Goal: Task Accomplishment & Management: Manage account settings

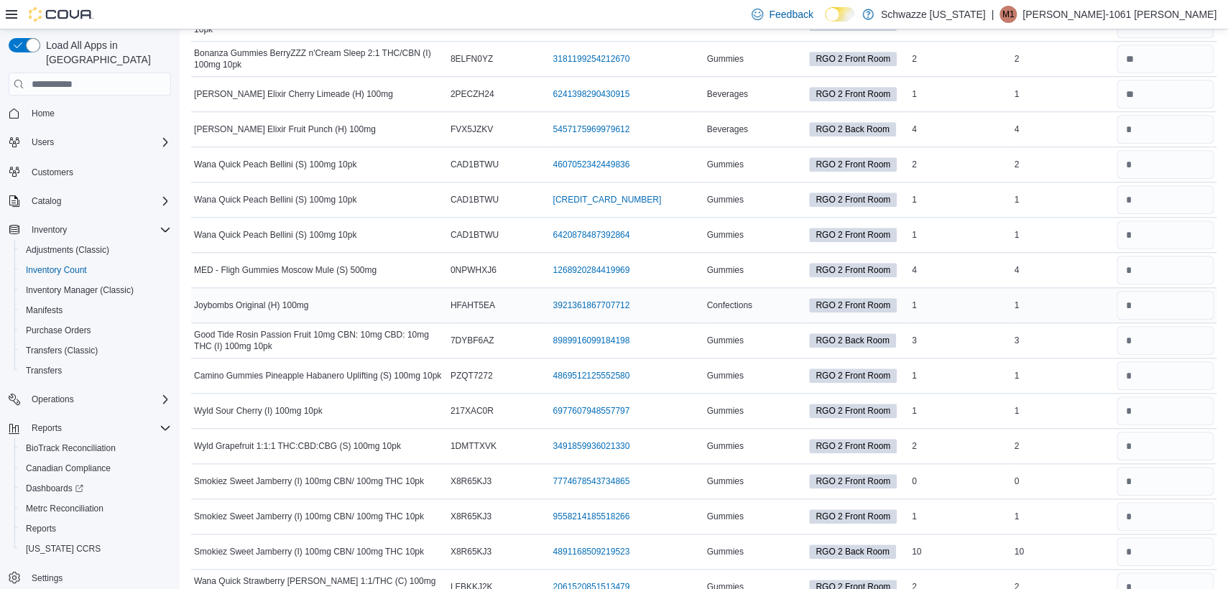
scroll to position [4130, 0]
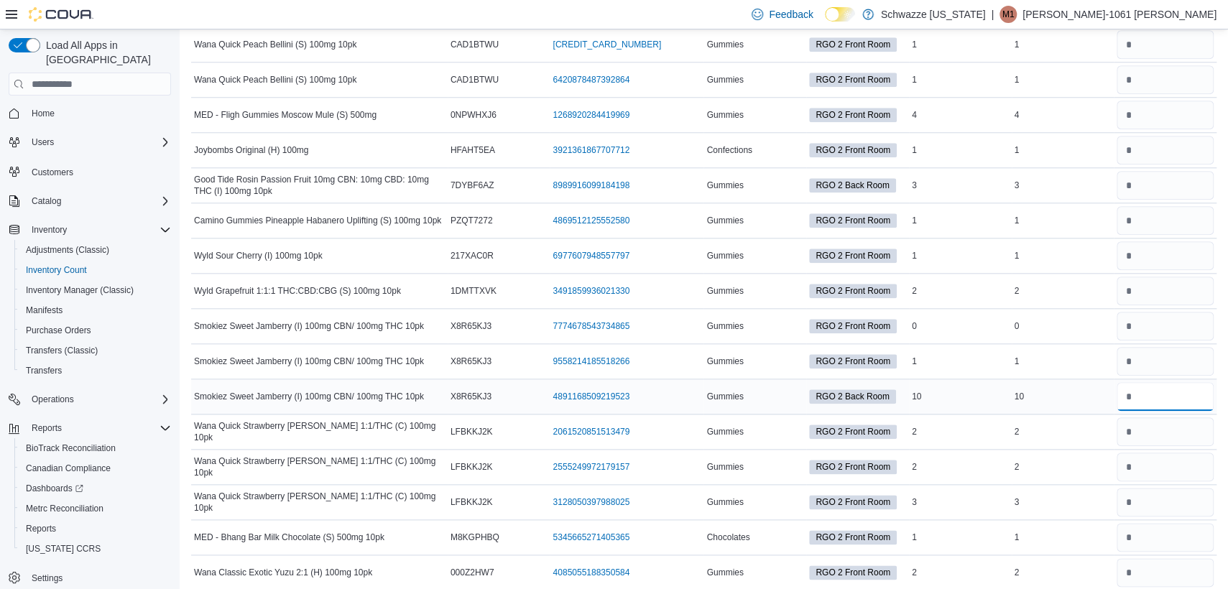
click at [1171, 383] on input "number" at bounding box center [1164, 396] width 97 height 29
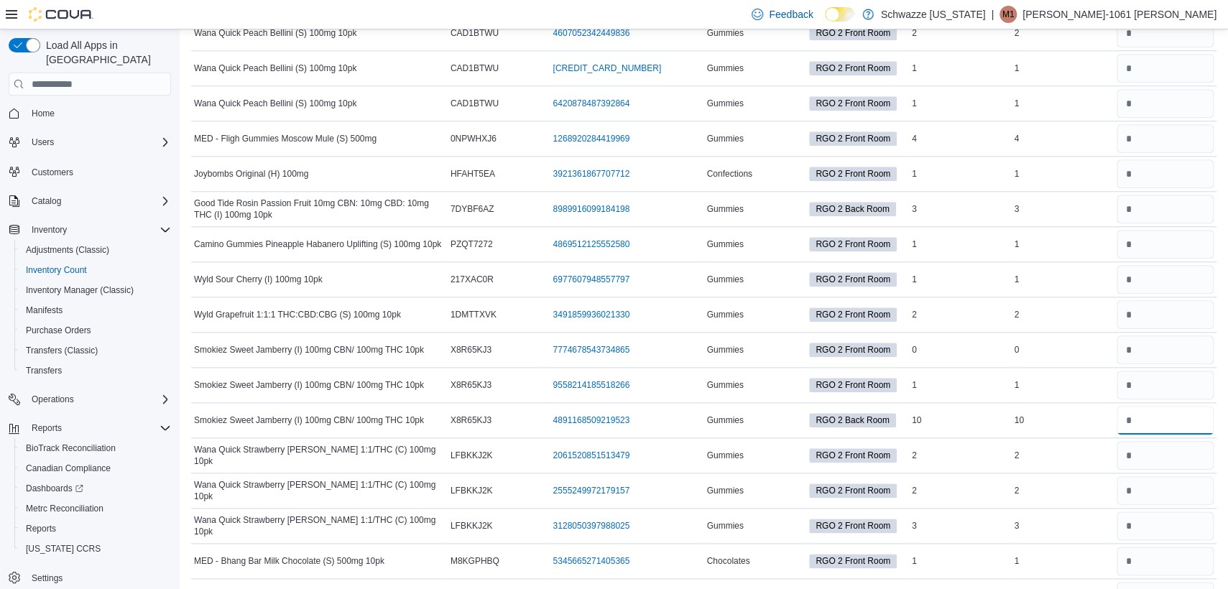
scroll to position [0, 0]
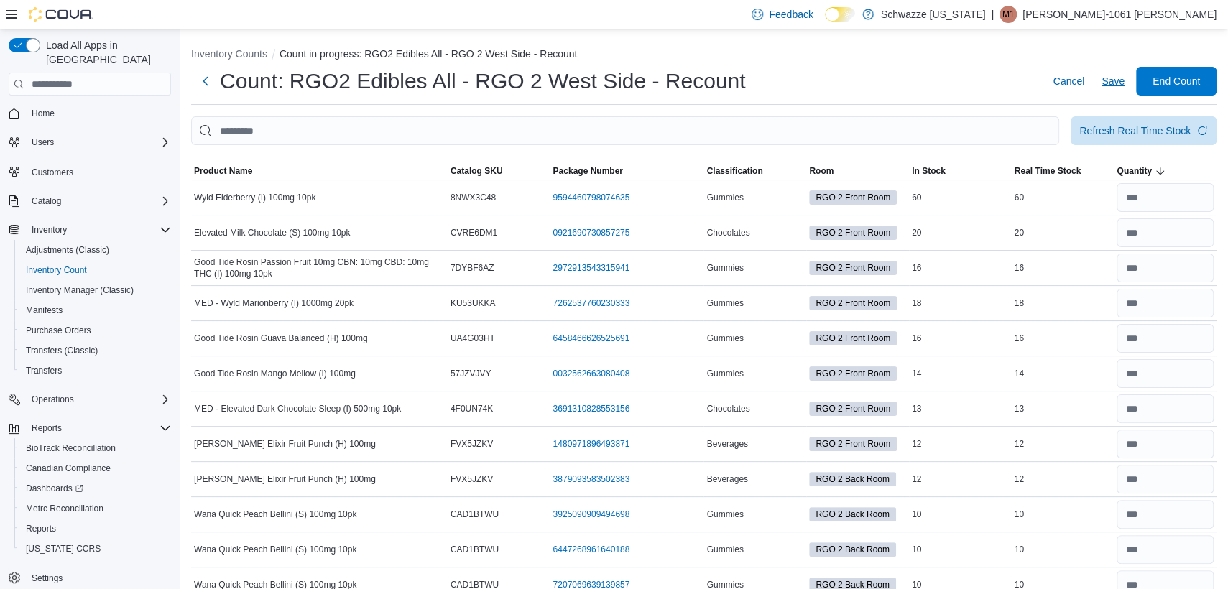
type input "***"
click at [1124, 83] on span "Save" at bounding box center [1112, 81] width 23 height 14
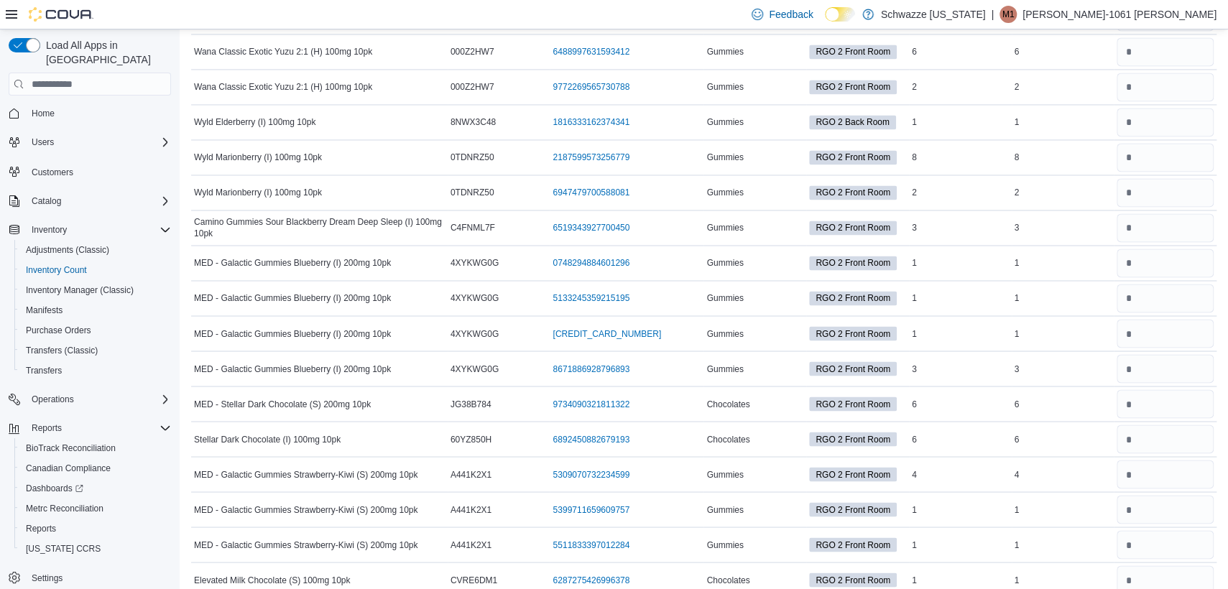
scroll to position [4707, 0]
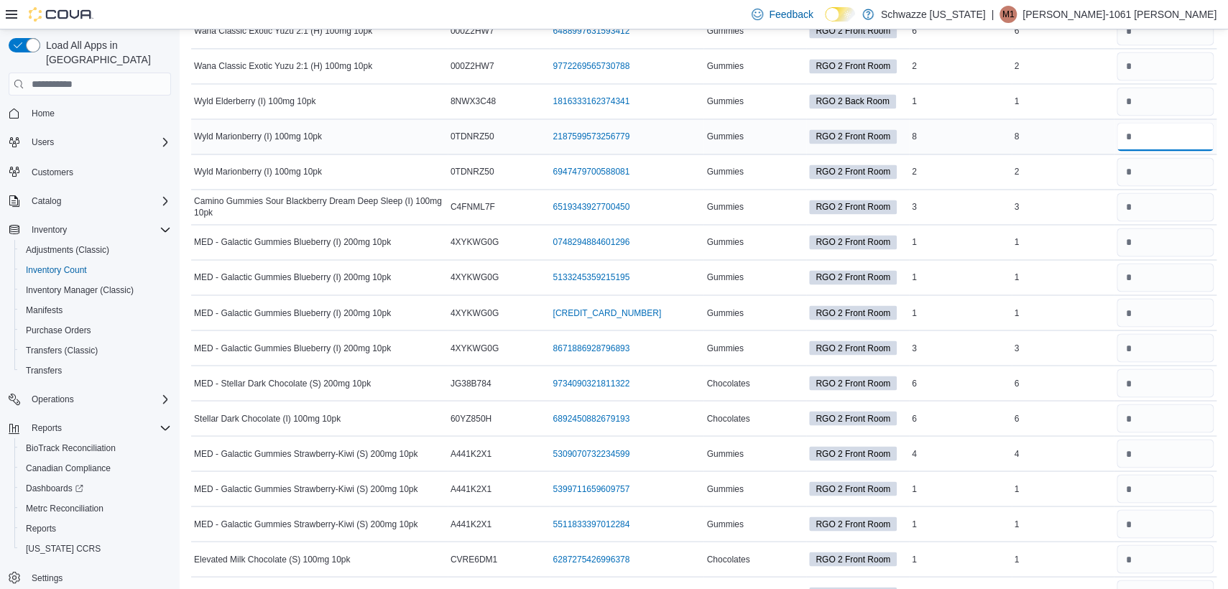
click at [1174, 122] on input "number" at bounding box center [1164, 136] width 97 height 29
click at [1161, 165] on input "number" at bounding box center [1164, 171] width 97 height 29
click at [1175, 193] on input "number" at bounding box center [1164, 207] width 97 height 29
click at [1167, 199] on input "number" at bounding box center [1164, 207] width 97 height 29
type input "*"
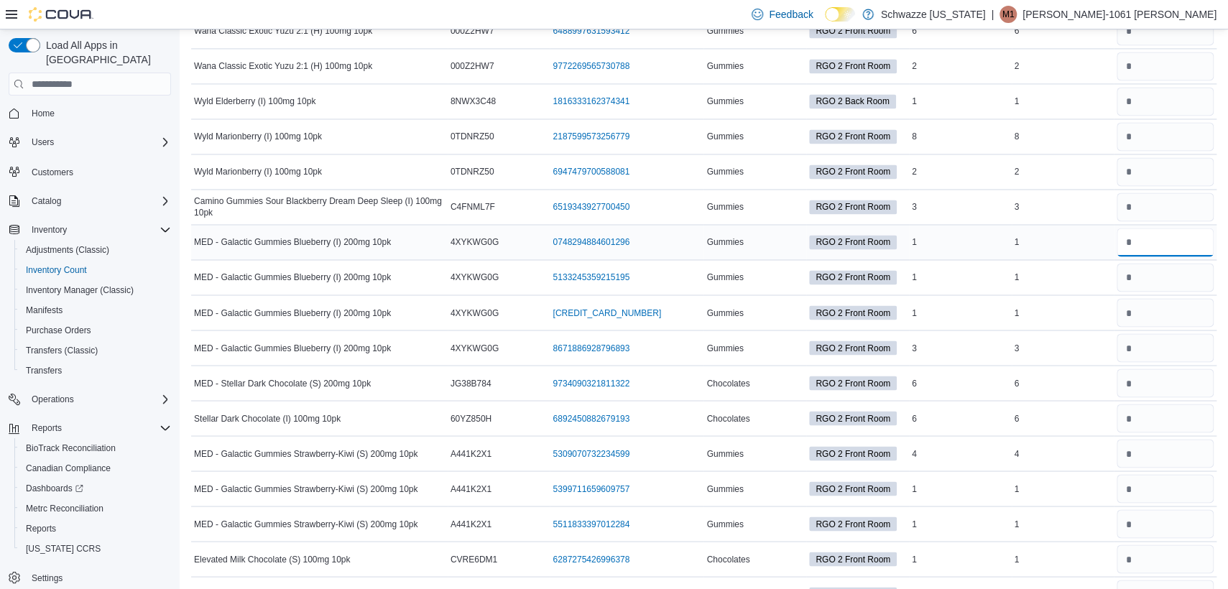
click at [1165, 228] on input "number" at bounding box center [1164, 242] width 97 height 29
type input "*"
click at [1156, 267] on input "number" at bounding box center [1164, 277] width 97 height 29
type input "*"
drag, startPoint x: 1151, startPoint y: 299, endPoint x: 1143, endPoint y: 304, distance: 10.0
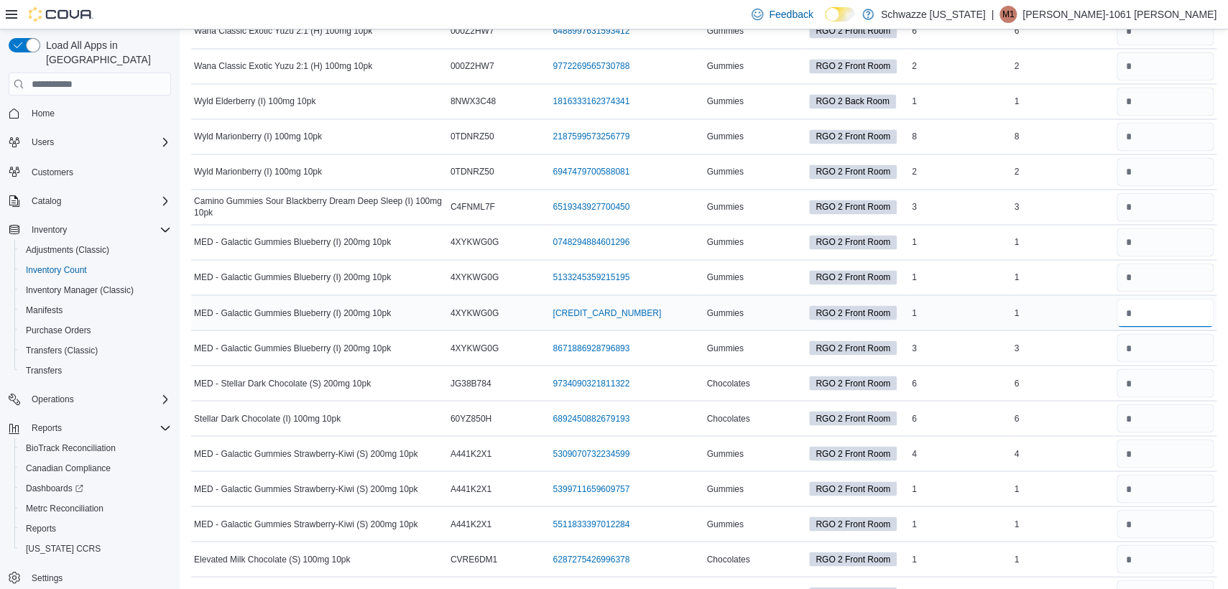
click at [1146, 302] on input "number" at bounding box center [1164, 312] width 97 height 29
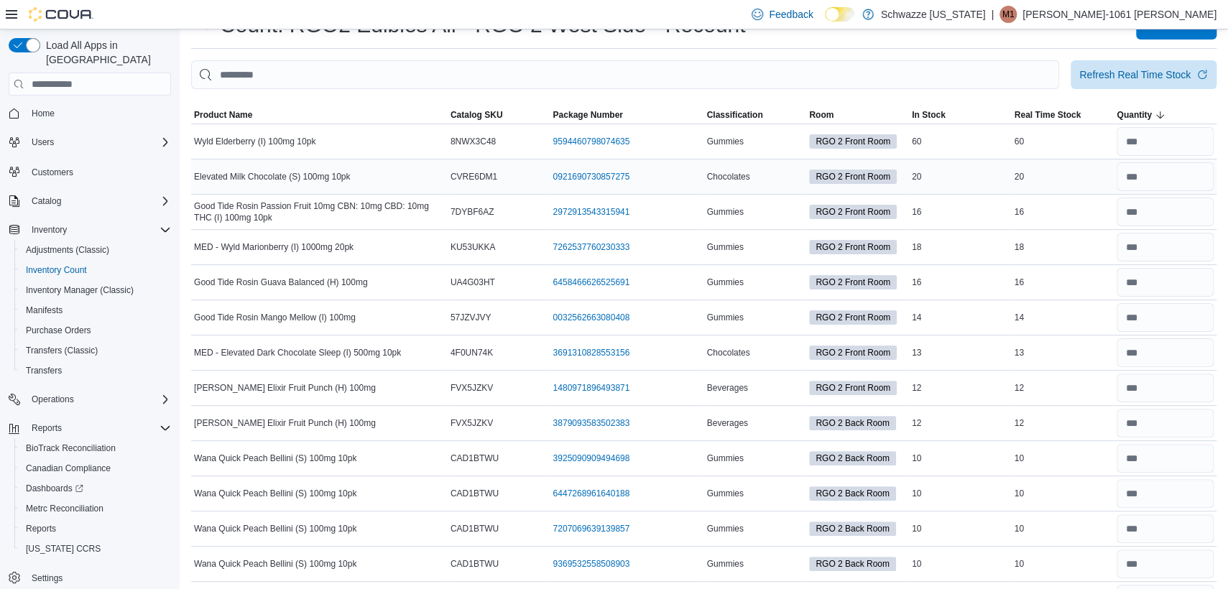
scroll to position [0, 0]
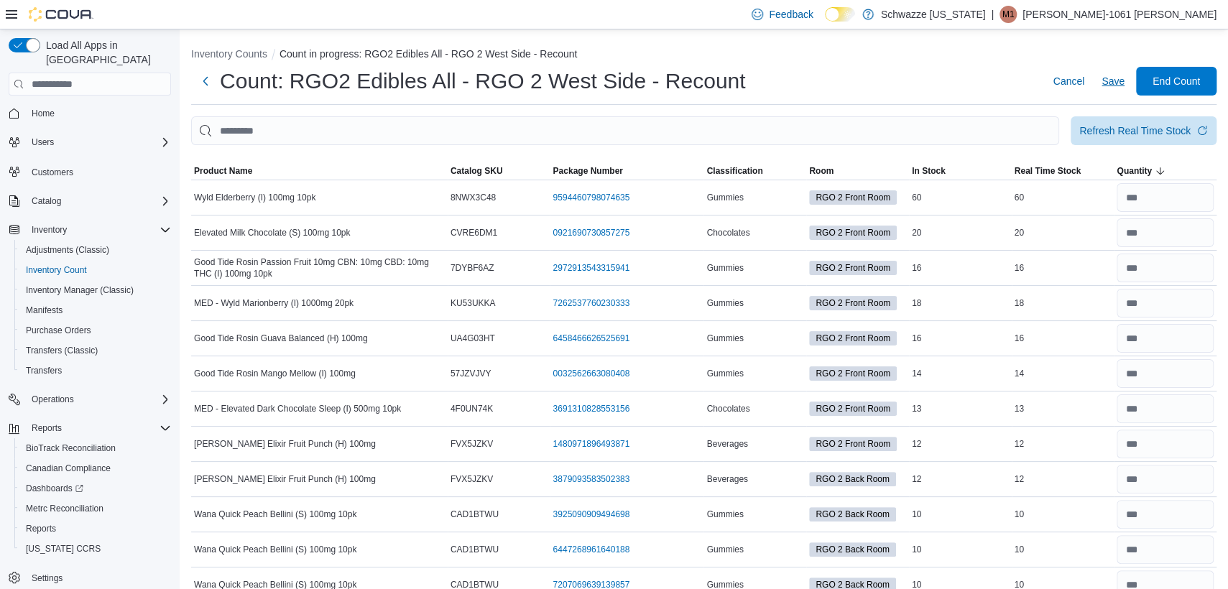
type input "*"
drag, startPoint x: 1128, startPoint y: 70, endPoint x: 1125, endPoint y: 106, distance: 35.4
click at [1124, 70] on span "Save" at bounding box center [1112, 81] width 23 height 29
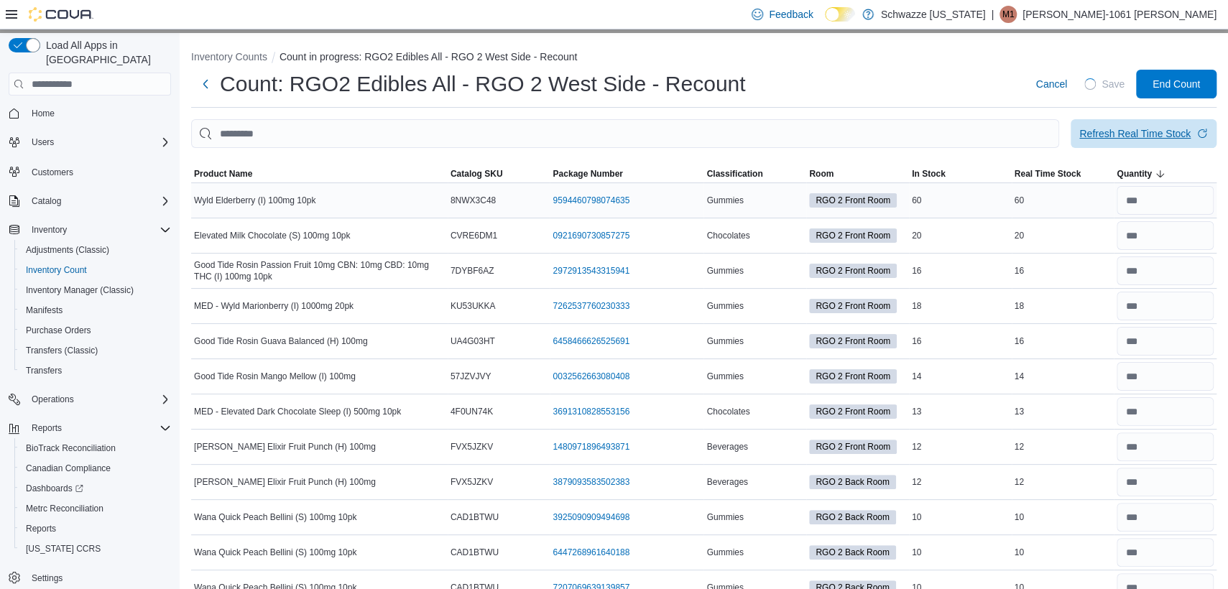
click at [1134, 129] on div "Refresh Real Time Stock" at bounding box center [1134, 133] width 111 height 14
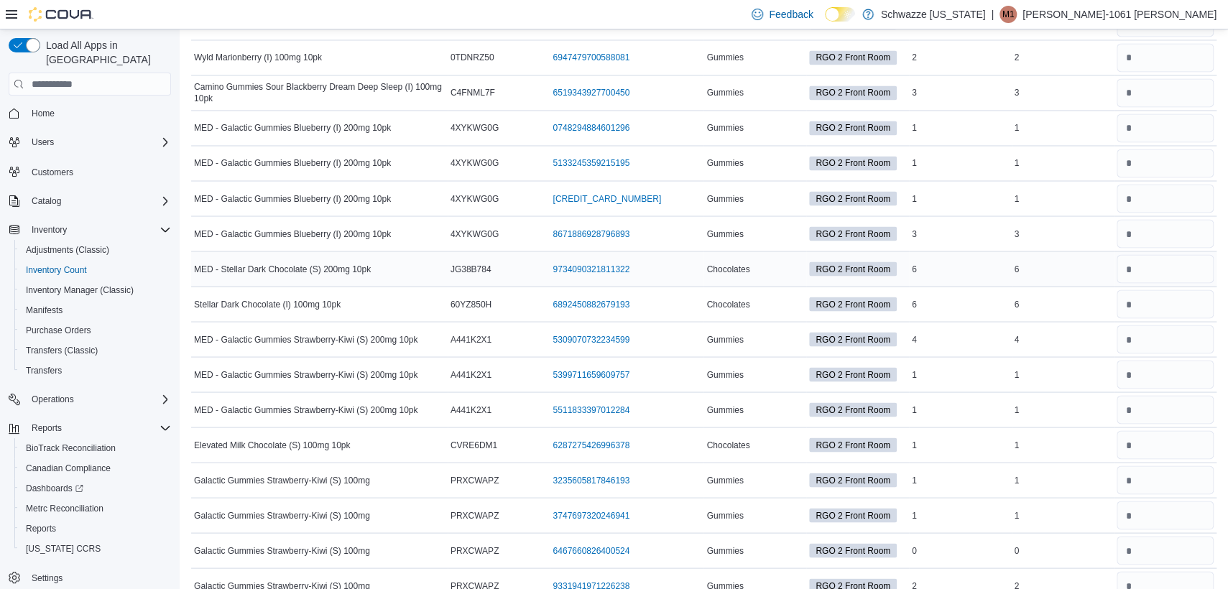
scroll to position [4849, 0]
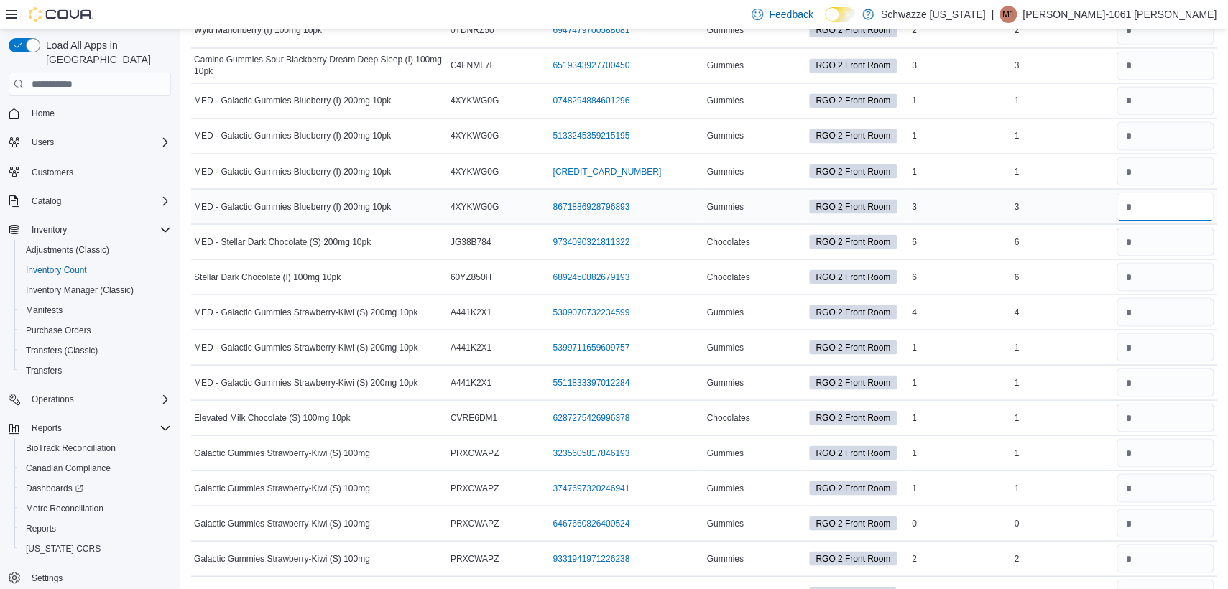
click at [1175, 194] on input "number" at bounding box center [1164, 206] width 97 height 29
type input "*"
click at [1175, 229] on input "number" at bounding box center [1164, 241] width 97 height 29
click at [1155, 262] on input "number" at bounding box center [1164, 276] width 97 height 29
click at [1154, 298] on input "number" at bounding box center [1164, 311] width 97 height 29
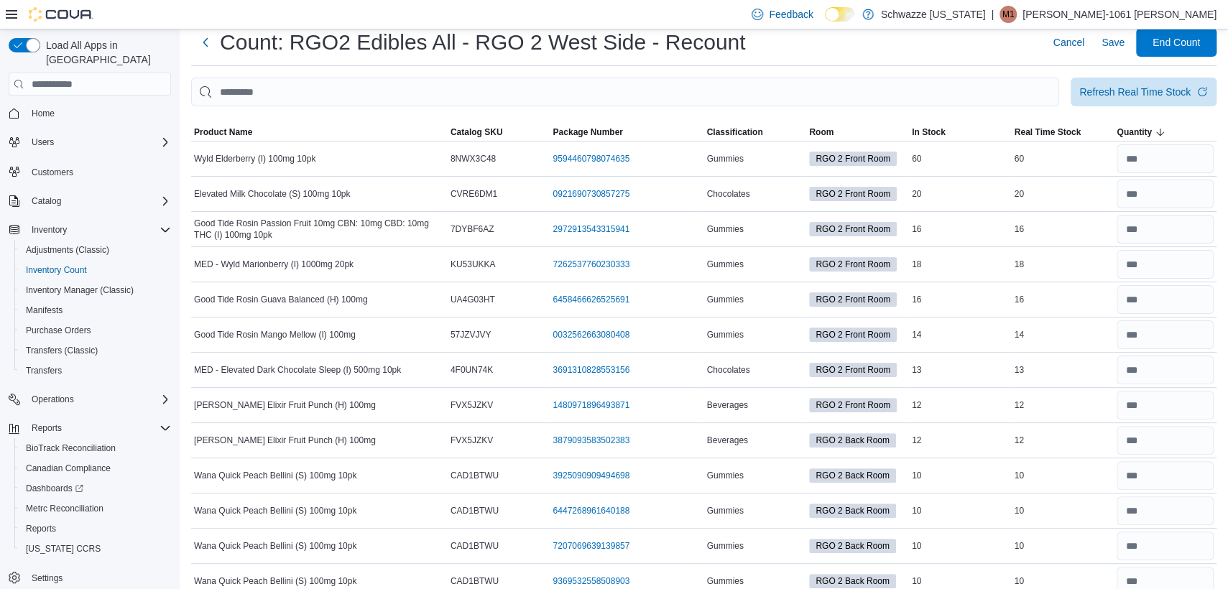
scroll to position [0, 0]
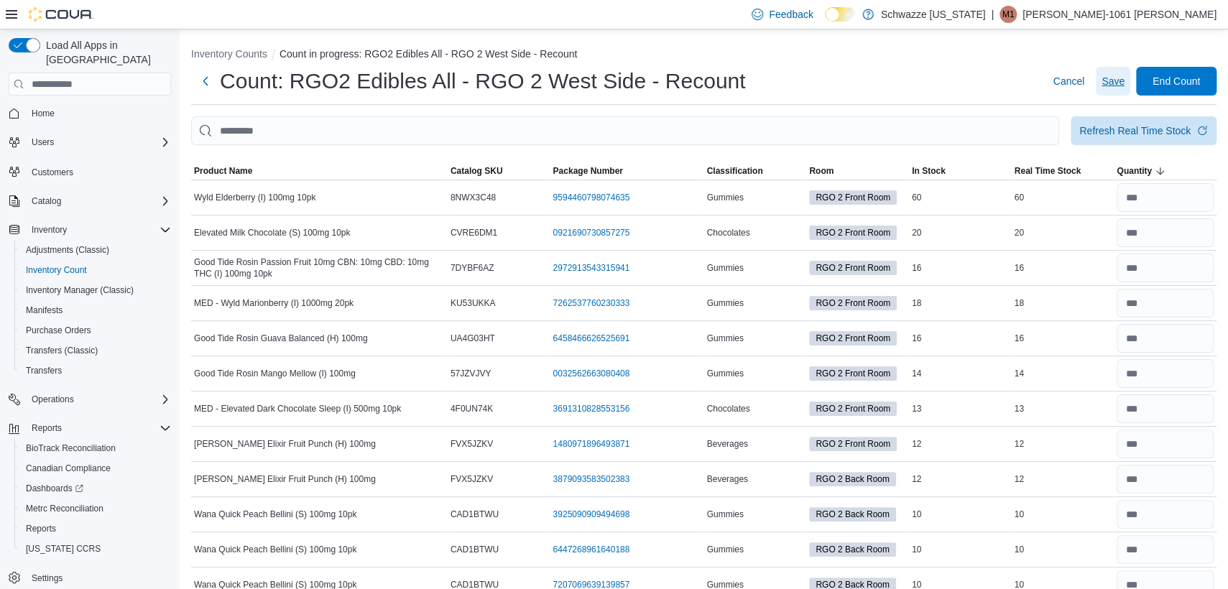
drag, startPoint x: 1122, startPoint y: 85, endPoint x: 1173, endPoint y: 65, distance: 55.1
click at [1124, 85] on span "Save" at bounding box center [1112, 81] width 23 height 14
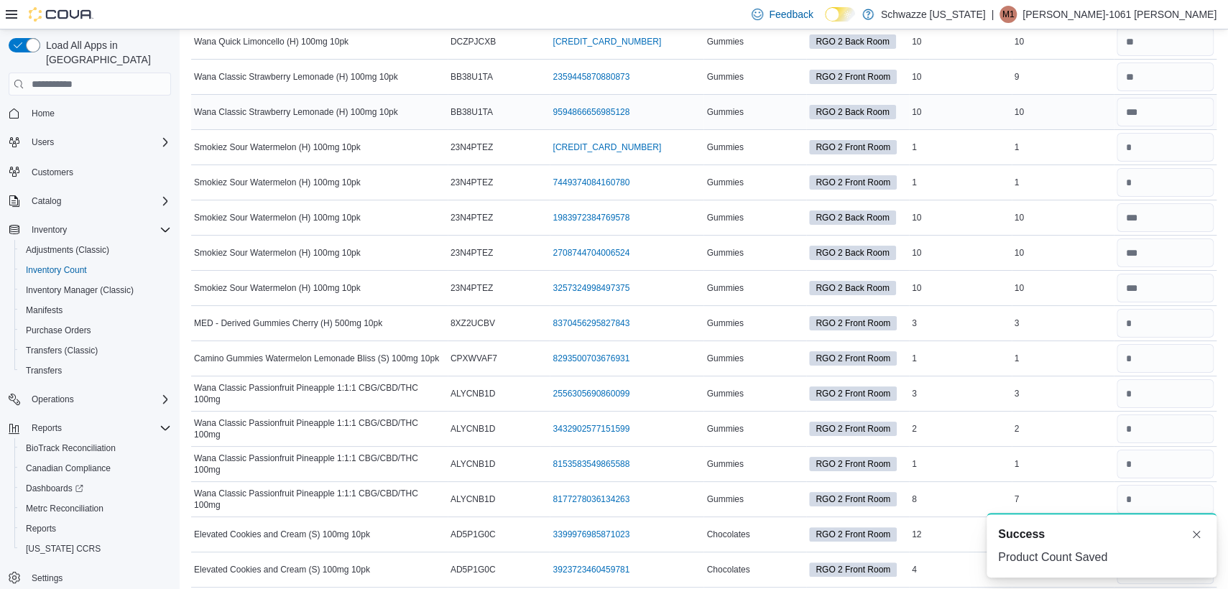
scroll to position [6738, 0]
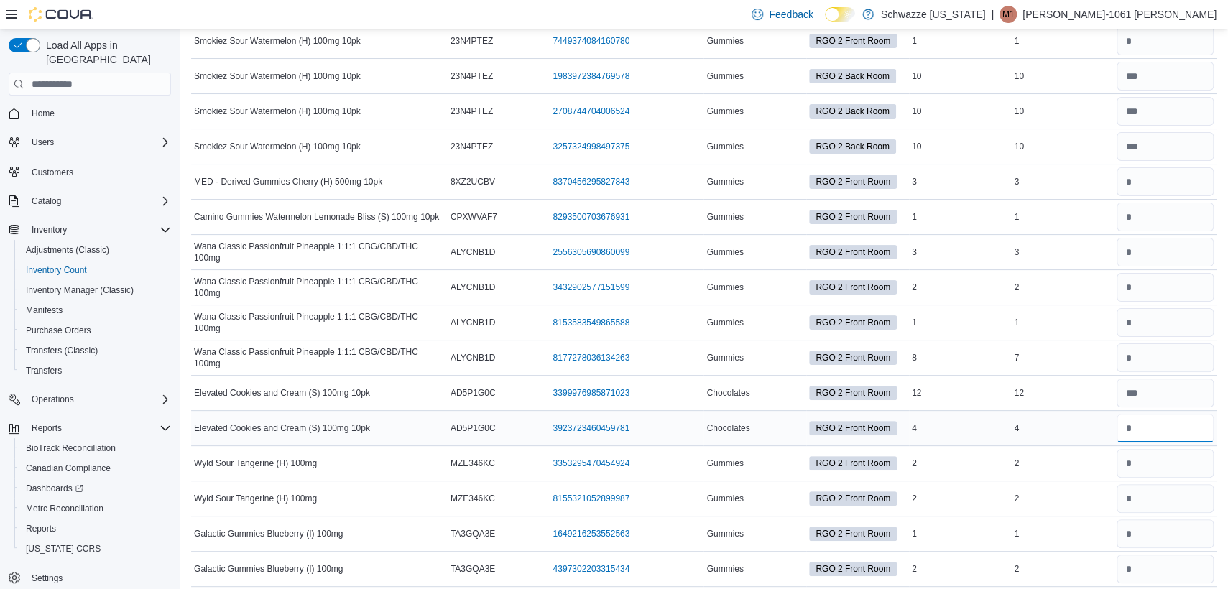
click at [1175, 414] on input "number" at bounding box center [1164, 428] width 97 height 29
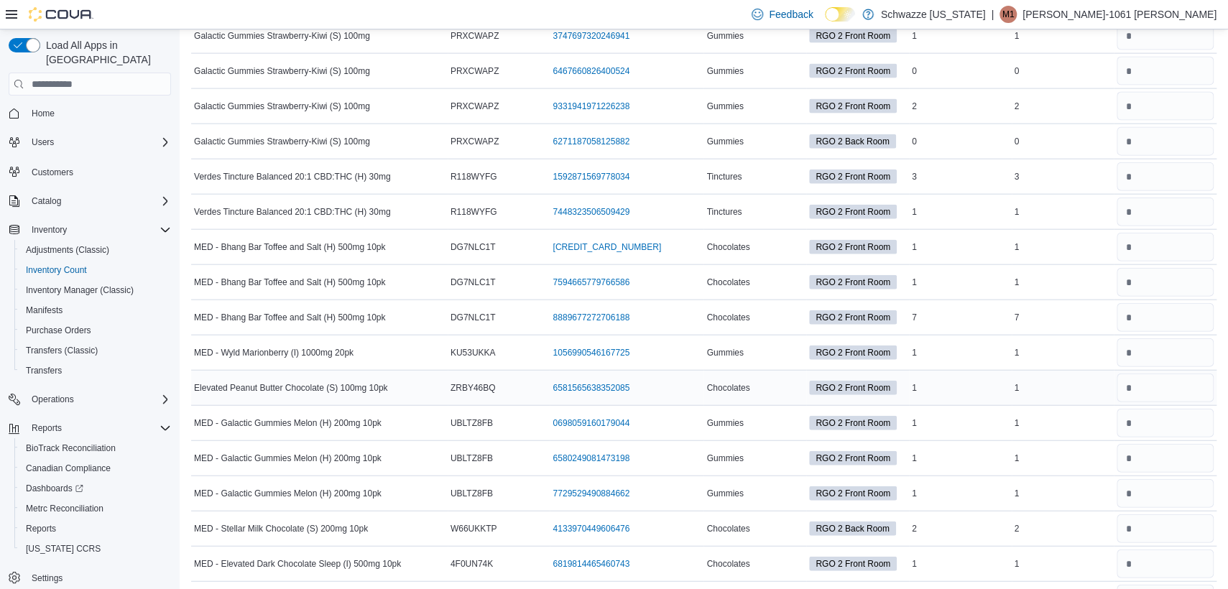
scroll to position [5302, 0]
click at [1163, 305] on input "number" at bounding box center [1164, 316] width 97 height 29
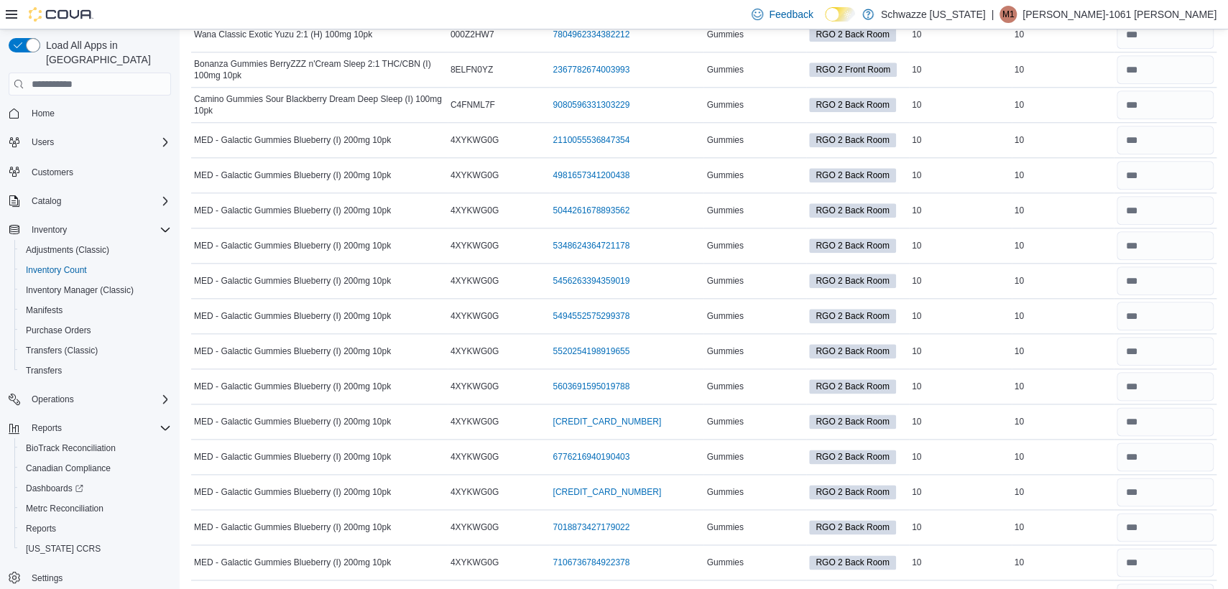
scroll to position [0, 0]
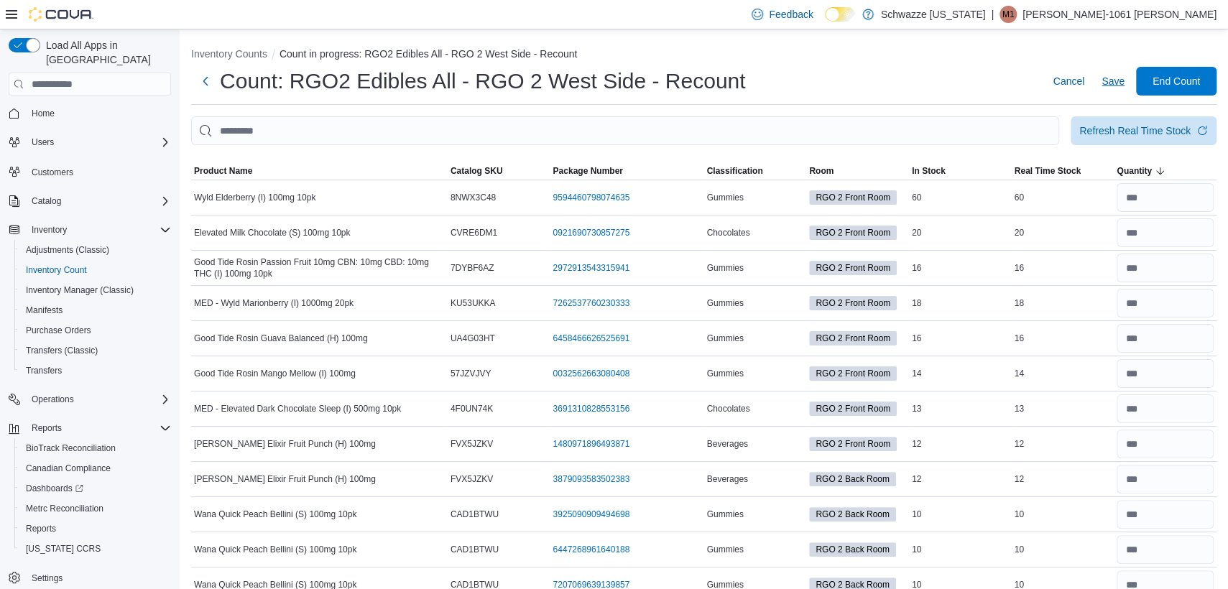
type input "*"
click at [1124, 90] on span "Save" at bounding box center [1112, 81] width 23 height 29
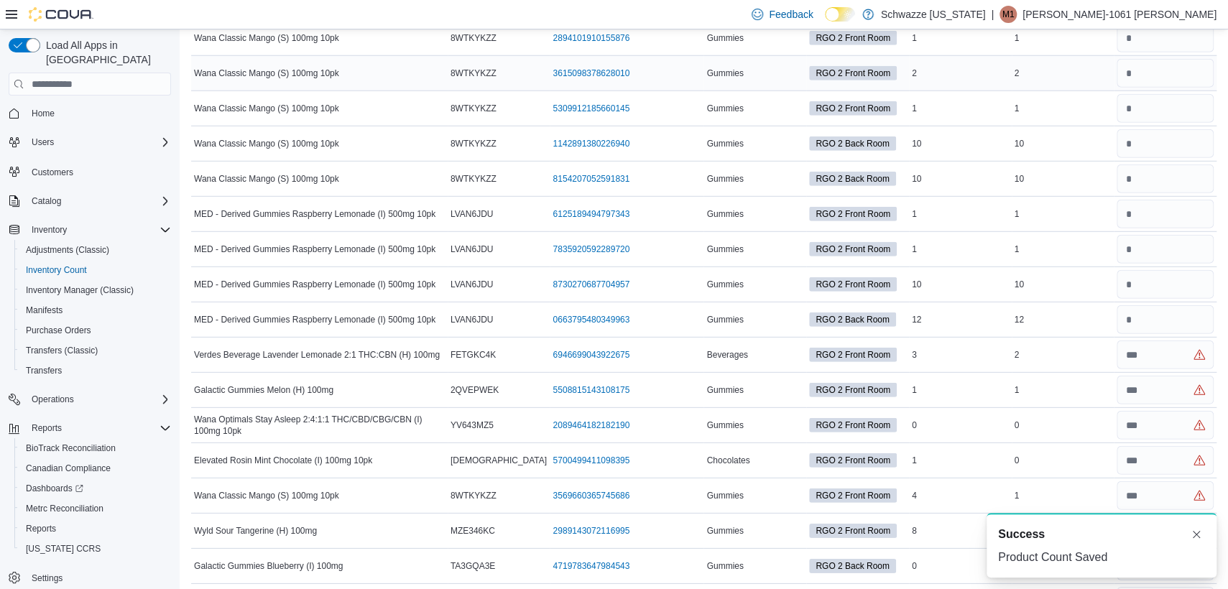
scroll to position [5167, 0]
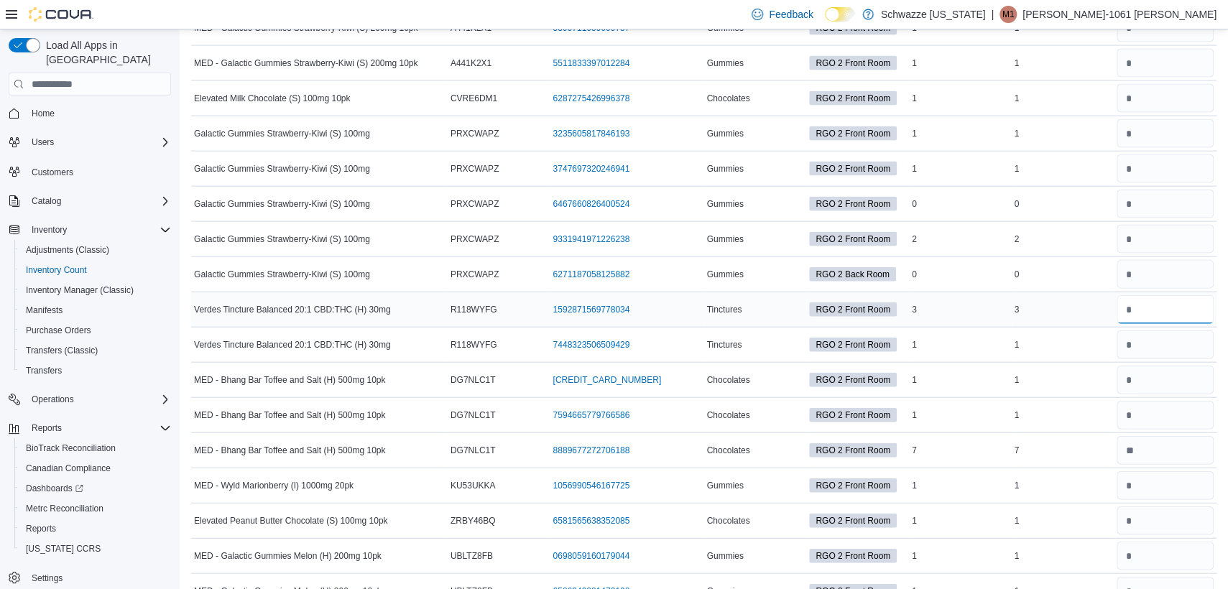
click at [1170, 295] on input "number" at bounding box center [1164, 309] width 97 height 29
type input "*"
click at [1189, 338] on input "number" at bounding box center [1164, 344] width 97 height 29
type input "*"
click at [1195, 374] on input "number" at bounding box center [1164, 380] width 97 height 29
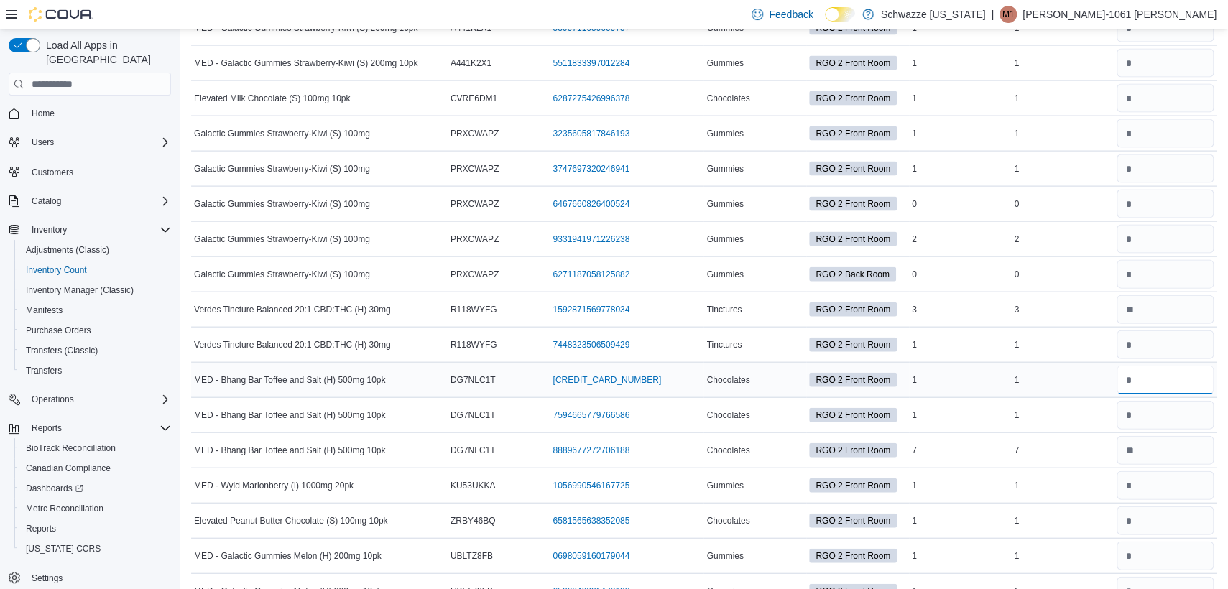
type input "*"
click at [1183, 401] on input "number" at bounding box center [1164, 415] width 97 height 29
click at [1151, 402] on input "number" at bounding box center [1164, 415] width 97 height 29
click at [1173, 436] on input "number" at bounding box center [1164, 450] width 97 height 29
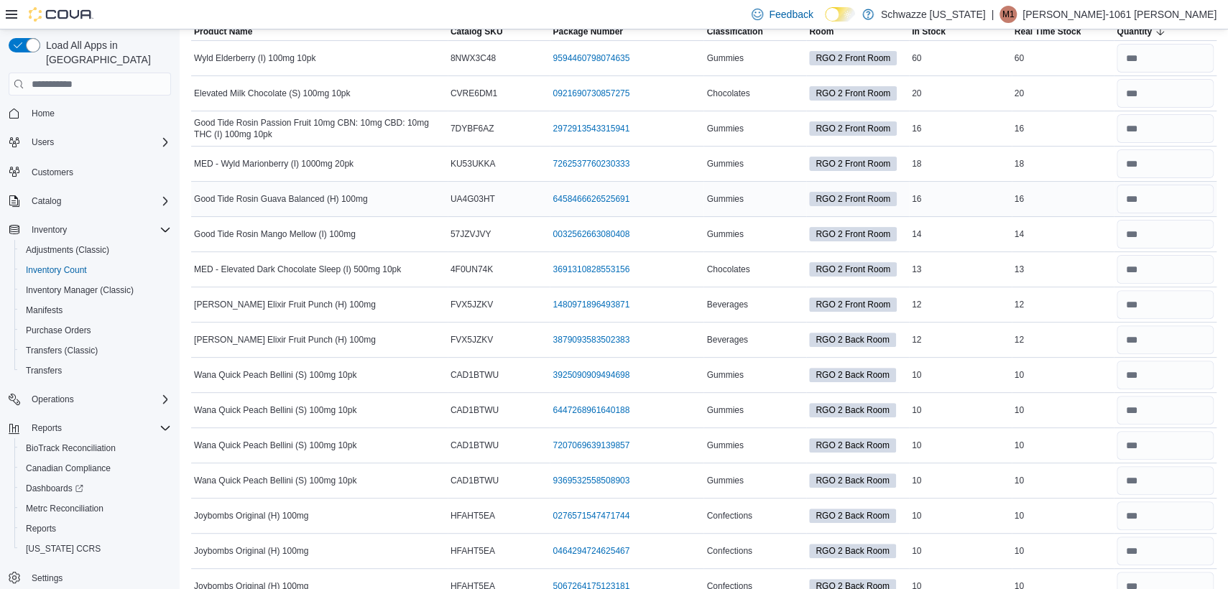
scroll to position [0, 0]
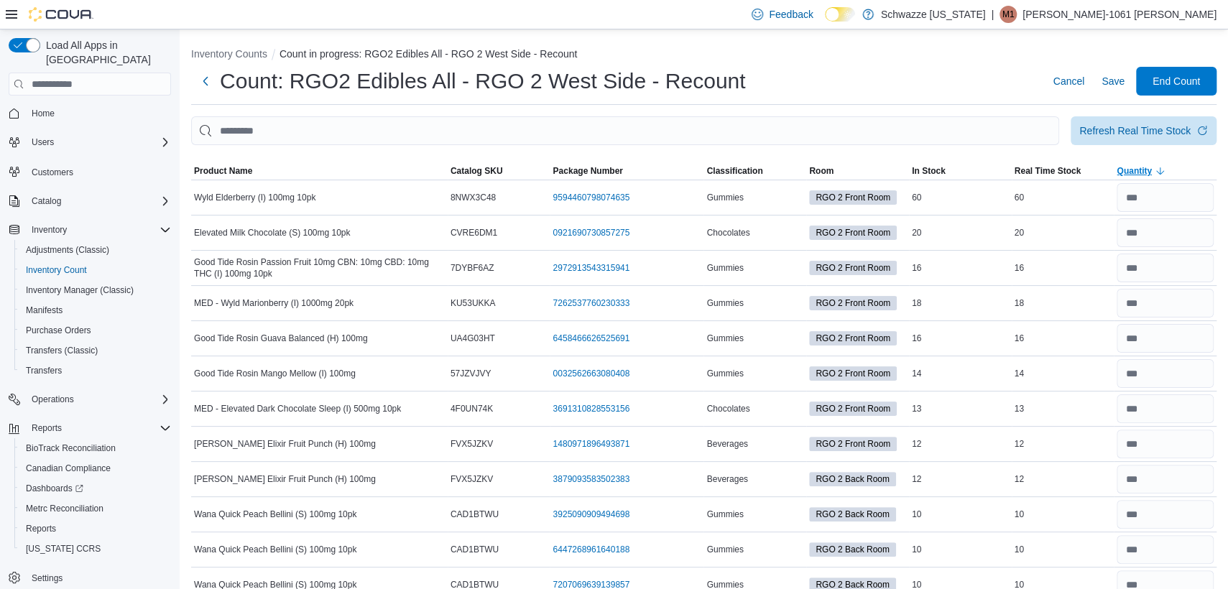
type input "*"
click at [1124, 78] on span "Save" at bounding box center [1112, 81] width 23 height 14
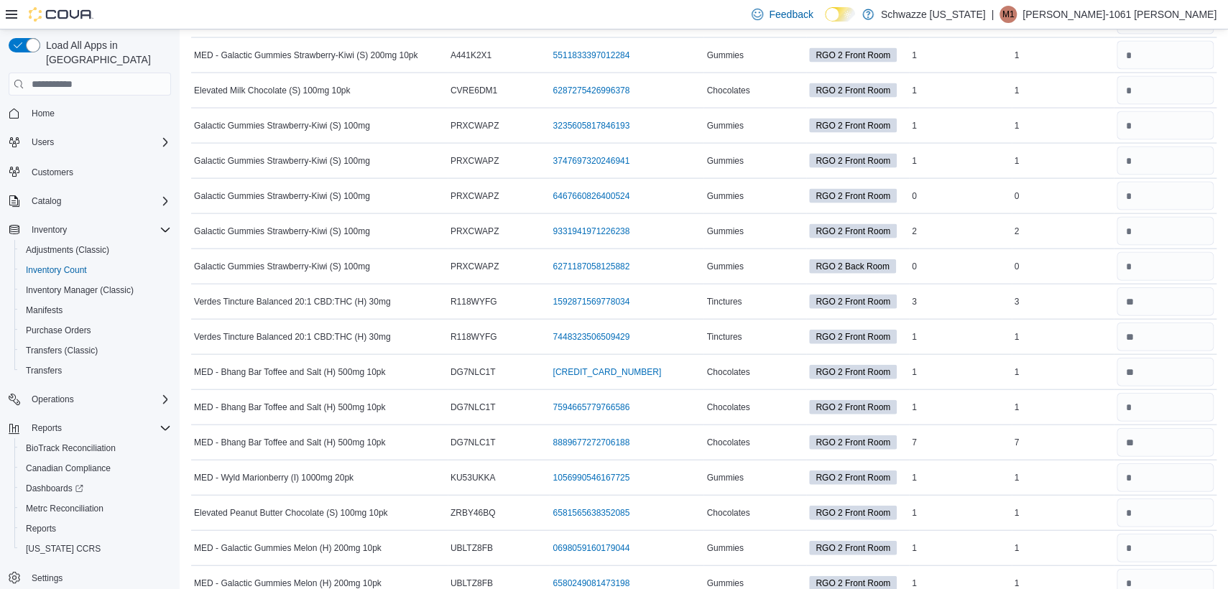
scroll to position [5205, 0]
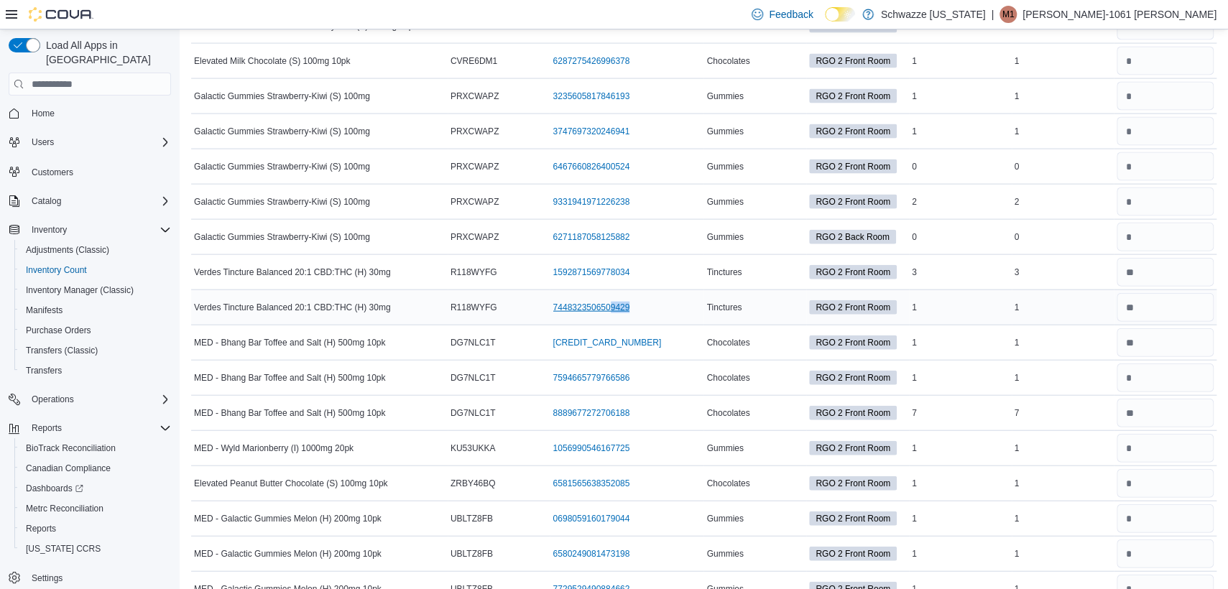
drag, startPoint x: 634, startPoint y: 289, endPoint x: 616, endPoint y: 295, distance: 19.8
click at [616, 299] on div "7448323506509429 (opens in a new tab or window)" at bounding box center [627, 307] width 154 height 17
click at [649, 290] on td "Package Number 7448323506509429 (opens in a new tab or window)" at bounding box center [627, 307] width 154 height 35
click at [1162, 434] on input "number" at bounding box center [1164, 448] width 97 height 29
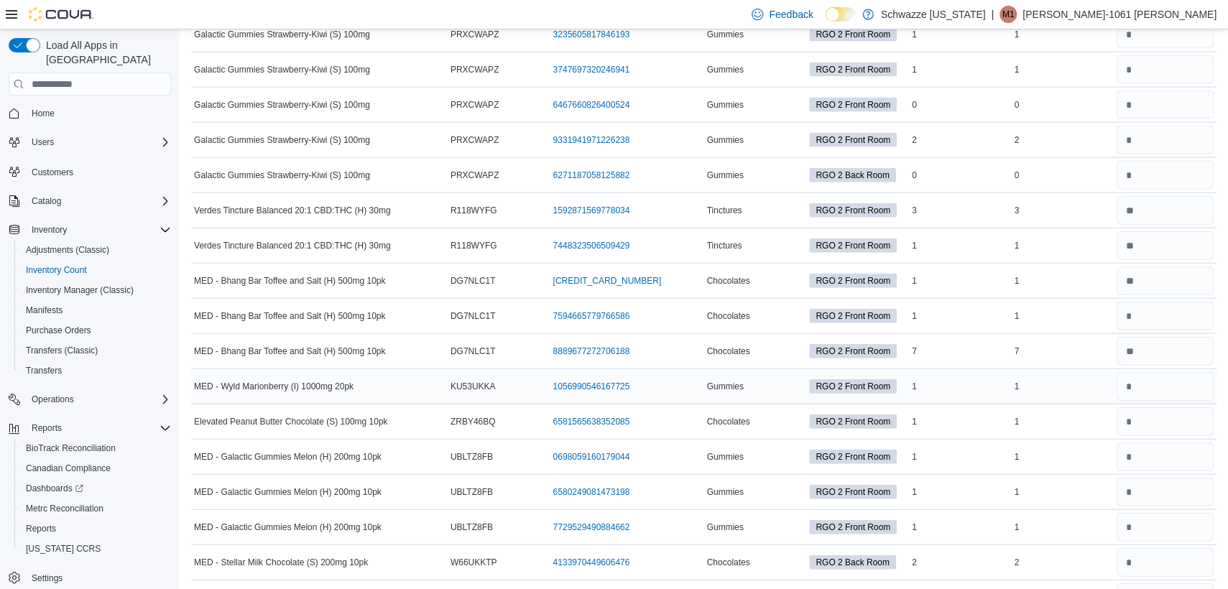
scroll to position [5295, 0]
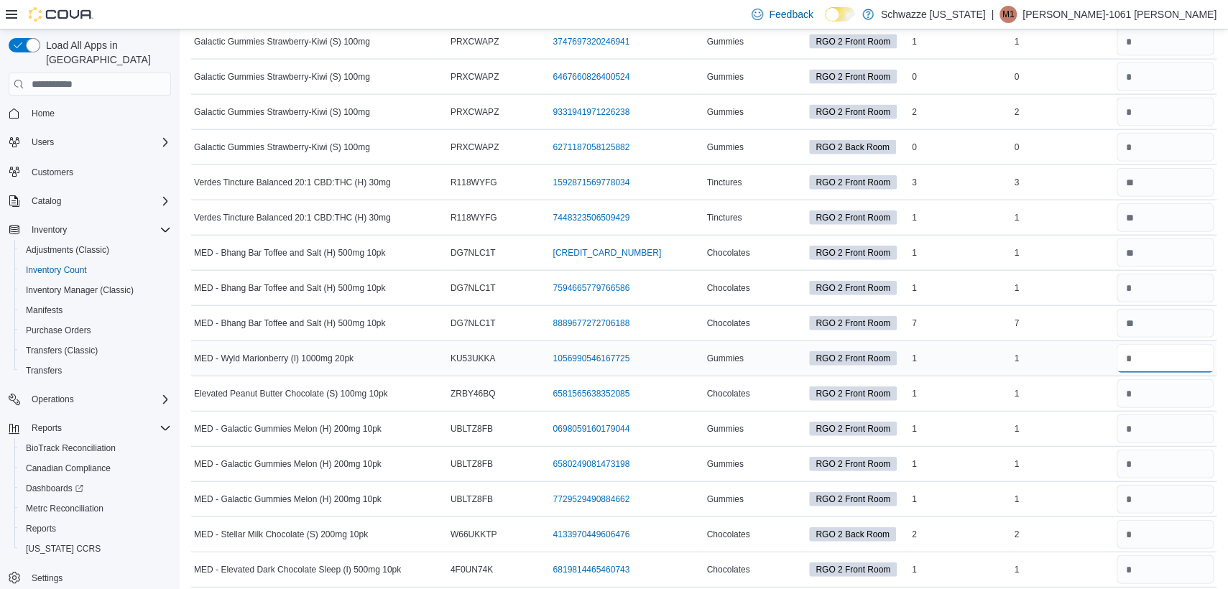
click at [1159, 344] on input "number" at bounding box center [1164, 358] width 97 height 29
drag, startPoint x: 635, startPoint y: 340, endPoint x: 613, endPoint y: 340, distance: 21.6
click at [613, 350] on div "1056990546167725 (opens in a new tab or window)" at bounding box center [627, 358] width 154 height 17
click at [1166, 350] on input "number" at bounding box center [1164, 358] width 97 height 29
drag, startPoint x: 637, startPoint y: 338, endPoint x: 613, endPoint y: 338, distance: 24.4
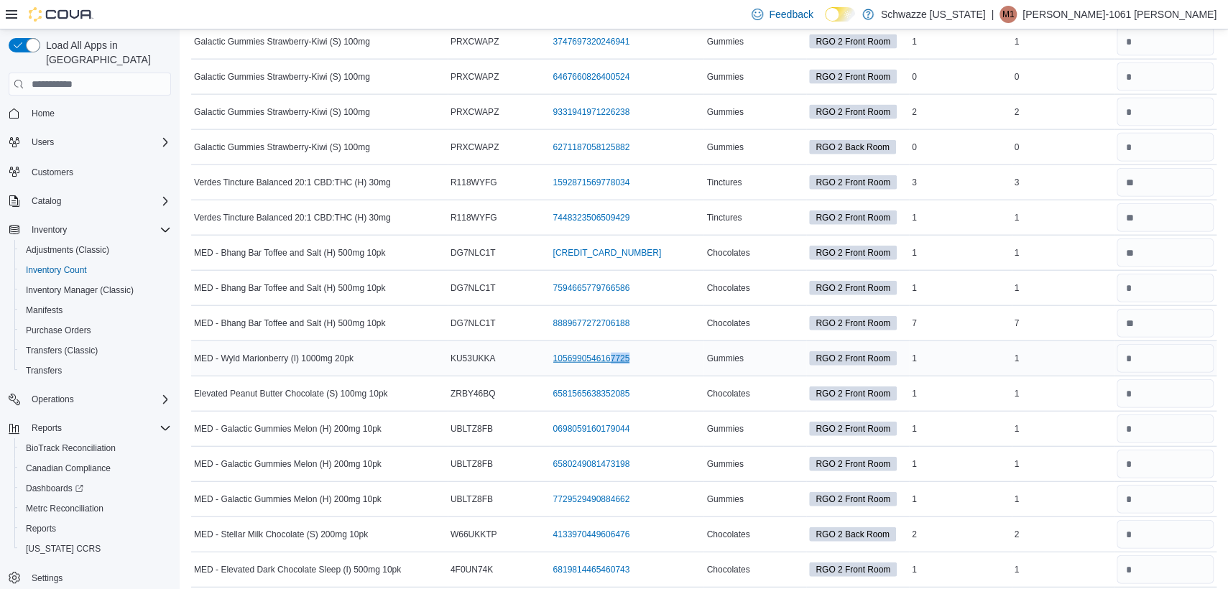
click at [613, 350] on div "1056990546167725 (opens in a new tab or window)" at bounding box center [627, 358] width 154 height 17
click at [1175, 346] on input "number" at bounding box center [1164, 358] width 97 height 29
type input "*"
click at [1184, 380] on input "number" at bounding box center [1164, 393] width 97 height 29
type input "*"
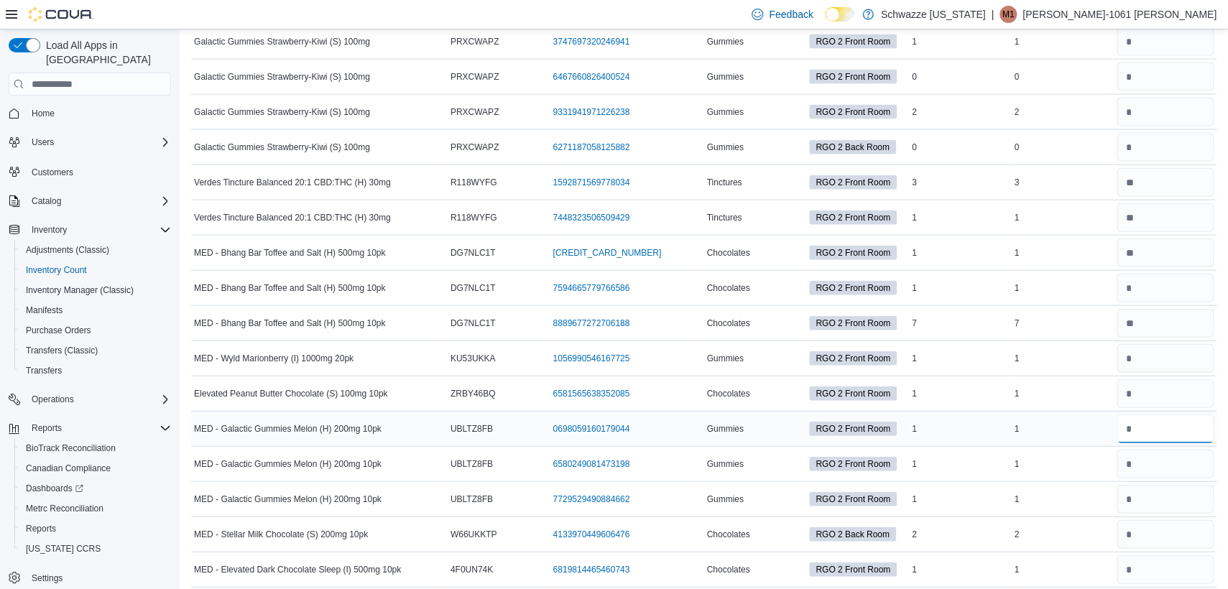
click at [1180, 414] on input "number" at bounding box center [1164, 428] width 97 height 29
type input "*"
click at [1164, 451] on input "number" at bounding box center [1164, 464] width 97 height 29
type input "*"
click at [1162, 486] on input "number" at bounding box center [1164, 499] width 97 height 29
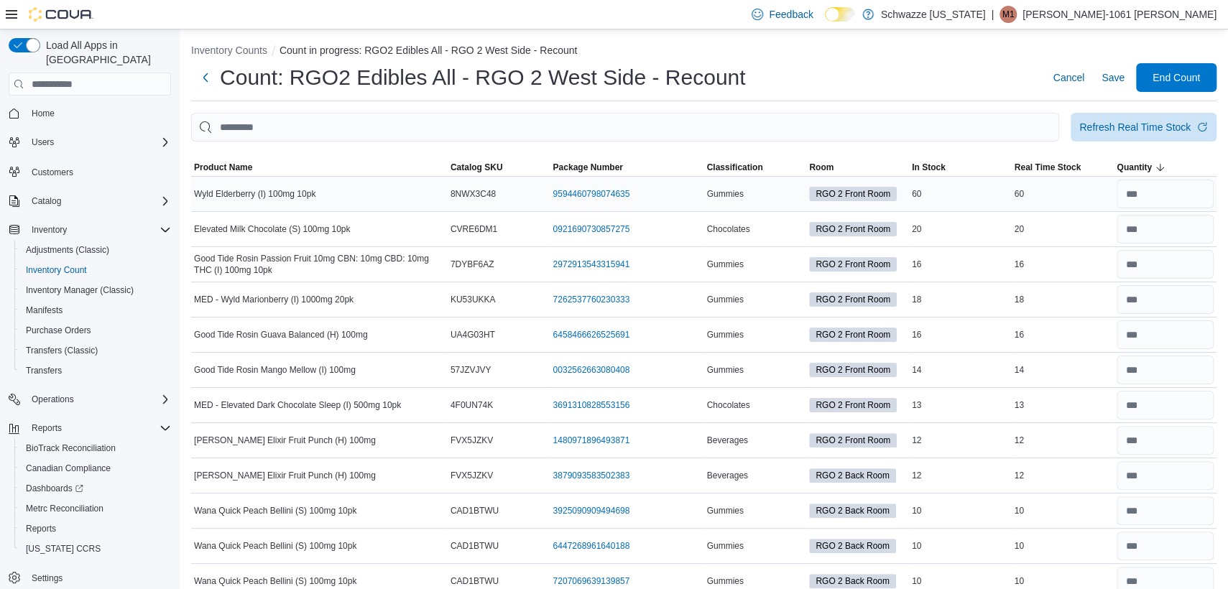
scroll to position [0, 0]
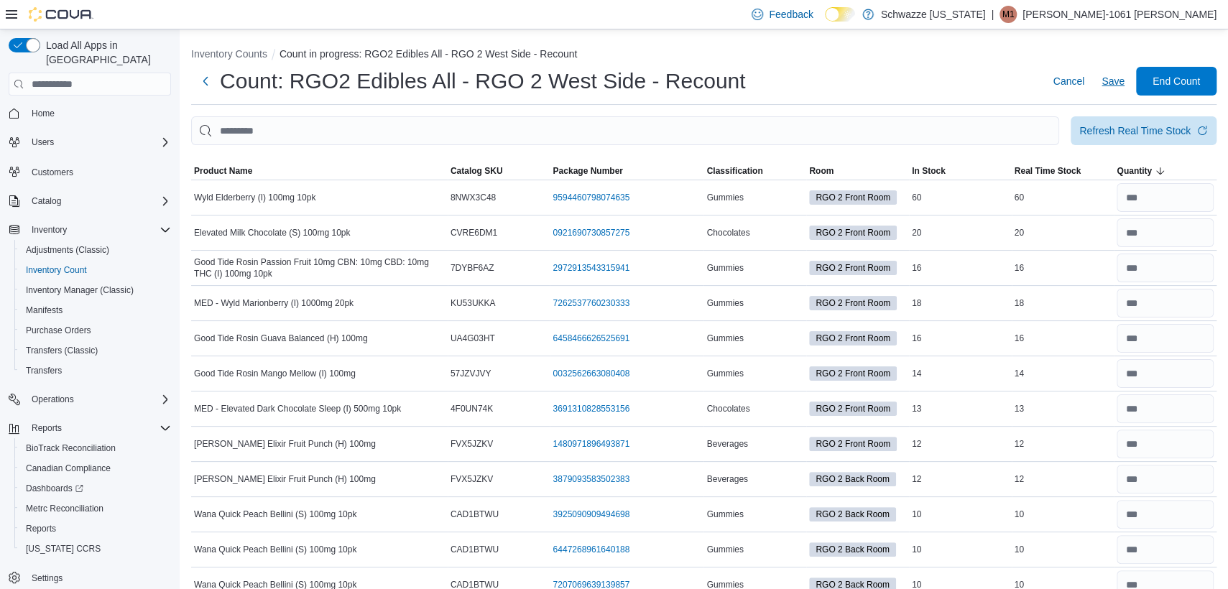
type input "*"
click at [1124, 80] on span "Save" at bounding box center [1112, 81] width 23 height 14
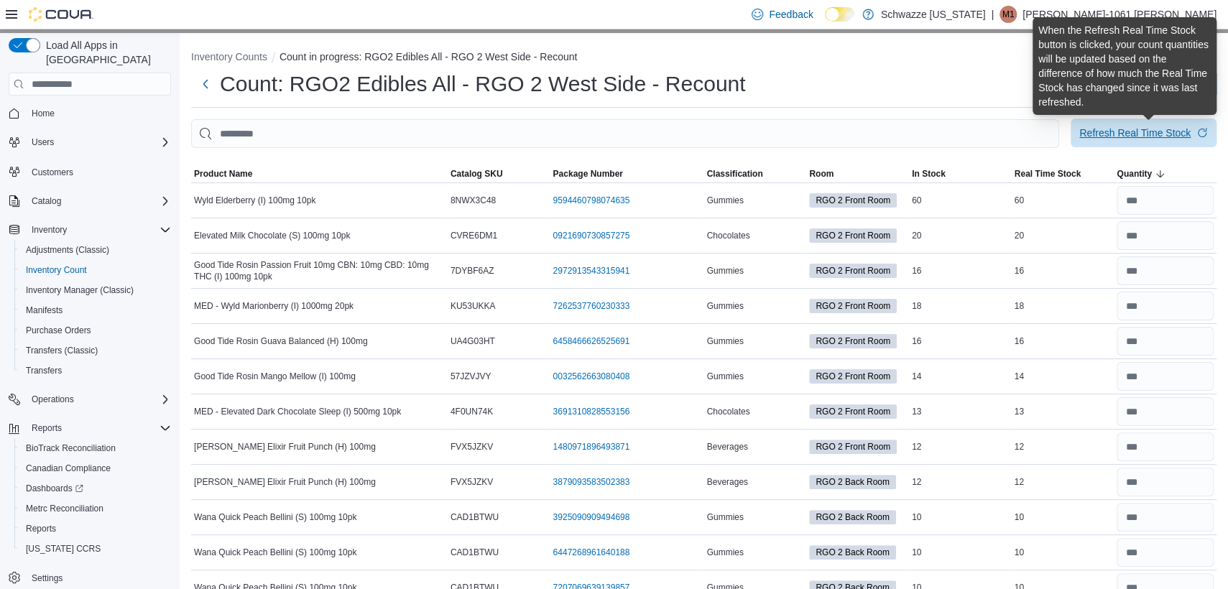
click at [1152, 135] on div "Refresh Real Time Stock" at bounding box center [1134, 133] width 111 height 14
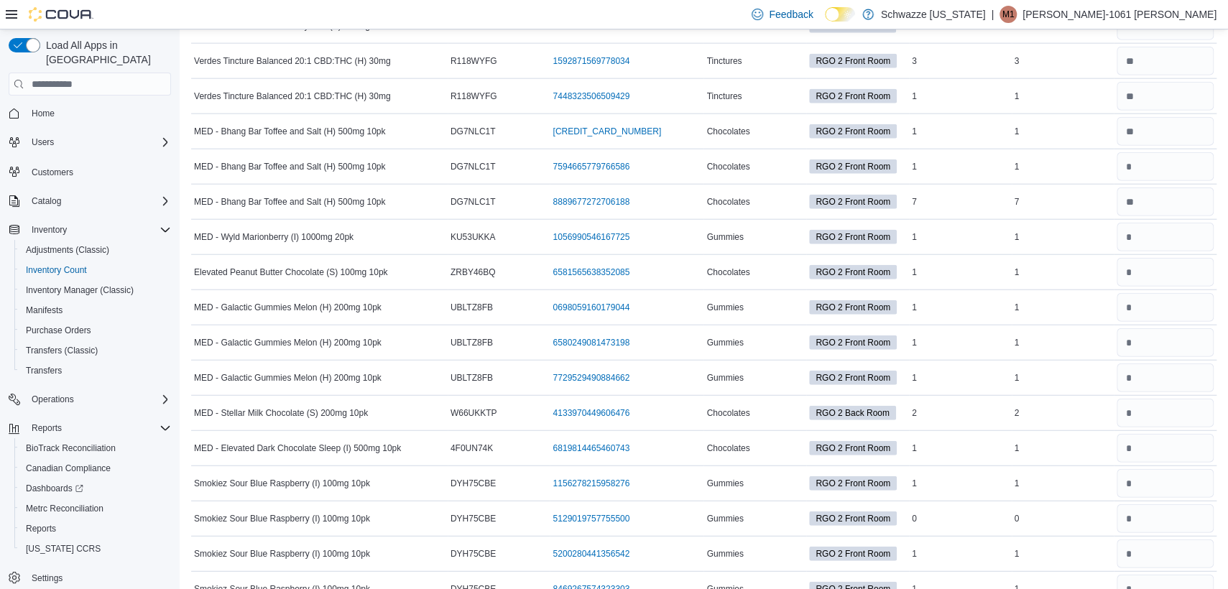
scroll to position [5387, 0]
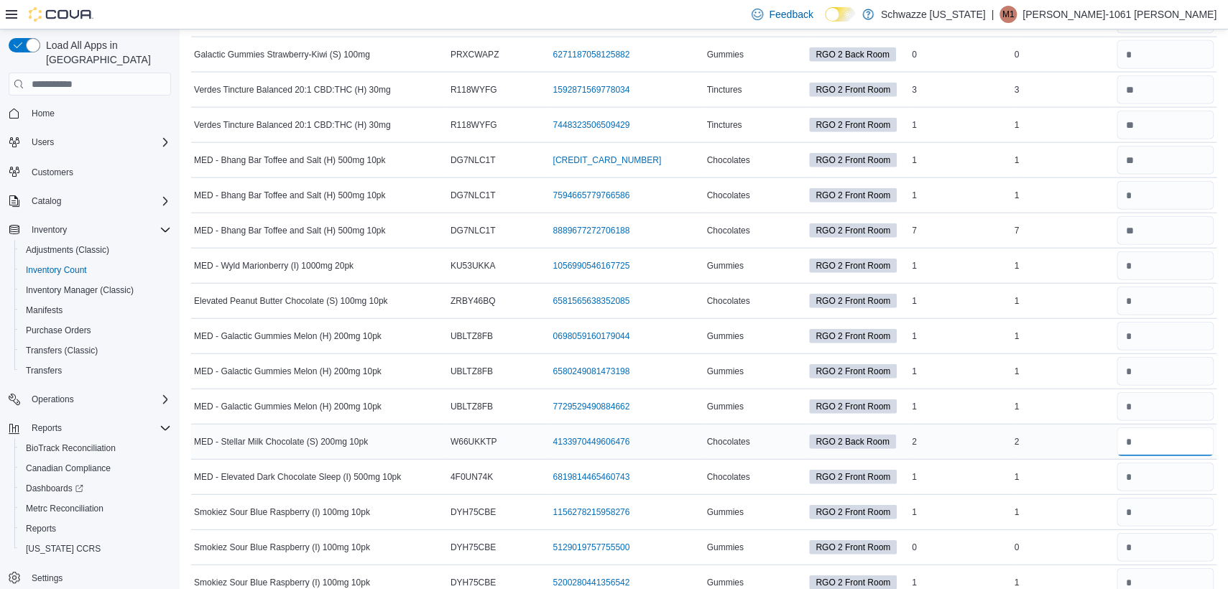
click at [1148, 427] on input "number" at bounding box center [1164, 441] width 97 height 29
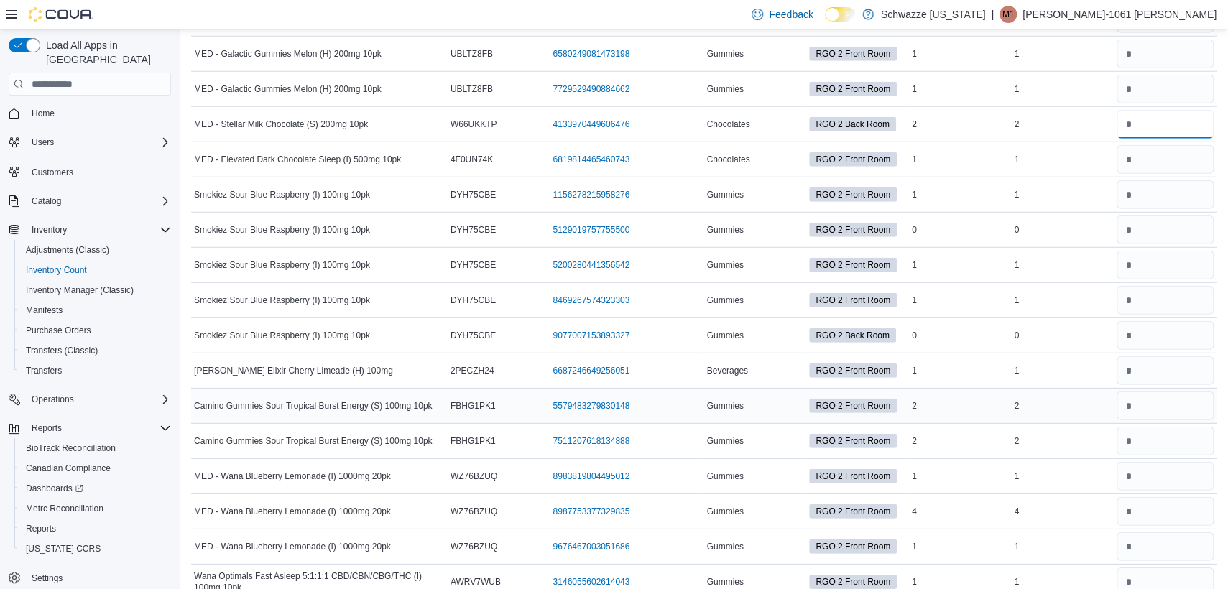
scroll to position [5746, 0]
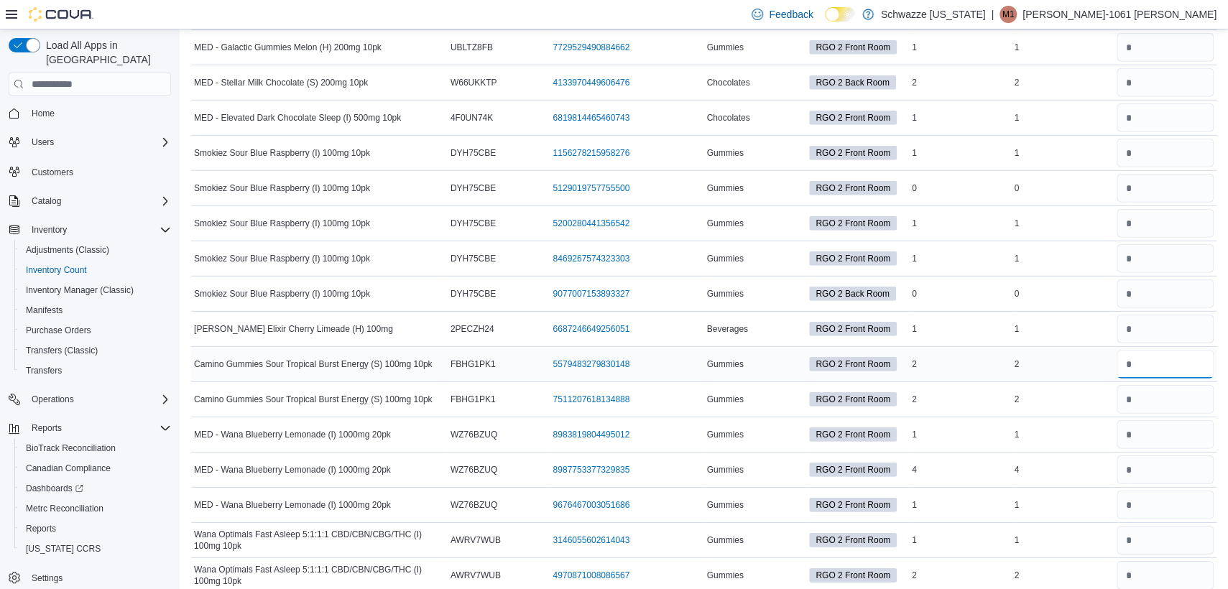
click at [1192, 350] on input "number" at bounding box center [1164, 364] width 97 height 29
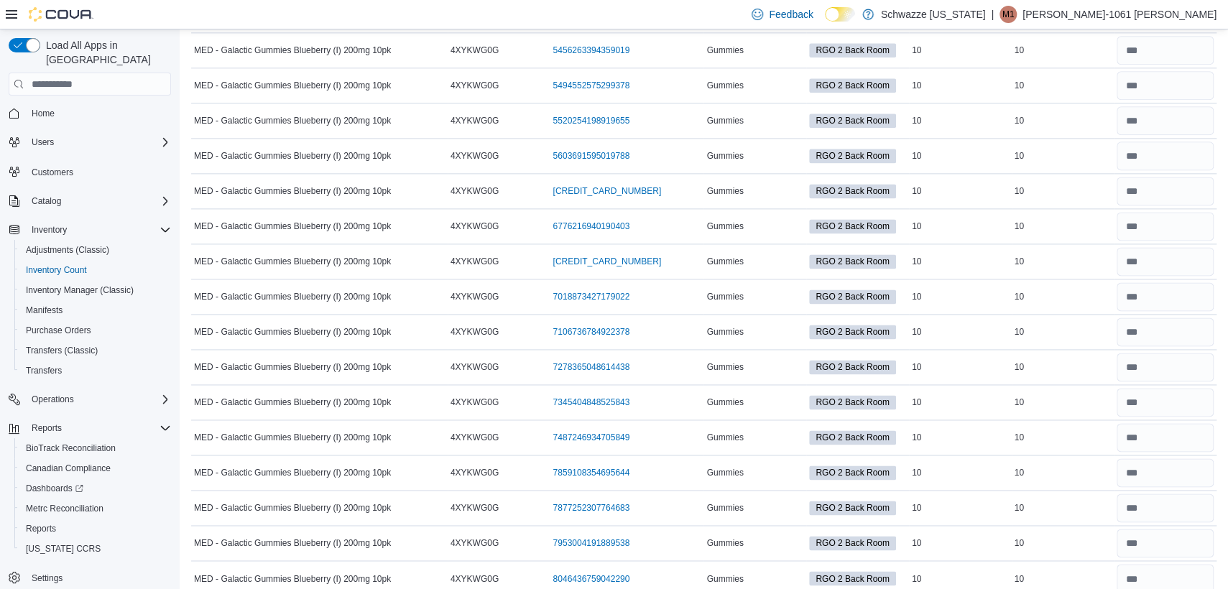
scroll to position [0, 0]
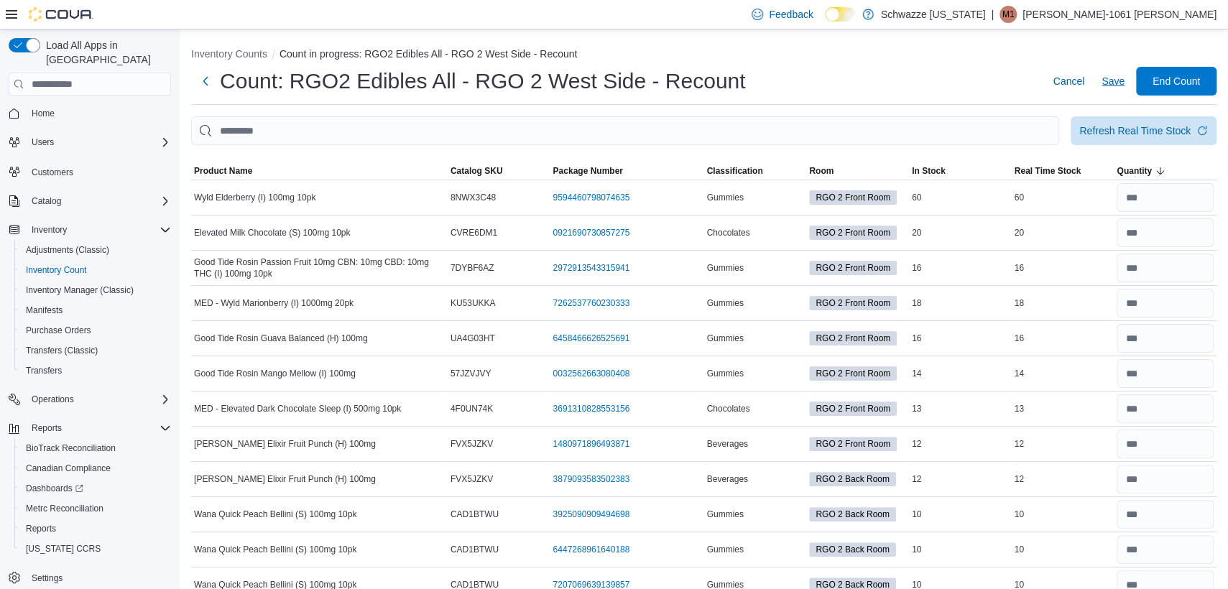
type input "*"
drag, startPoint x: 1129, startPoint y: 82, endPoint x: 1100, endPoint y: 119, distance: 46.6
click at [1124, 83] on span "Save" at bounding box center [1112, 81] width 23 height 14
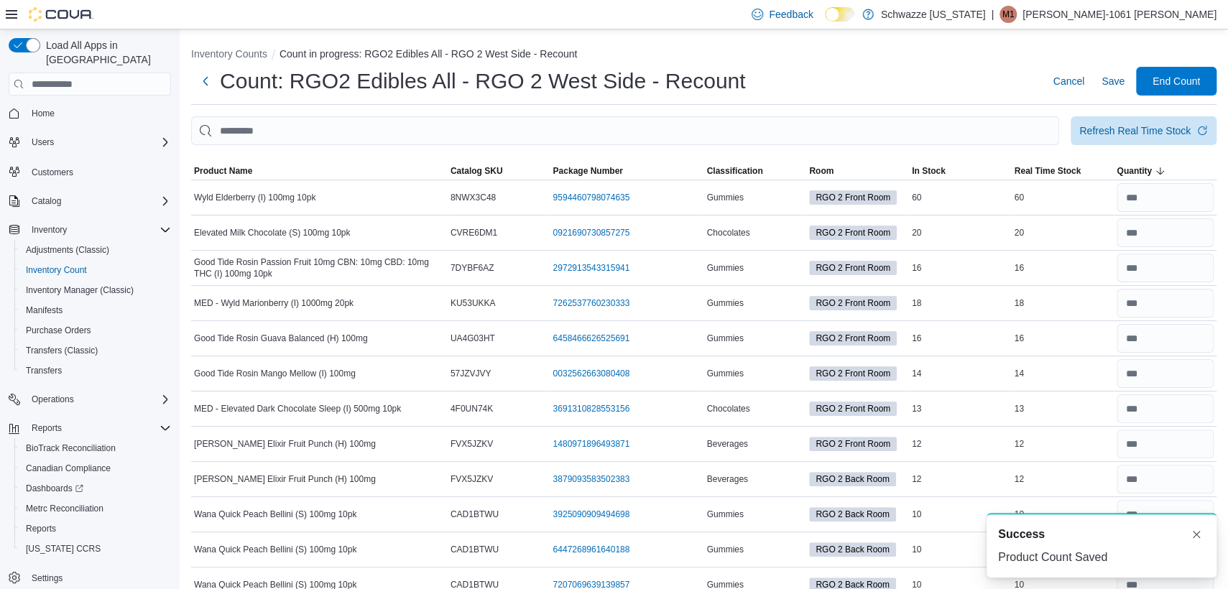
scroll to position [5799, 0]
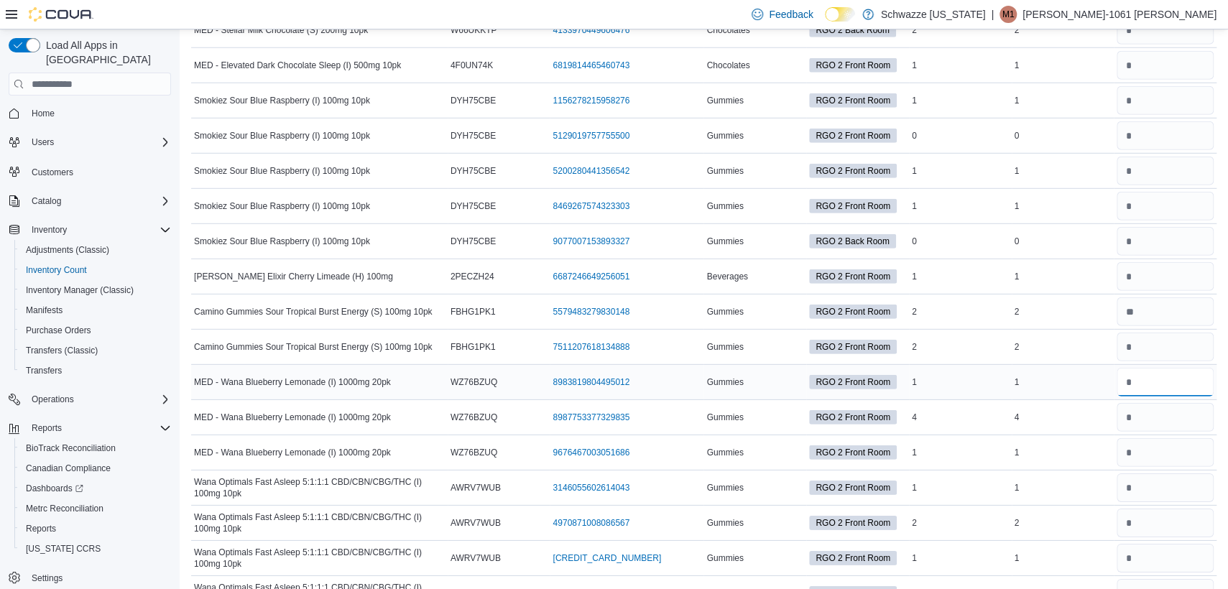
click at [1144, 369] on input "number" at bounding box center [1164, 382] width 97 height 29
click at [1136, 403] on input "number" at bounding box center [1164, 417] width 97 height 29
click at [1188, 438] on input "number" at bounding box center [1164, 452] width 97 height 29
click at [1182, 473] on input "number" at bounding box center [1164, 487] width 97 height 29
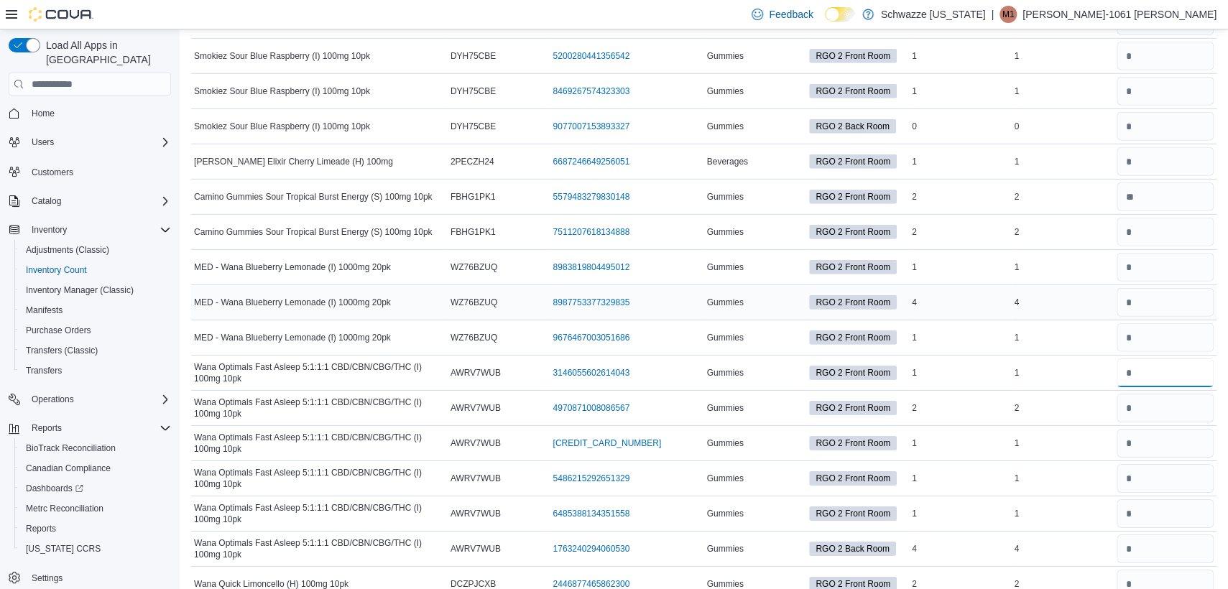
scroll to position [5889, 0]
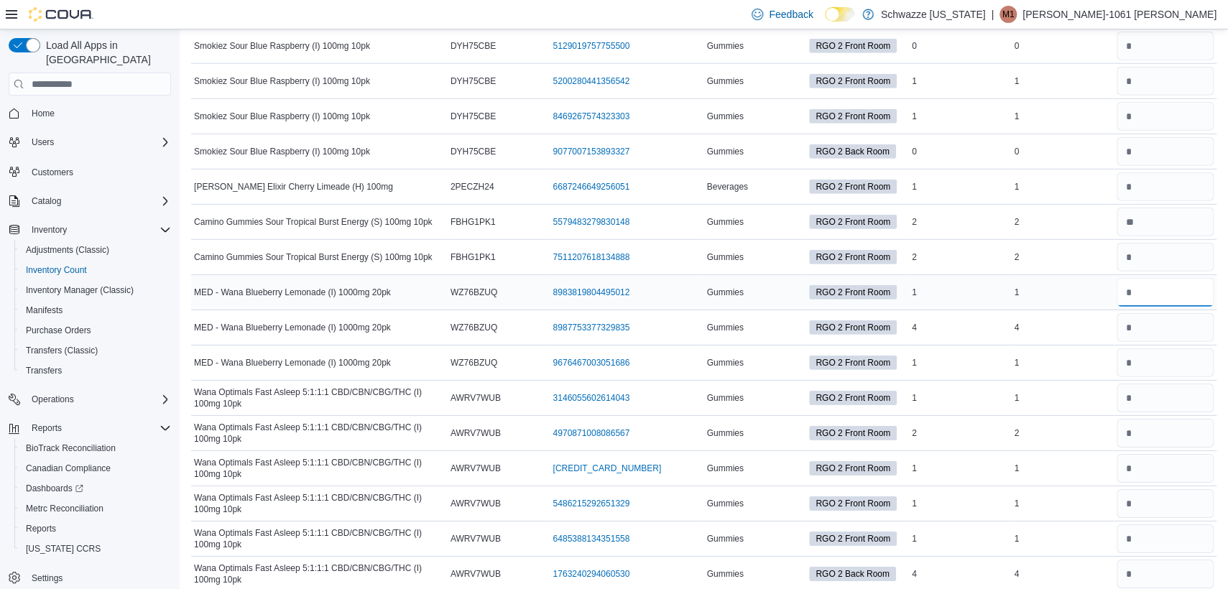
click at [1167, 278] on input "number" at bounding box center [1164, 292] width 97 height 29
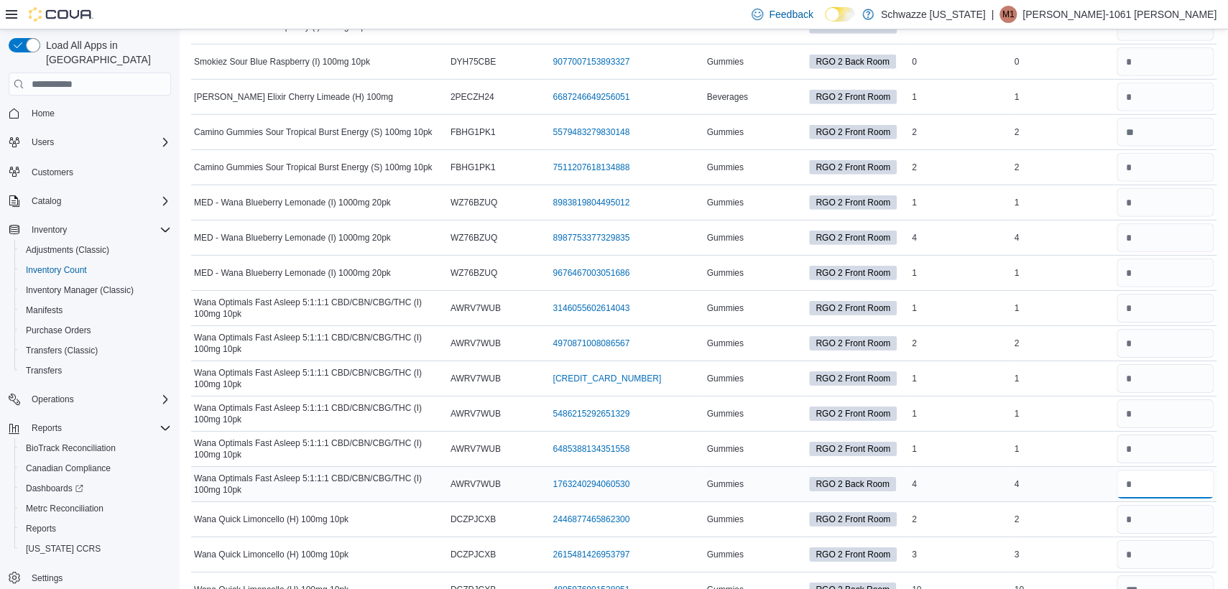
click at [1174, 470] on input "number" at bounding box center [1164, 484] width 97 height 29
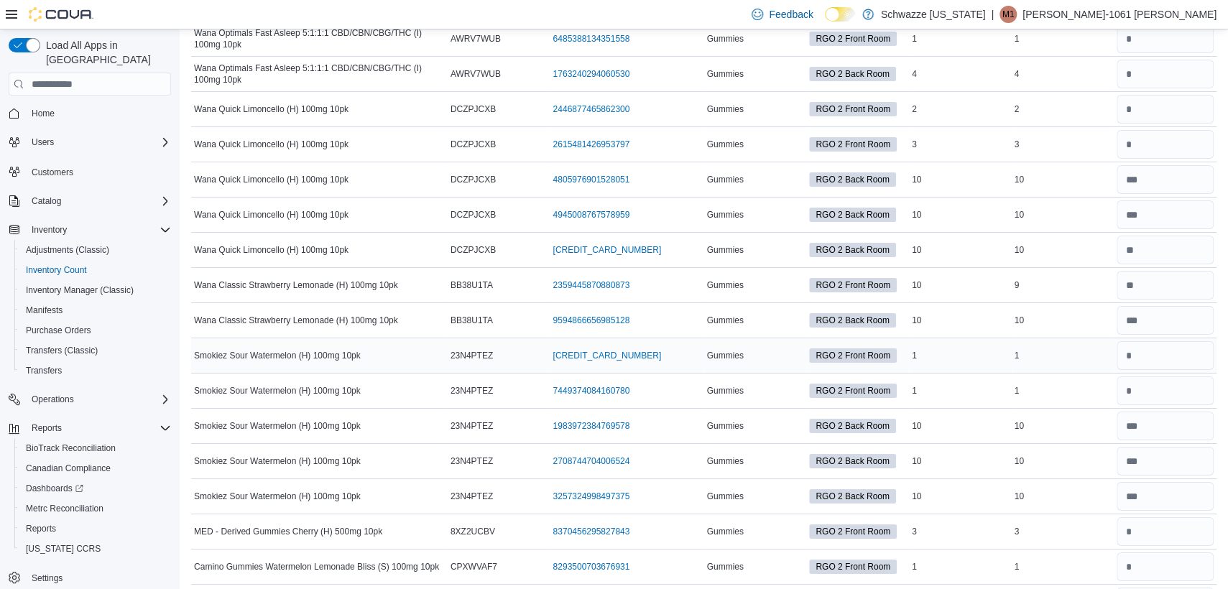
scroll to position [6427, 0]
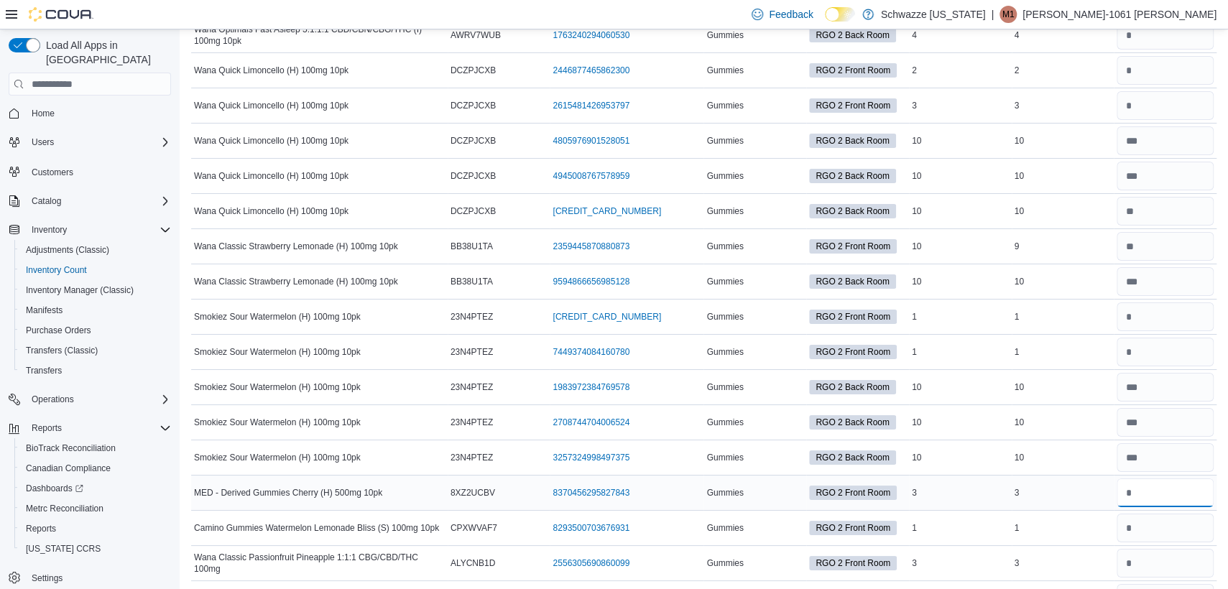
click at [1188, 478] on input "number" at bounding box center [1164, 492] width 97 height 29
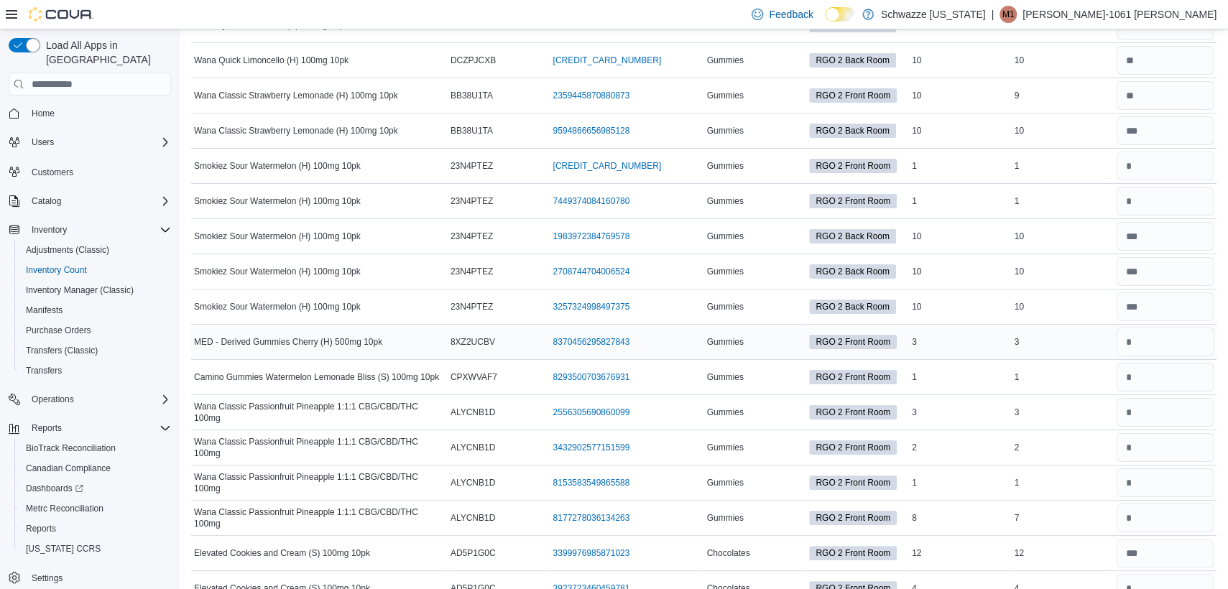
scroll to position [6607, 0]
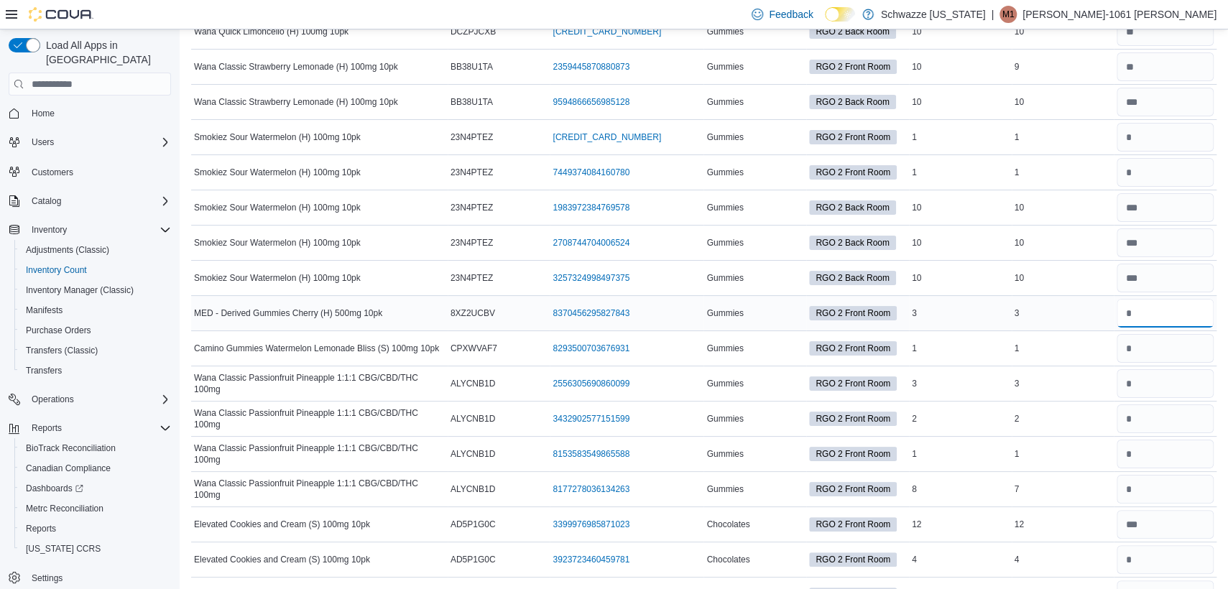
click at [1151, 299] on input "number" at bounding box center [1164, 313] width 97 height 29
click at [1161, 334] on input "number" at bounding box center [1164, 348] width 97 height 29
click at [1159, 476] on input "number" at bounding box center [1164, 489] width 97 height 29
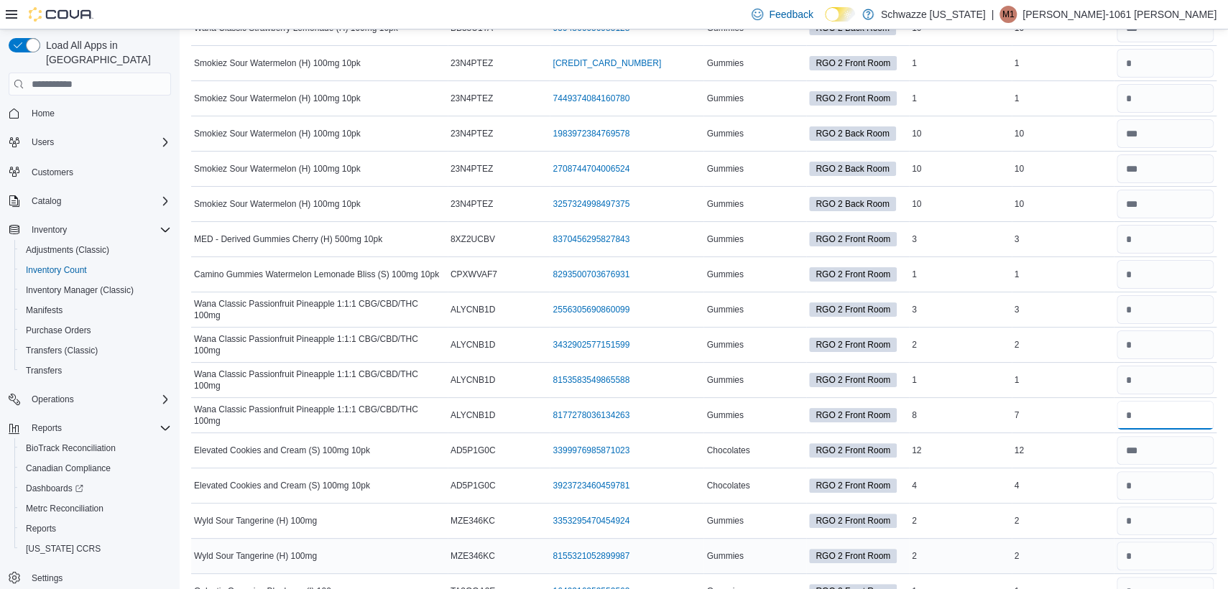
scroll to position [6787, 0]
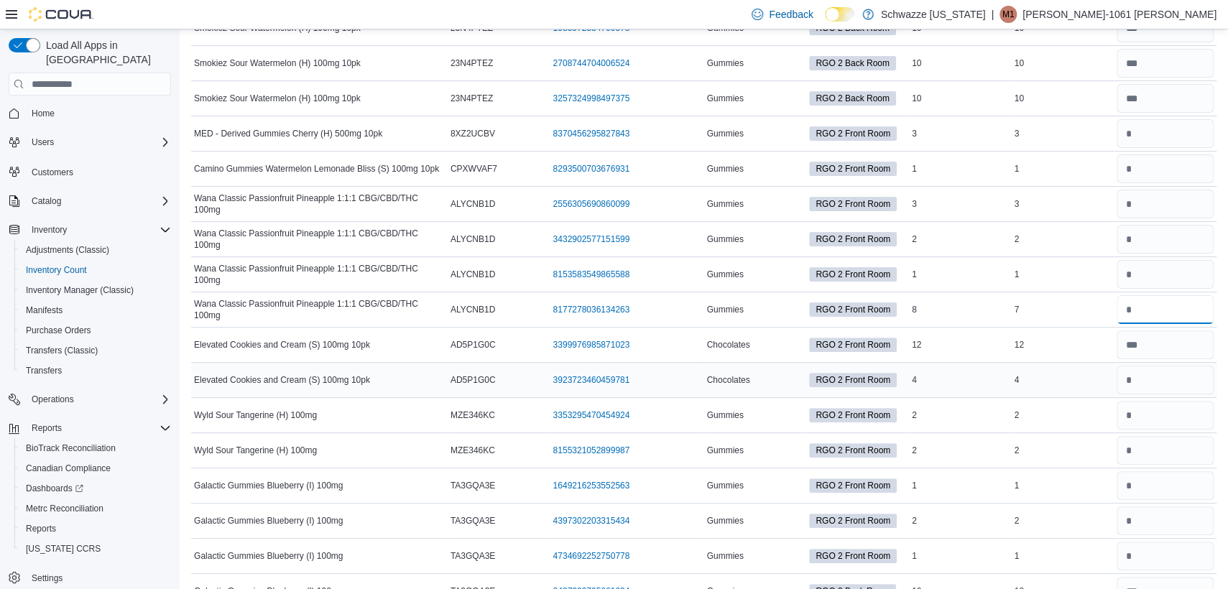
type input "*"
click at [1167, 366] on input "number" at bounding box center [1164, 380] width 97 height 29
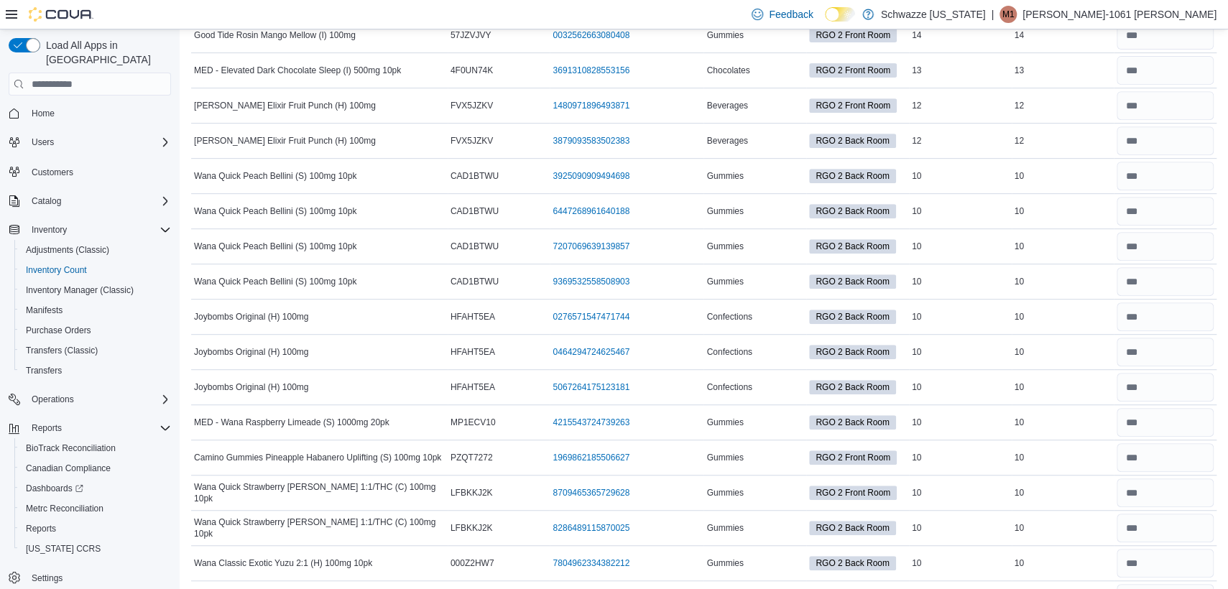
scroll to position [0, 0]
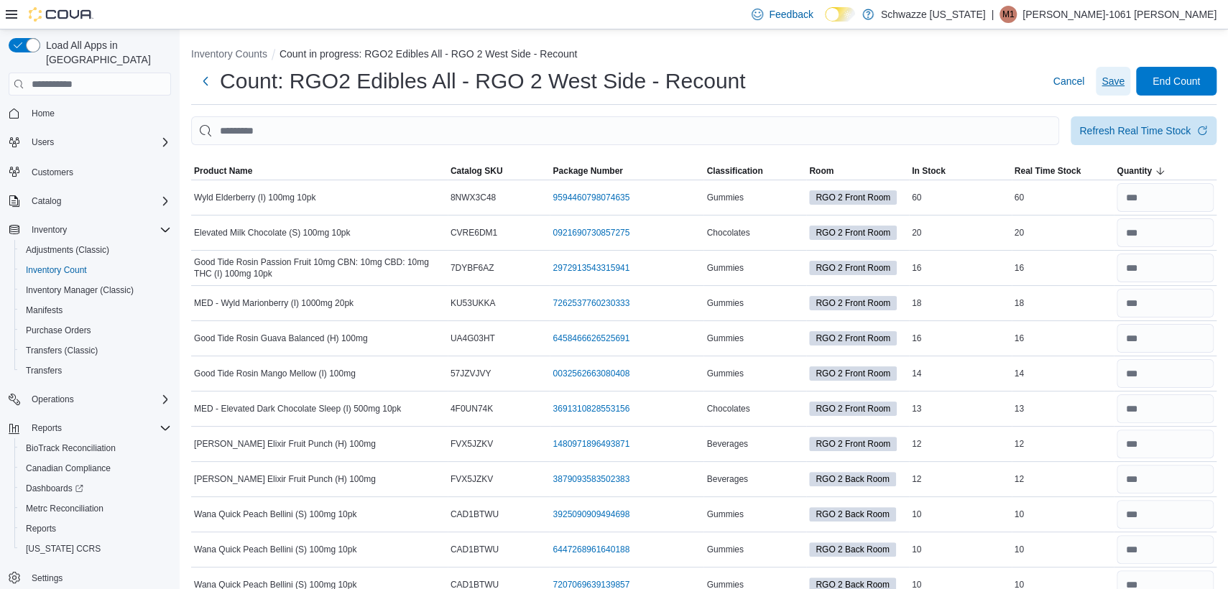
click at [1124, 85] on span "Save" at bounding box center [1112, 81] width 23 height 14
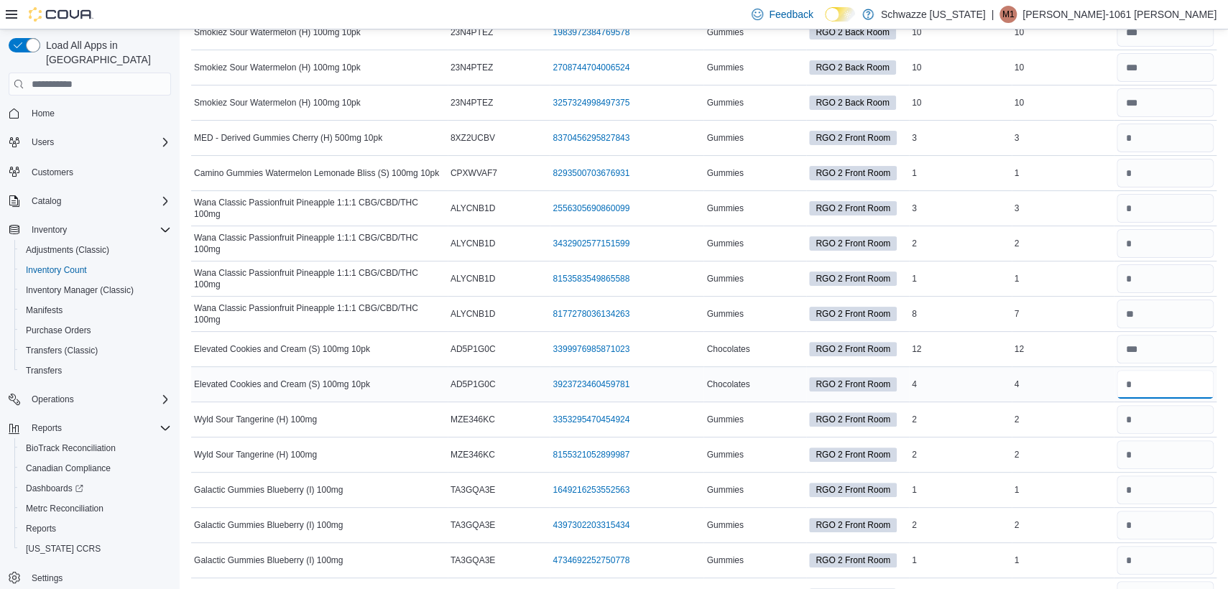
click at [1141, 370] on input "number" at bounding box center [1164, 384] width 97 height 29
type input "*"
click at [1185, 335] on input "number" at bounding box center [1164, 349] width 97 height 29
type input "**"
click at [1192, 374] on input "number" at bounding box center [1164, 384] width 97 height 29
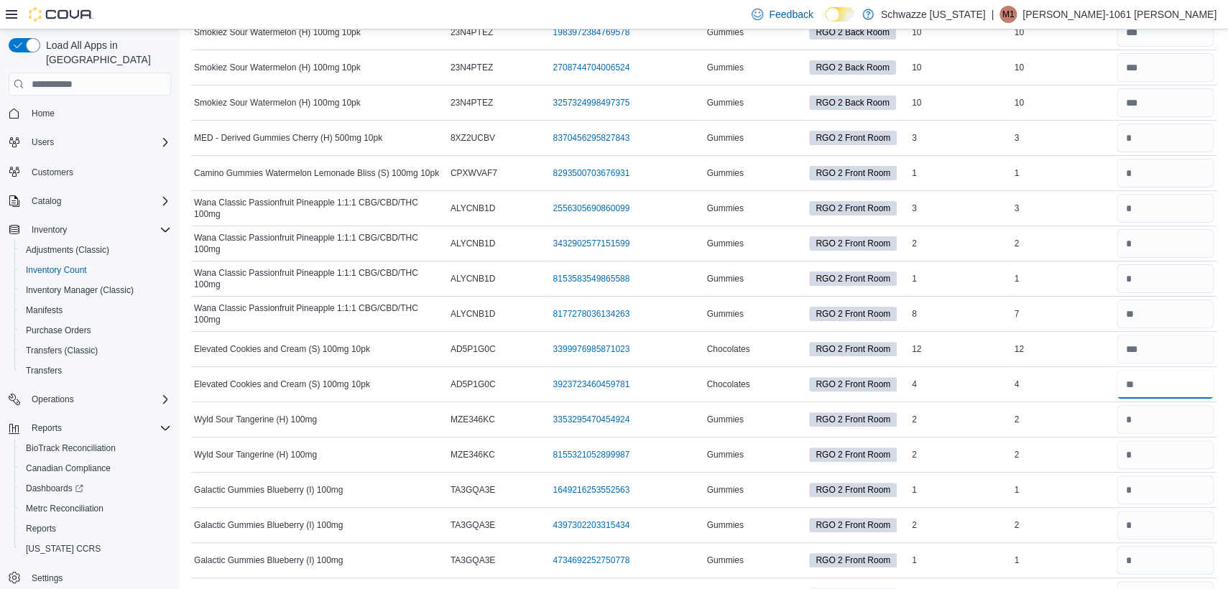
scroll to position [0, 0]
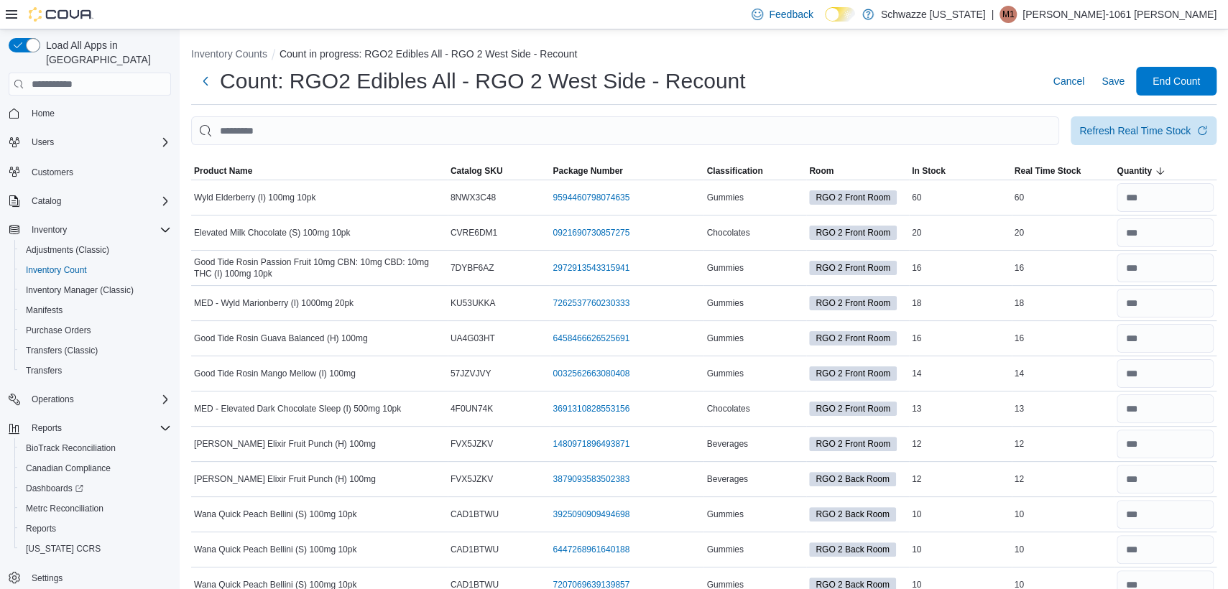
type input "*"
click at [1124, 84] on span "Save" at bounding box center [1112, 81] width 23 height 14
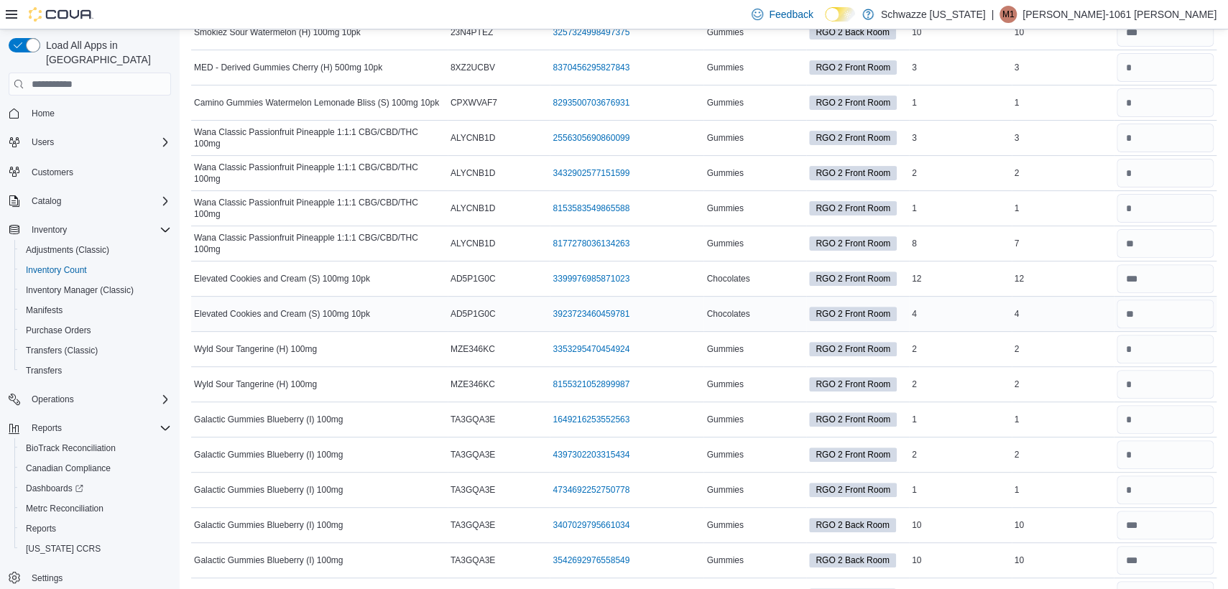
drag, startPoint x: 1059, startPoint y: 287, endPoint x: 1067, endPoint y: 296, distance: 12.2
click at [1067, 305] on div "4" at bounding box center [1062, 313] width 103 height 17
click at [1163, 335] on input "number" at bounding box center [1164, 349] width 97 height 29
click at [1149, 405] on input "number" at bounding box center [1164, 419] width 97 height 29
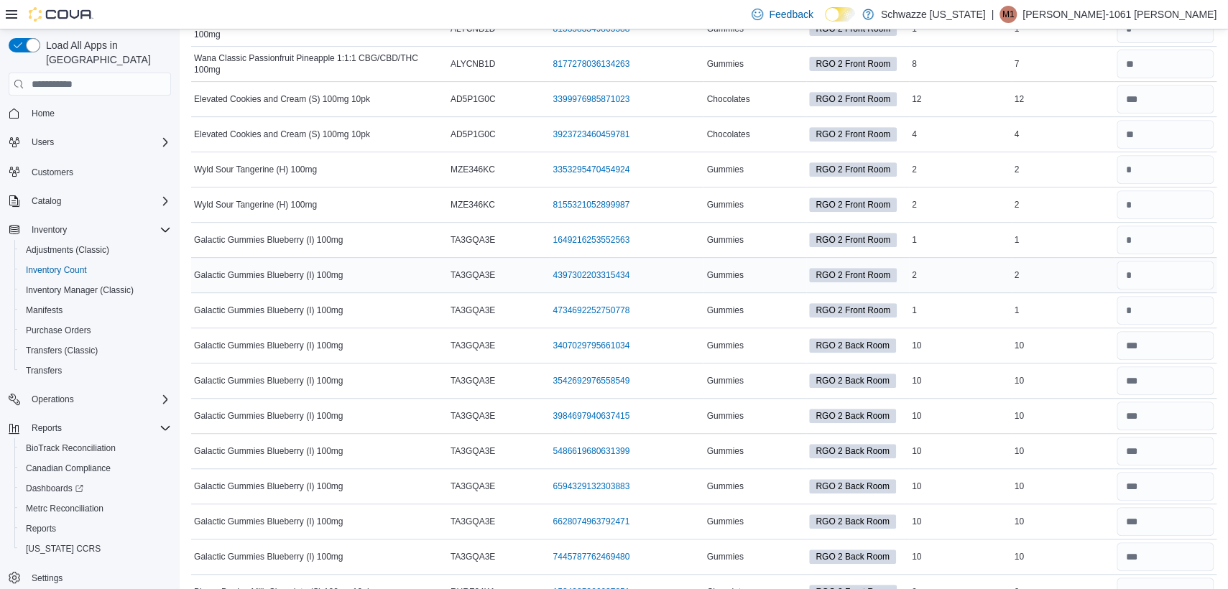
scroll to position [9115, 0]
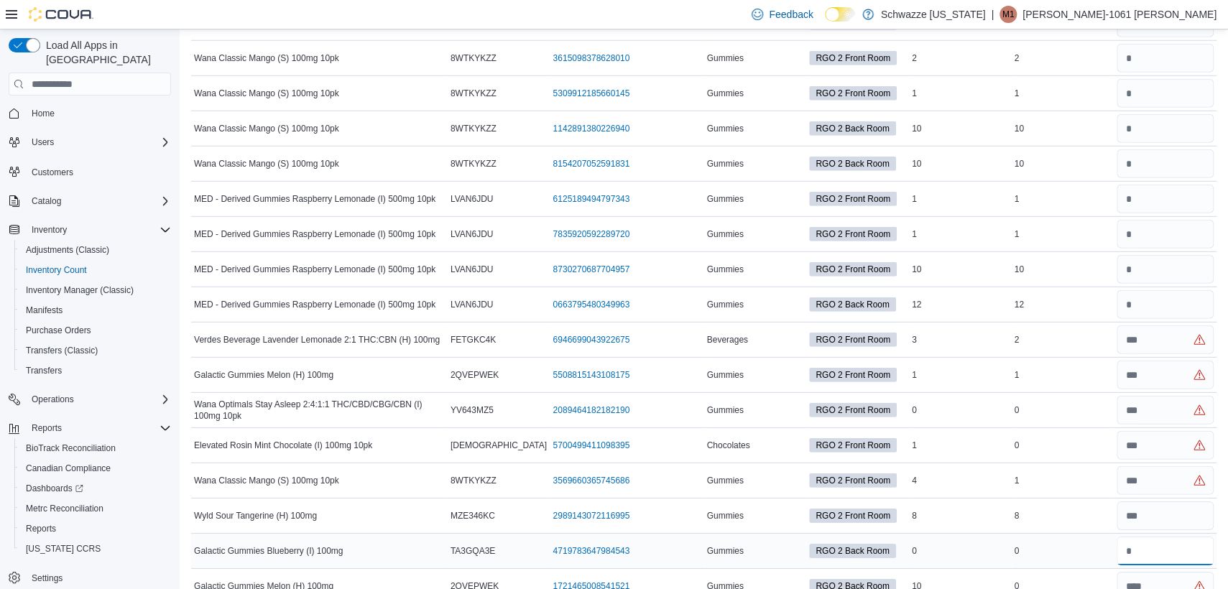
click at [1192, 537] on input "number" at bounding box center [1164, 551] width 97 height 29
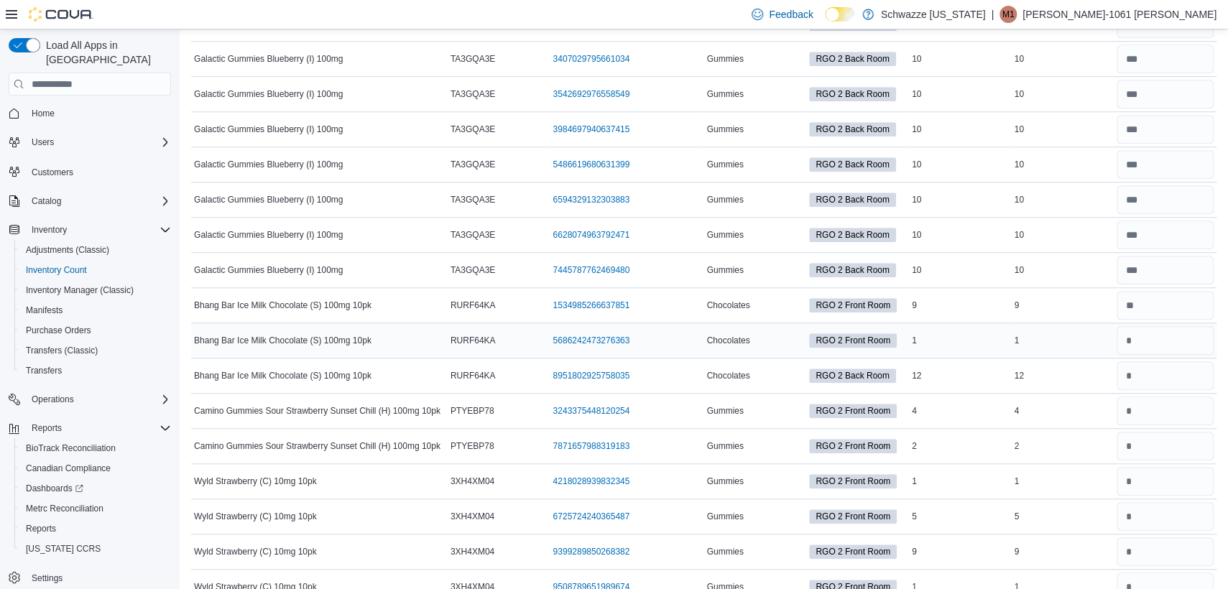
scroll to position [7409, 0]
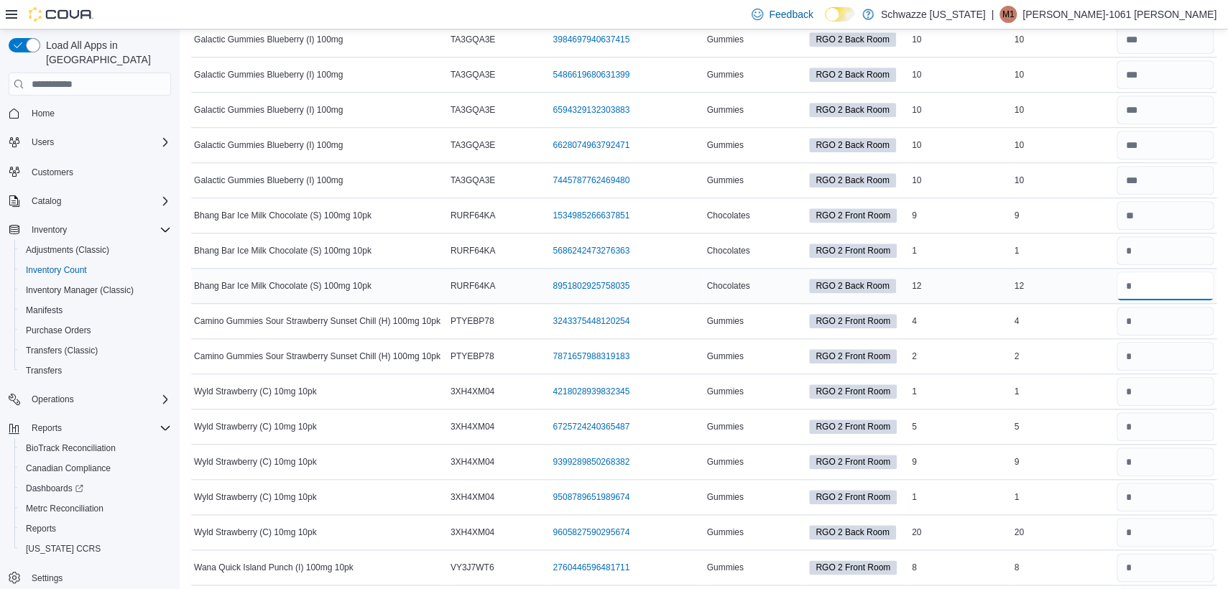
click at [1161, 272] on input "number" at bounding box center [1164, 286] width 97 height 29
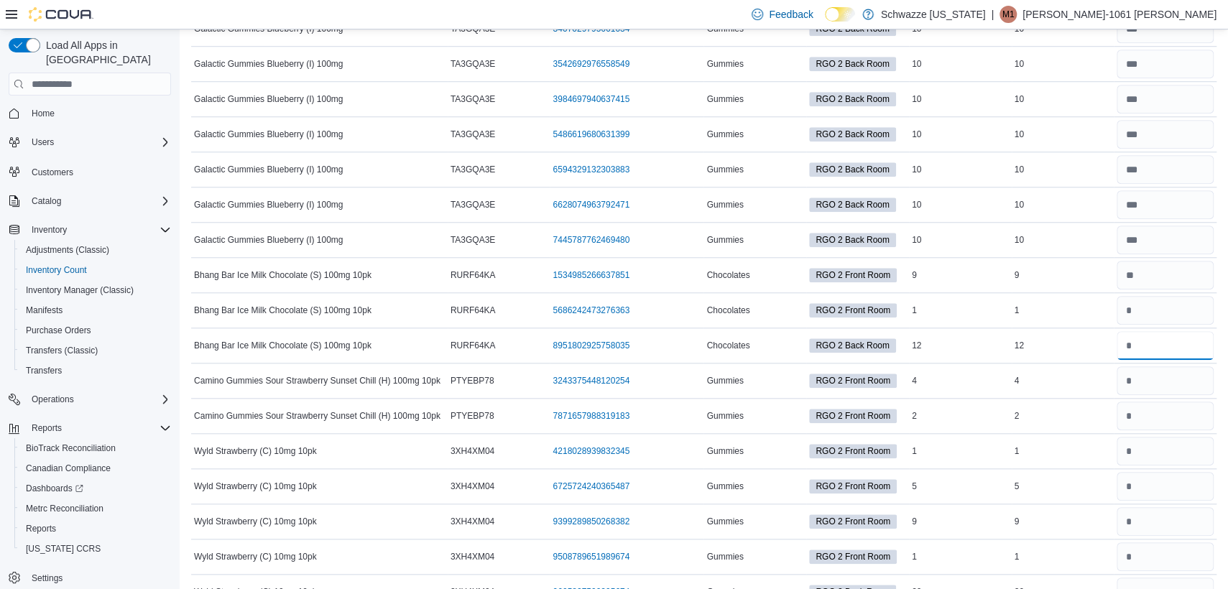
scroll to position [7319, 0]
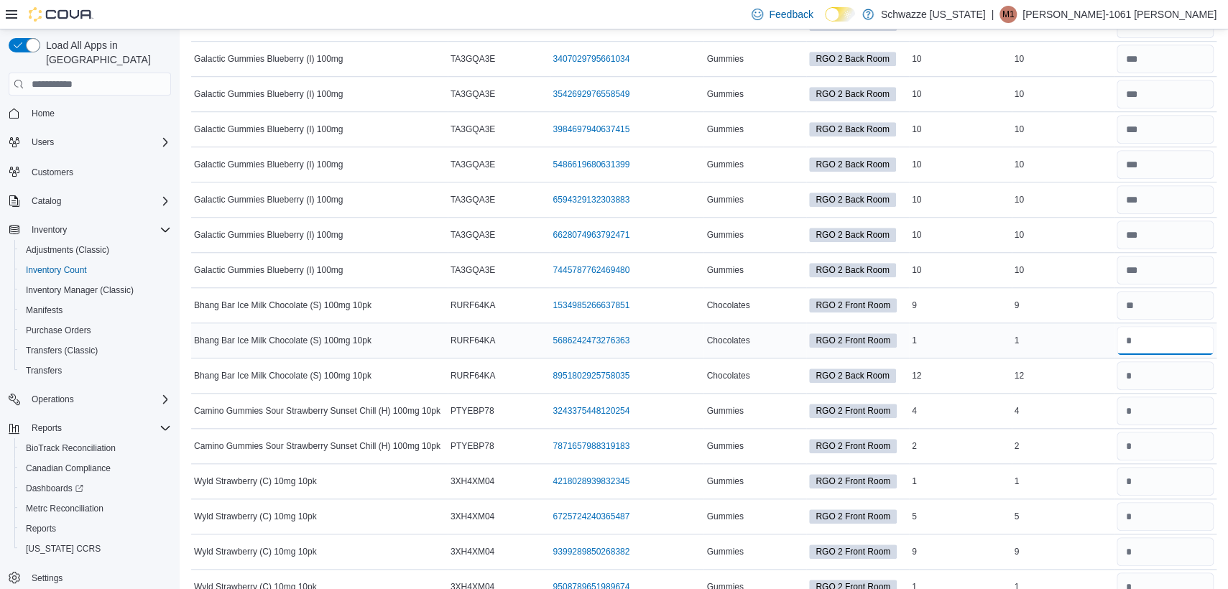
click at [1142, 326] on input "number" at bounding box center [1164, 340] width 97 height 29
type input "*"
click at [1154, 361] on input "number" at bounding box center [1164, 375] width 97 height 29
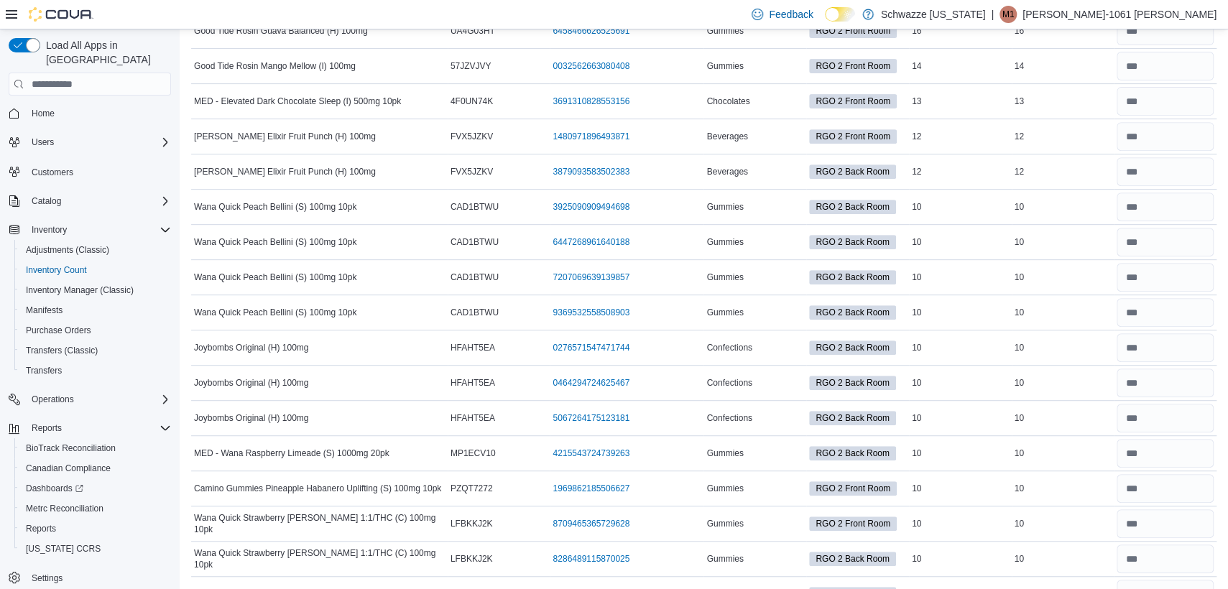
scroll to position [0, 0]
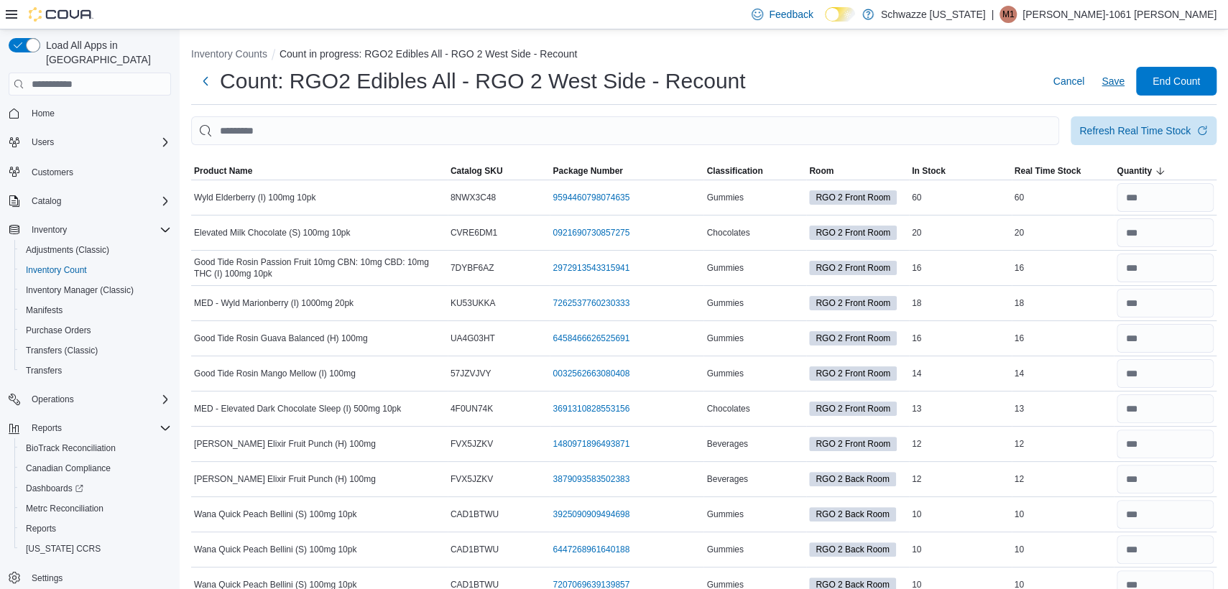
type input "**"
click at [1124, 78] on span "Save" at bounding box center [1112, 81] width 23 height 14
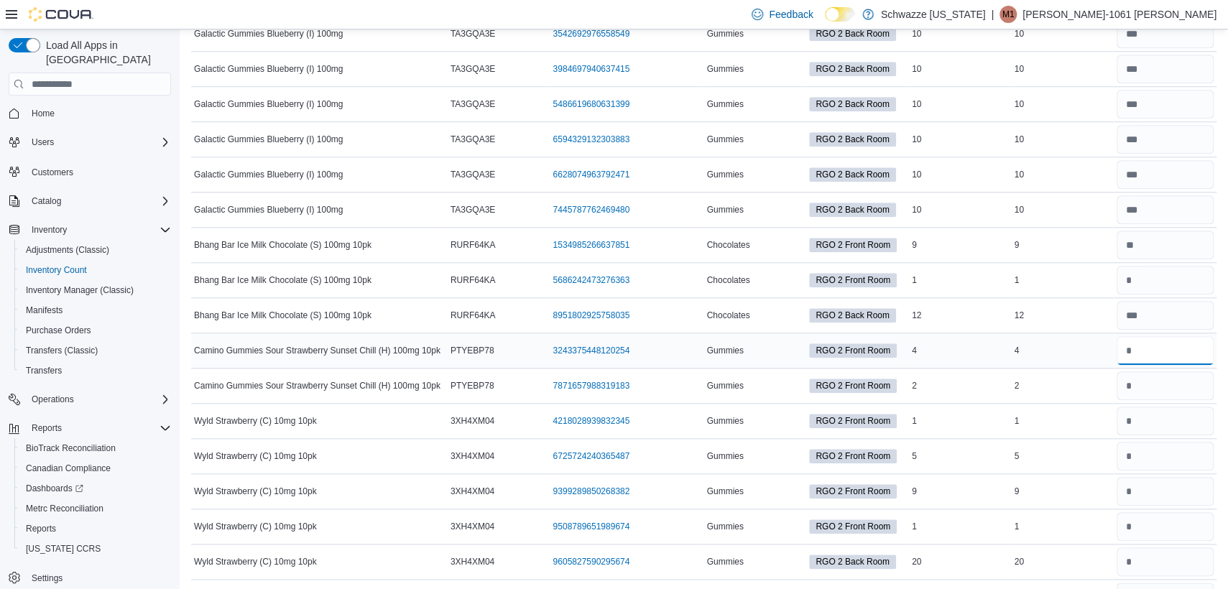
click at [1157, 338] on input "number" at bounding box center [1164, 350] width 97 height 29
type input "*"
click at [1167, 482] on input "number" at bounding box center [1164, 491] width 97 height 29
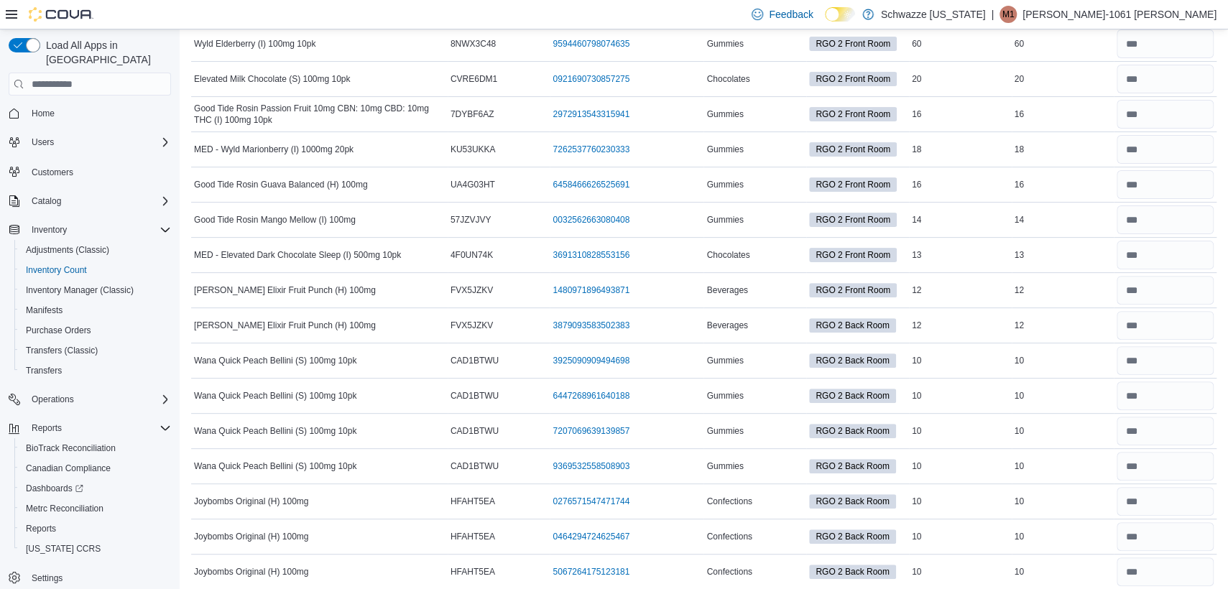
scroll to position [0, 0]
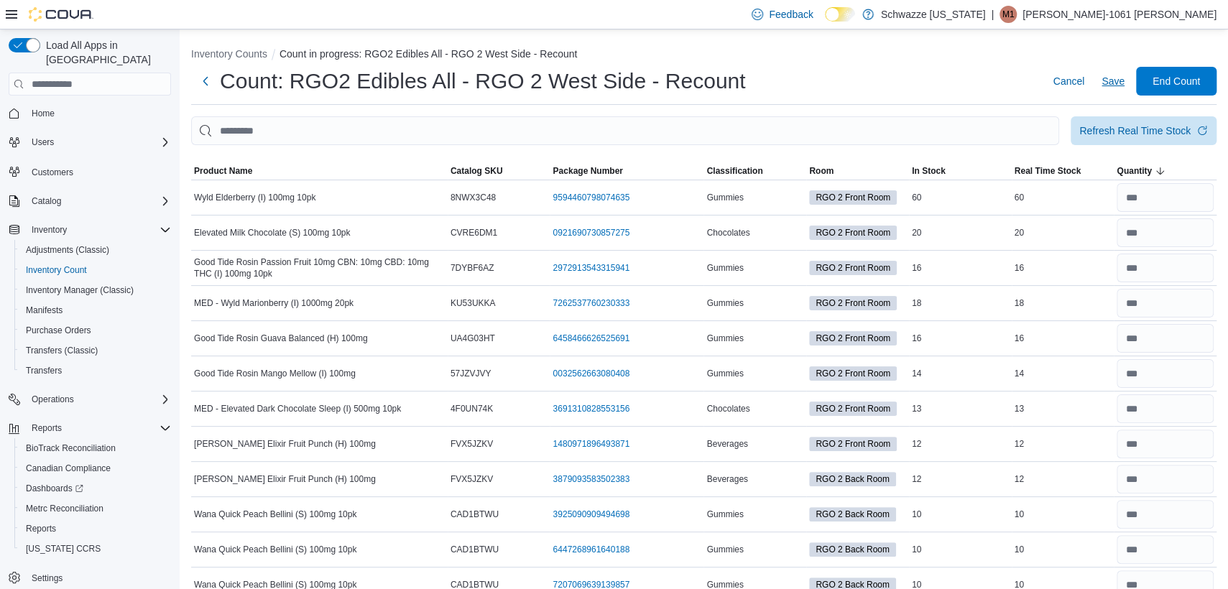
type input "*"
click at [1123, 88] on span "Save" at bounding box center [1112, 81] width 23 height 29
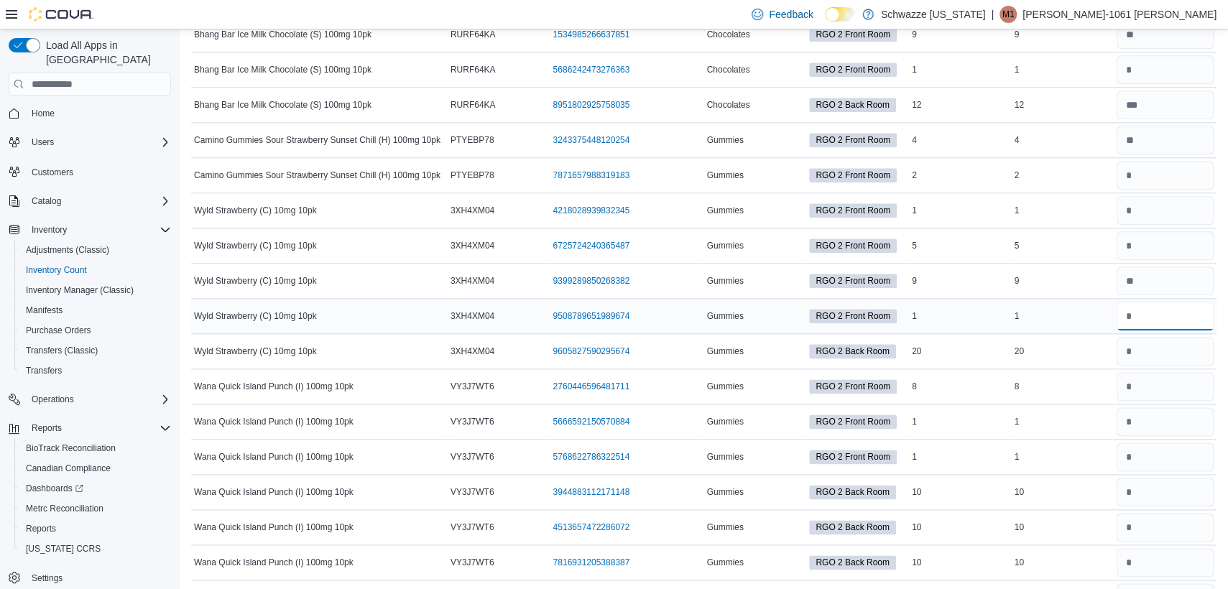
click at [1198, 302] on input "number" at bounding box center [1164, 316] width 97 height 29
type input "*"
click at [1199, 337] on input "number" at bounding box center [1164, 351] width 97 height 29
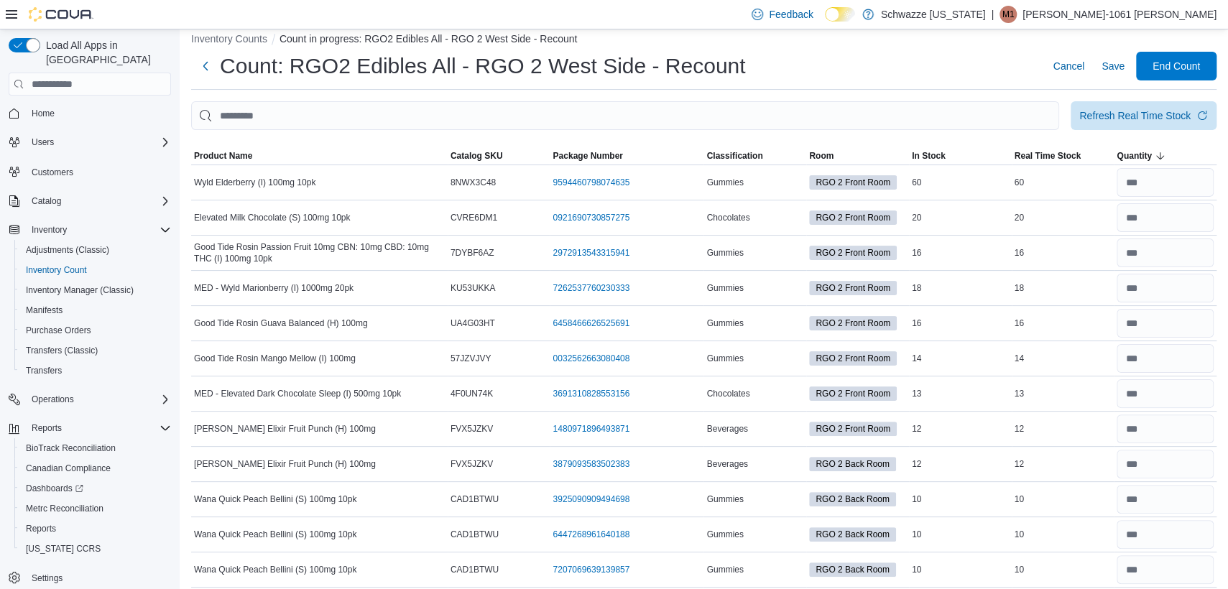
scroll to position [0, 0]
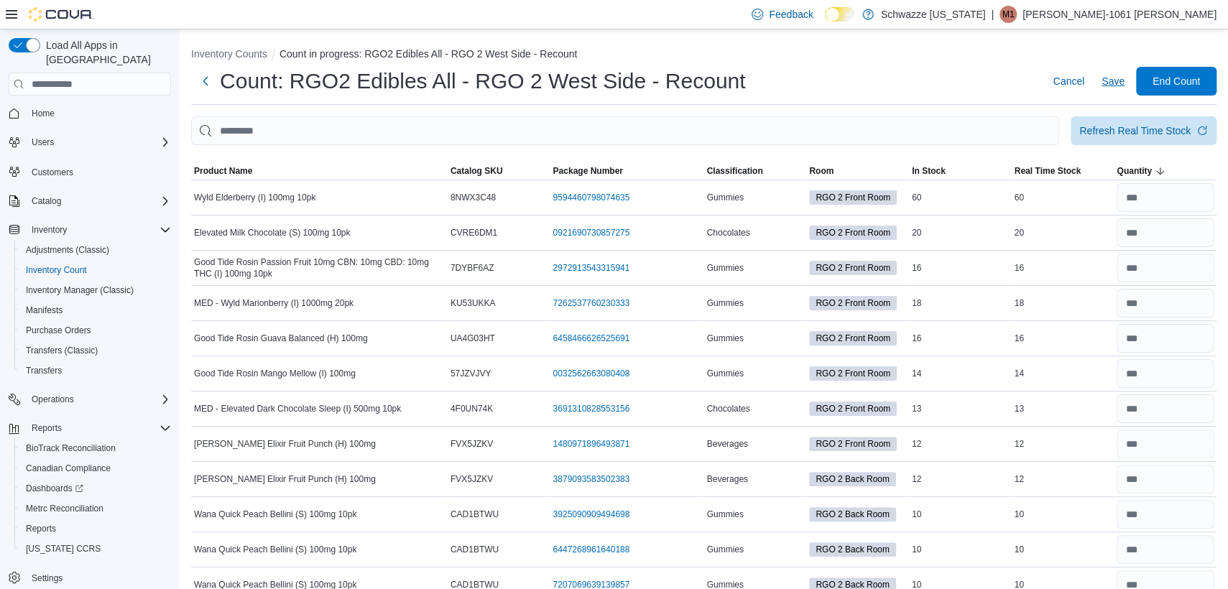
type input "**"
click at [1123, 83] on span "Save" at bounding box center [1112, 81] width 23 height 14
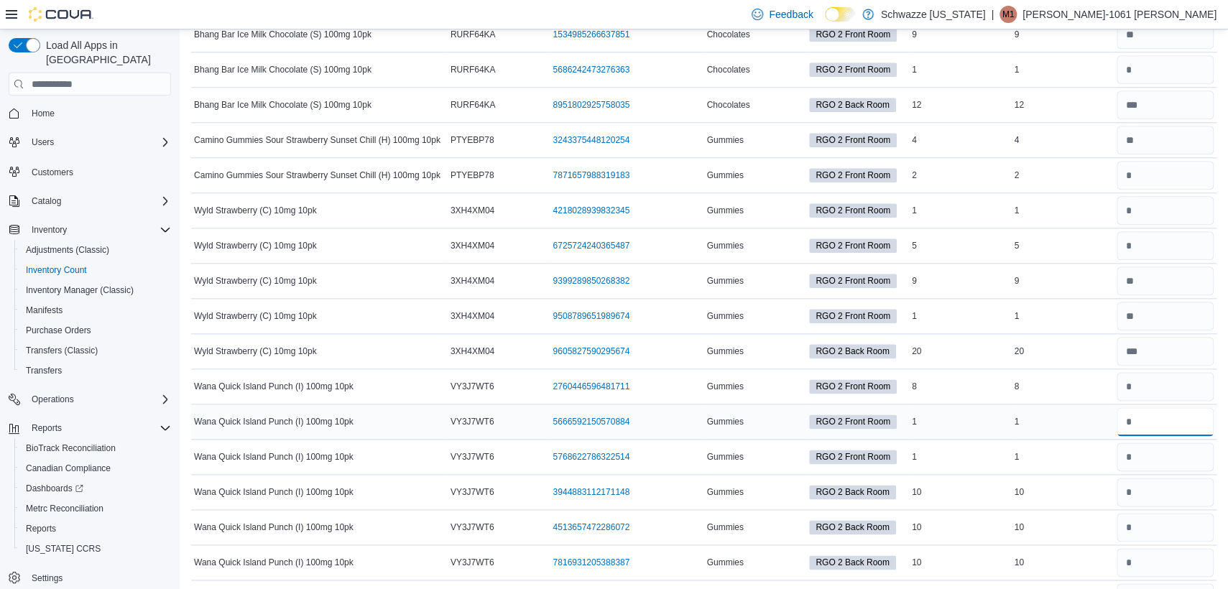
click at [1151, 407] on input "number" at bounding box center [1164, 421] width 97 height 29
click at [1169, 376] on input "number" at bounding box center [1164, 386] width 97 height 29
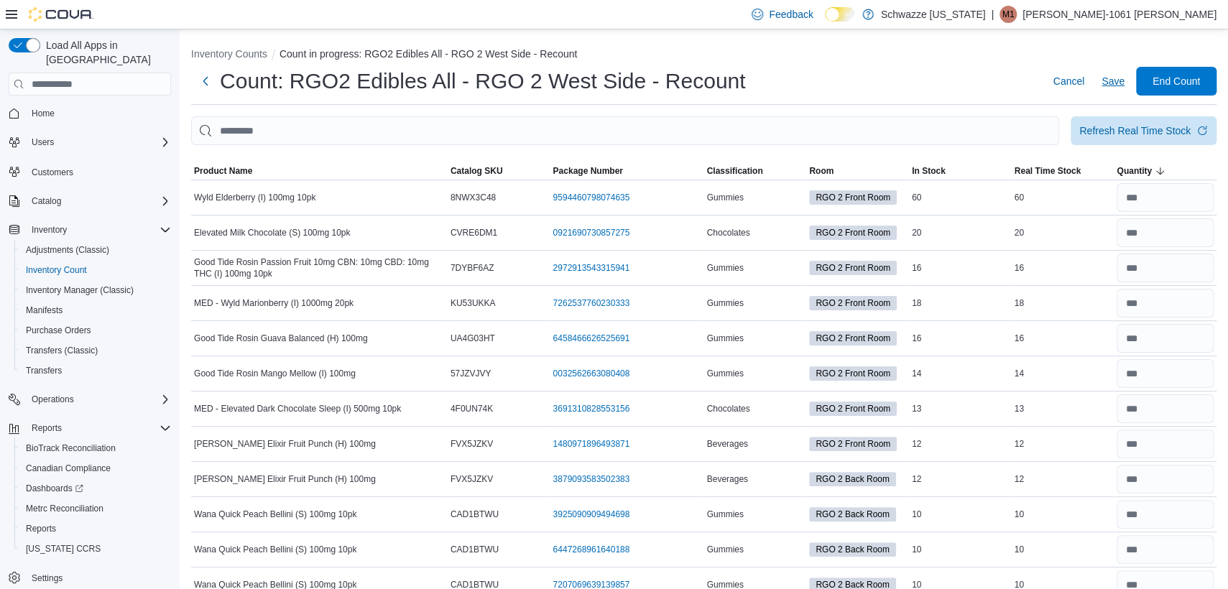
type input "*"
click at [1124, 85] on span "Save" at bounding box center [1112, 81] width 23 height 14
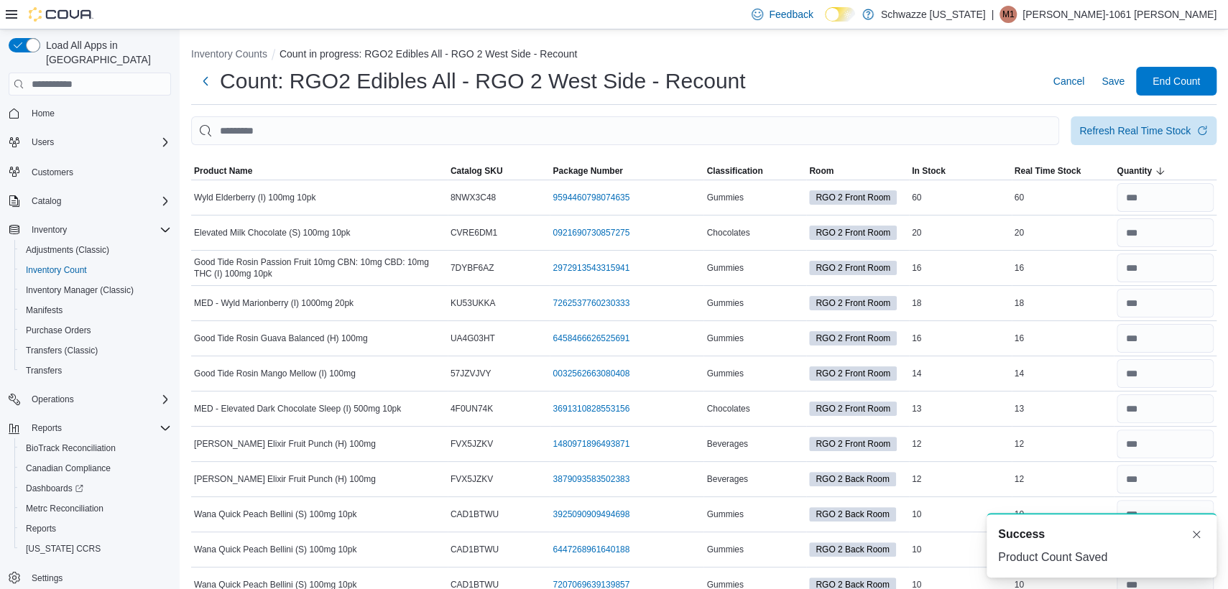
scroll to position [7766, 0]
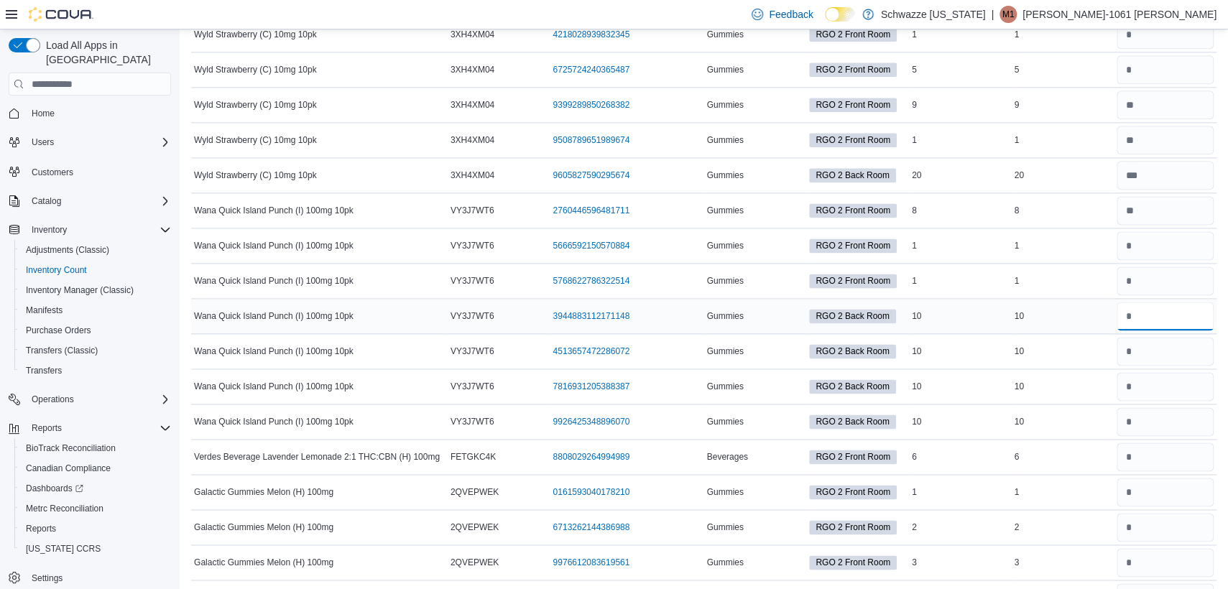
click at [1170, 305] on input "number" at bounding box center [1164, 316] width 97 height 29
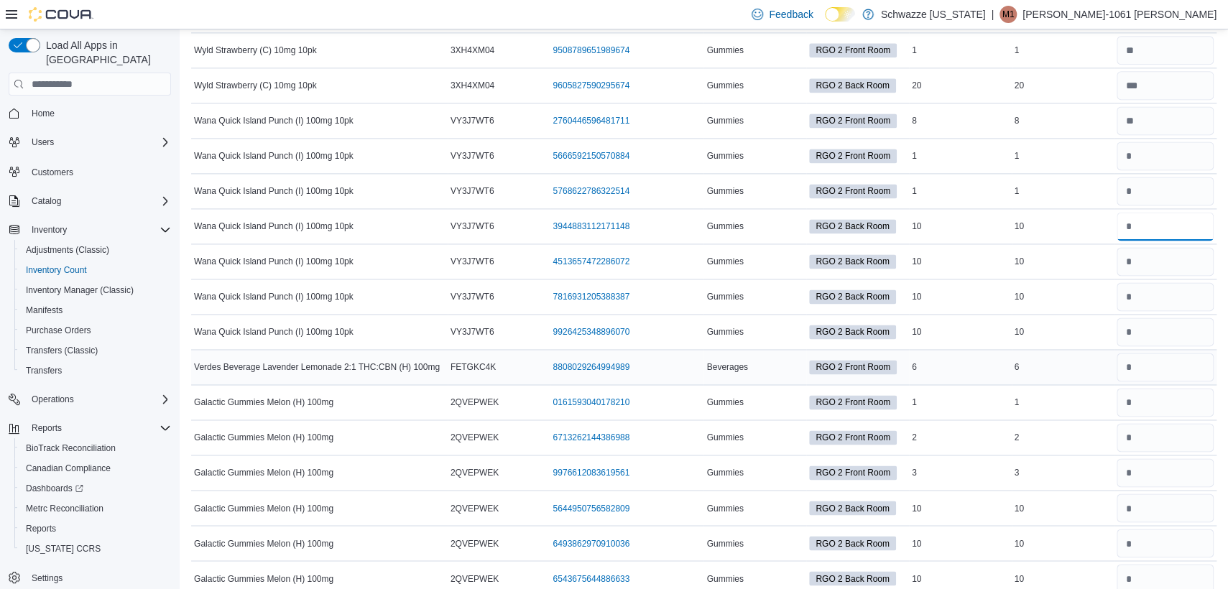
scroll to position [7945, 0]
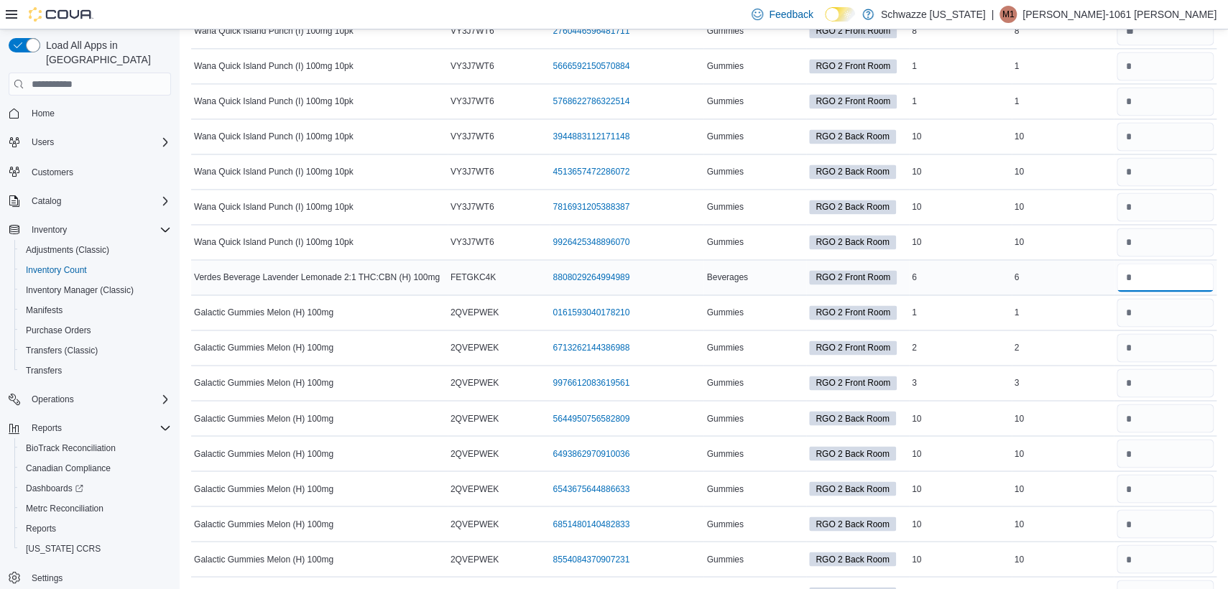
click at [1148, 263] on input "number" at bounding box center [1164, 277] width 97 height 29
click at [1175, 228] on input "number" at bounding box center [1164, 242] width 97 height 29
type input "**"
click at [1192, 122] on input "number" at bounding box center [1164, 136] width 97 height 29
type input "**"
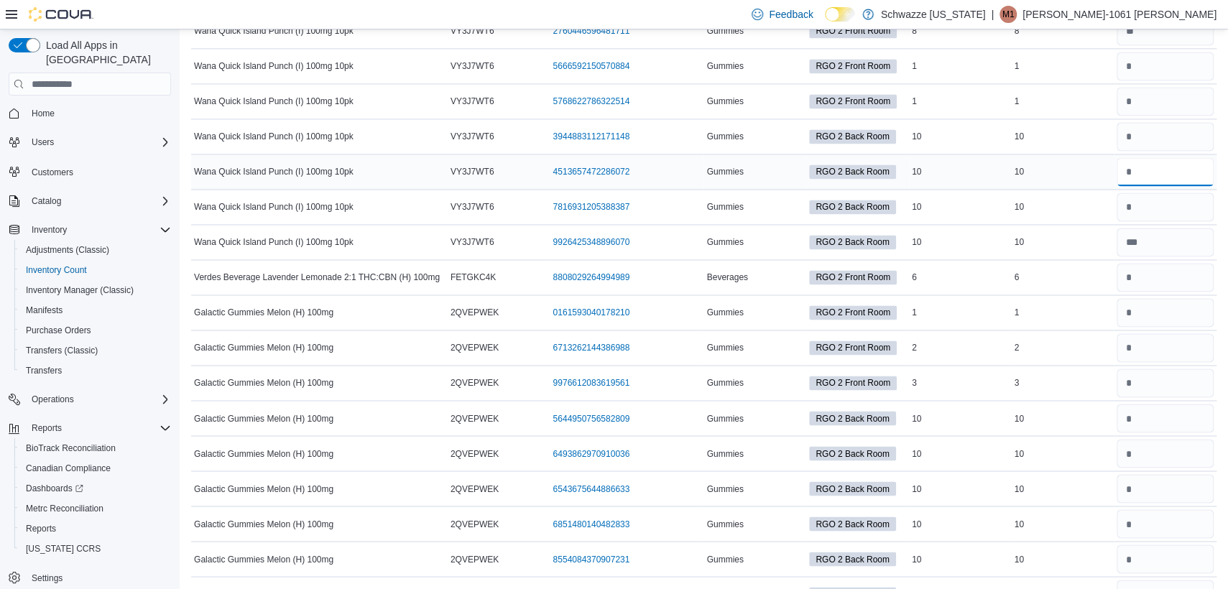
click at [1188, 157] on input "number" at bounding box center [1164, 171] width 97 height 29
type input "**"
click at [1186, 193] on input "number" at bounding box center [1164, 207] width 97 height 29
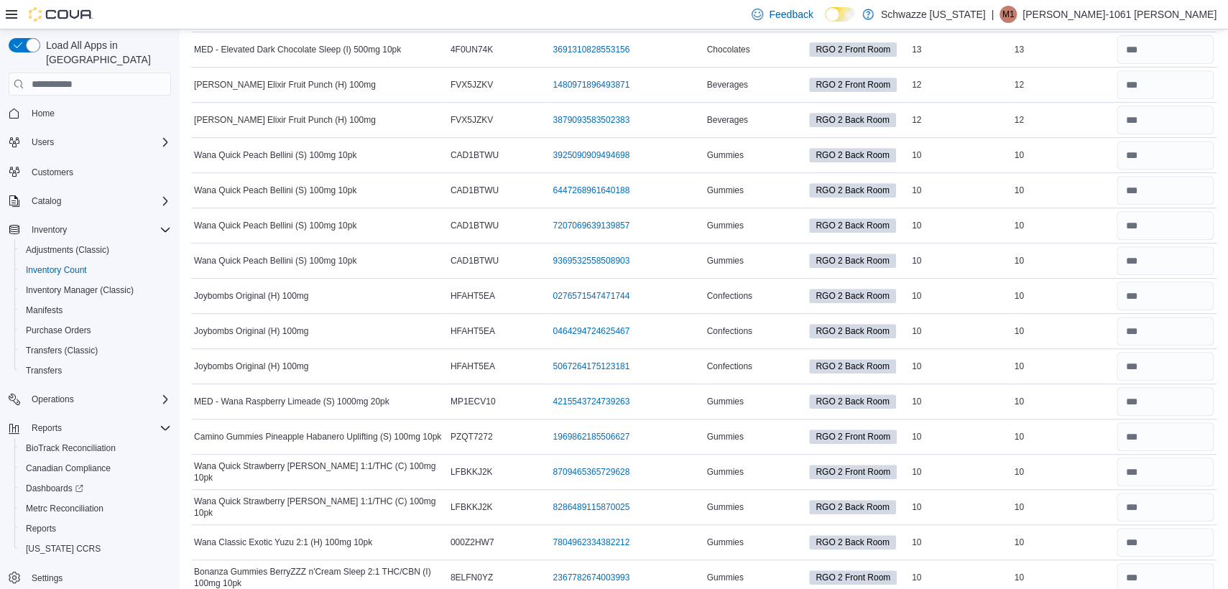
scroll to position [0, 0]
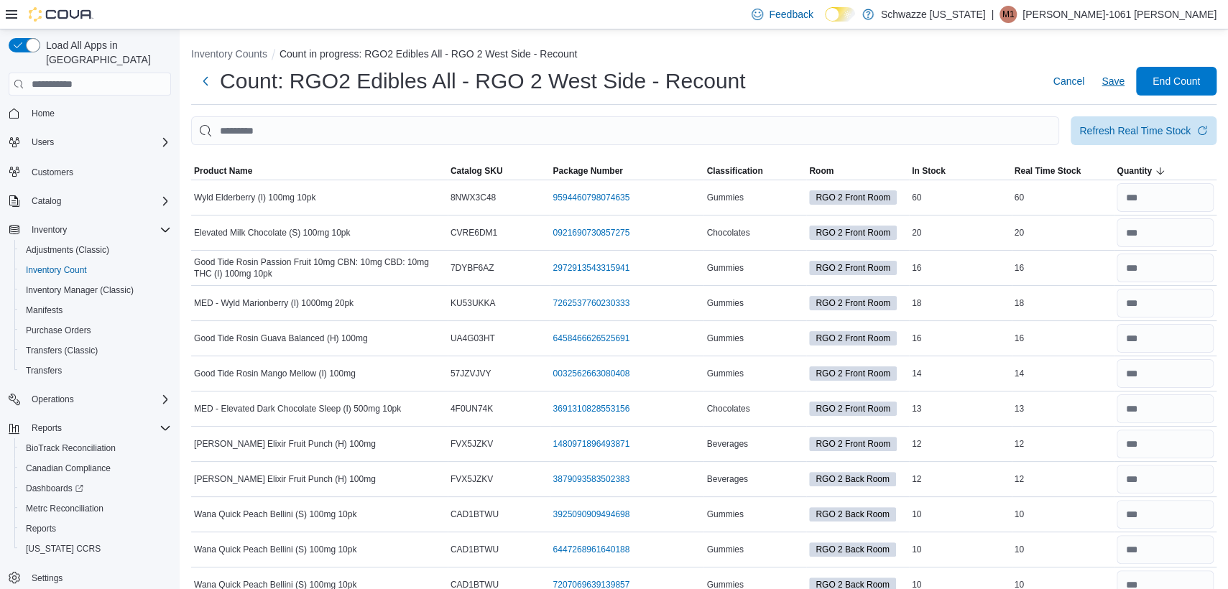
type input "**"
click at [1118, 85] on span "Save" at bounding box center [1112, 81] width 23 height 14
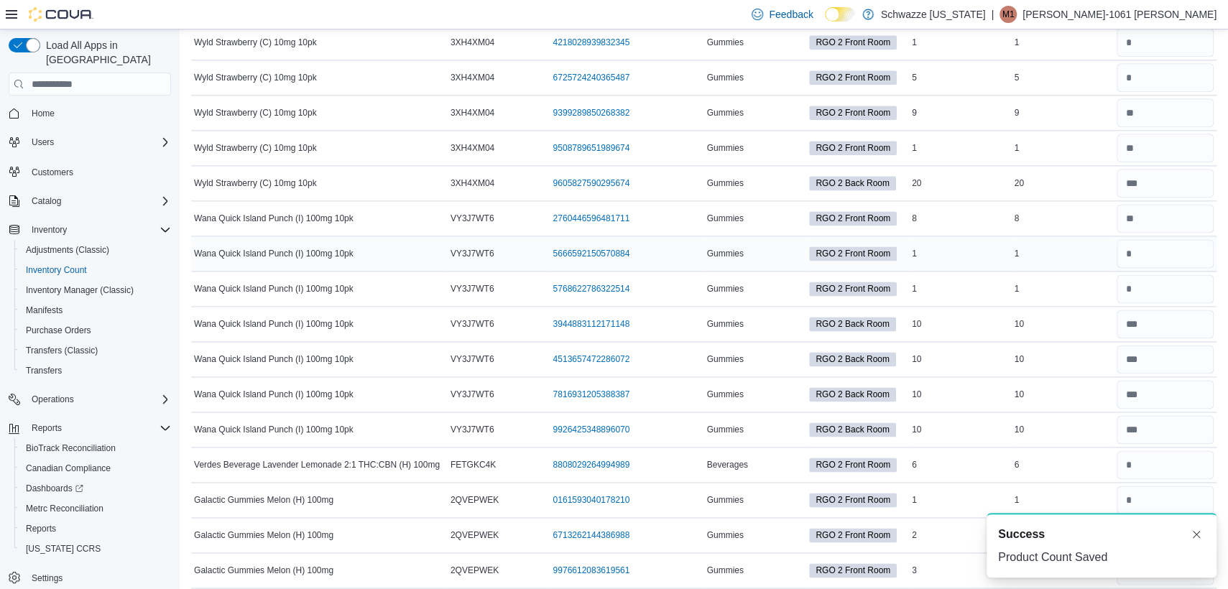
scroll to position [7929, 0]
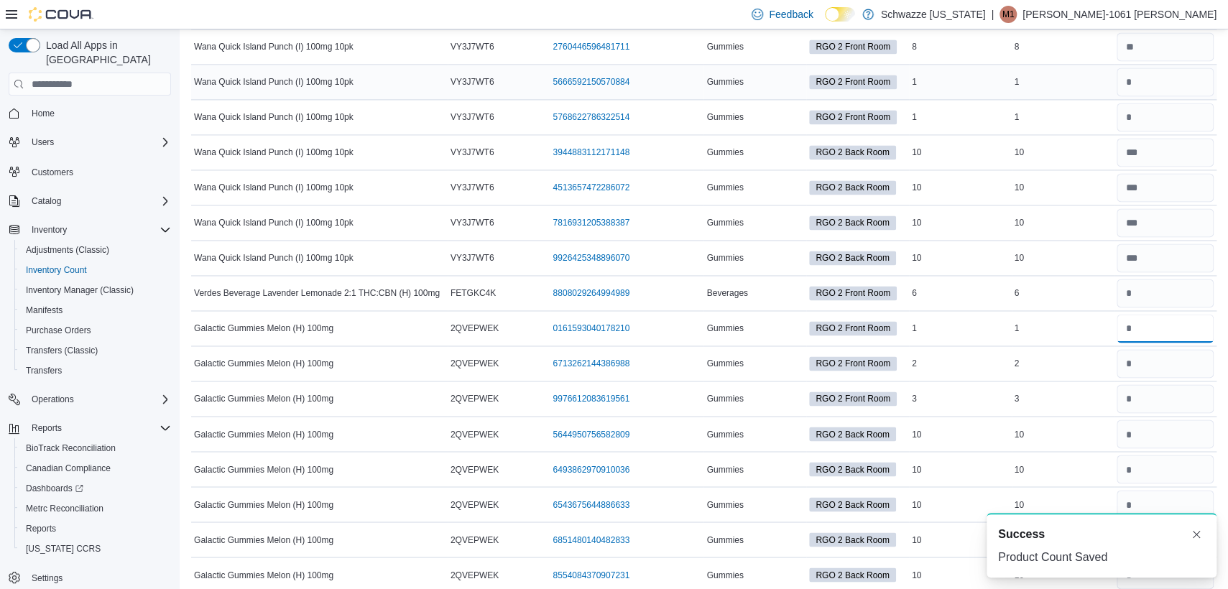
click at [1159, 314] on input "number" at bounding box center [1164, 328] width 97 height 29
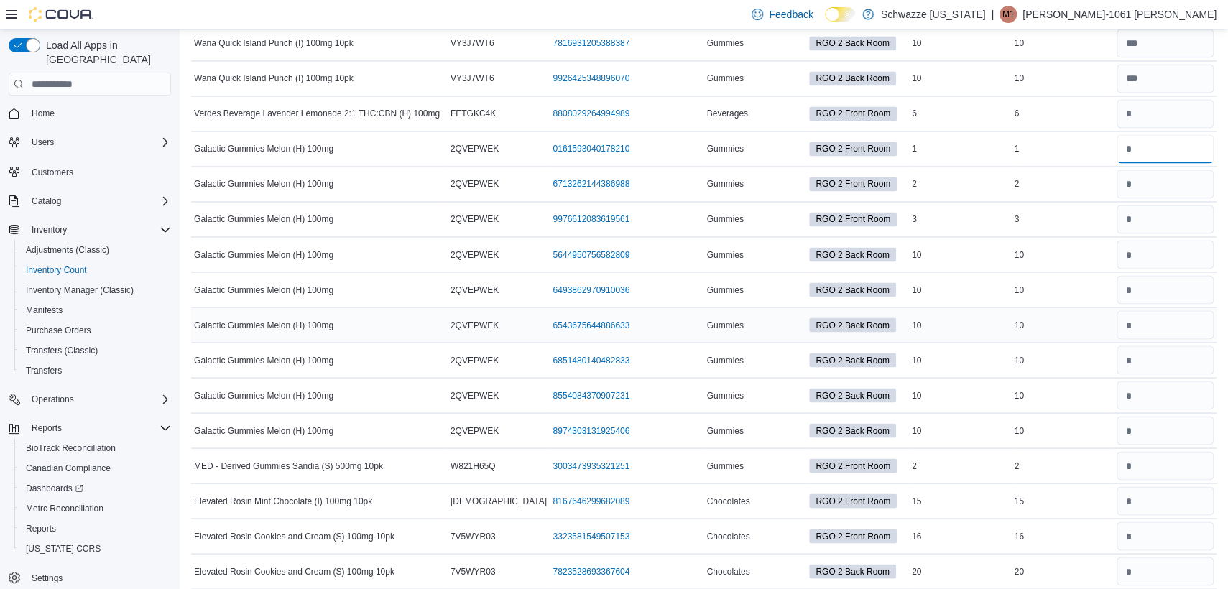
scroll to position [8019, 0]
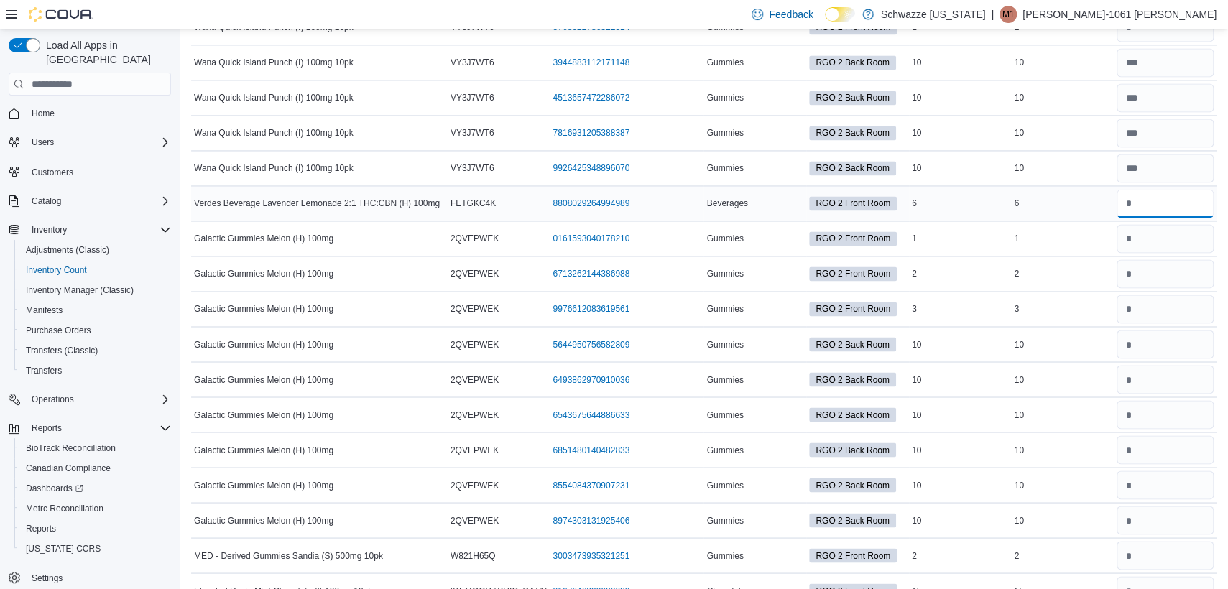
click at [1154, 189] on input "number" at bounding box center [1164, 203] width 97 height 29
click at [1150, 224] on input "number" at bounding box center [1164, 238] width 97 height 29
click at [1153, 224] on input "number" at bounding box center [1164, 238] width 97 height 29
type input "*"
click at [1176, 259] on input "number" at bounding box center [1164, 273] width 97 height 29
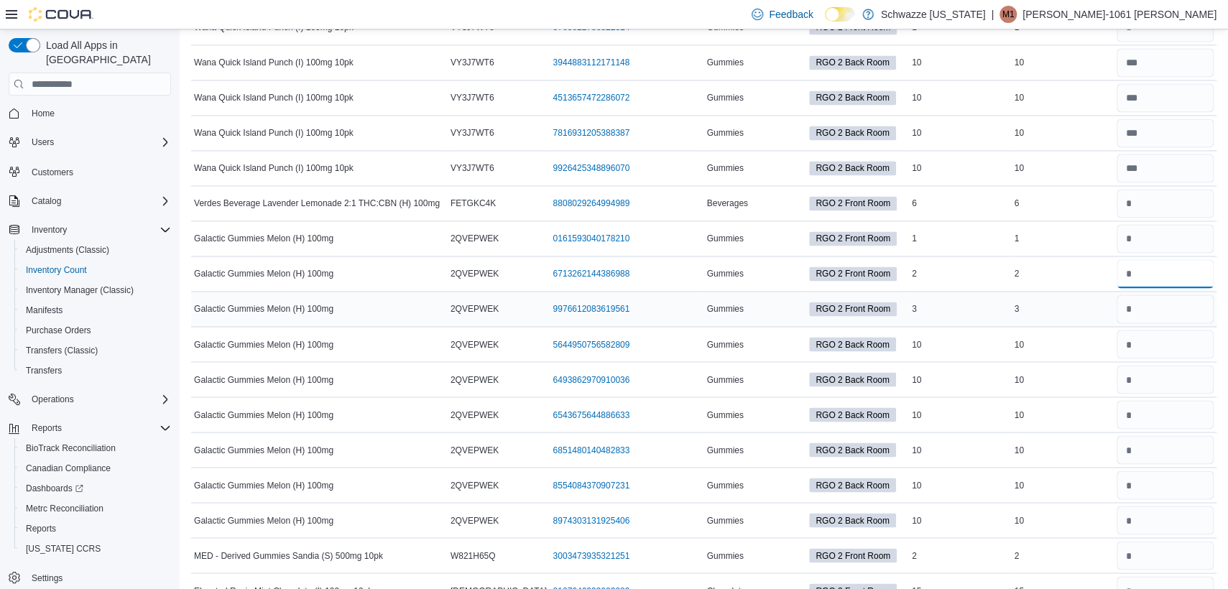
type input "*"
click at [1180, 295] on input "number" at bounding box center [1164, 309] width 97 height 29
type input "*"
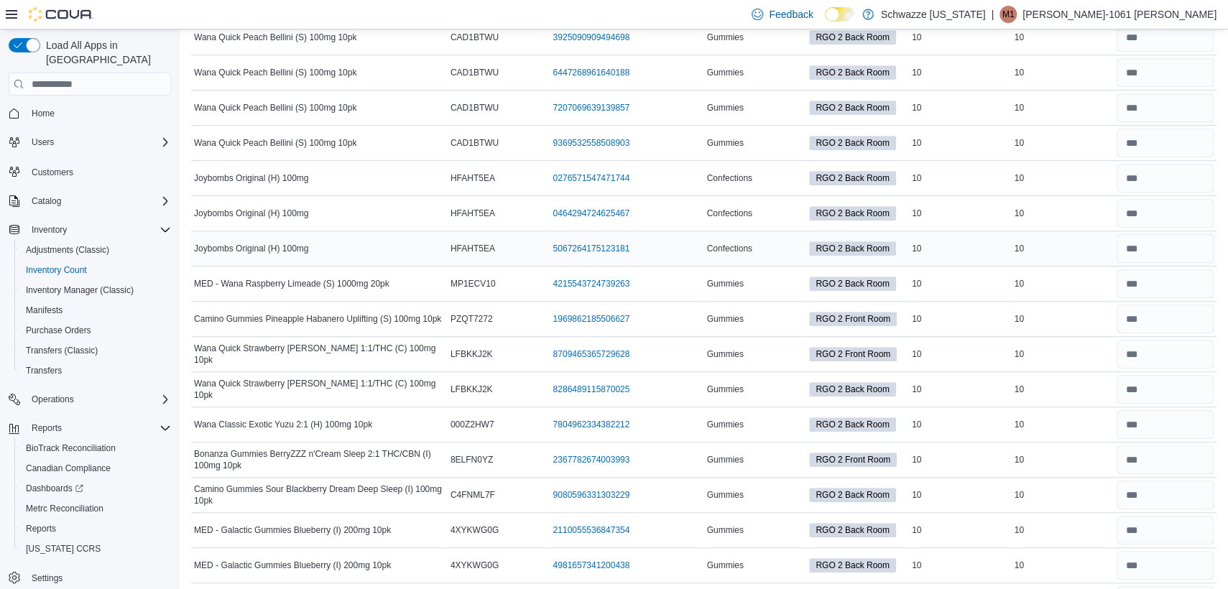
scroll to position [0, 0]
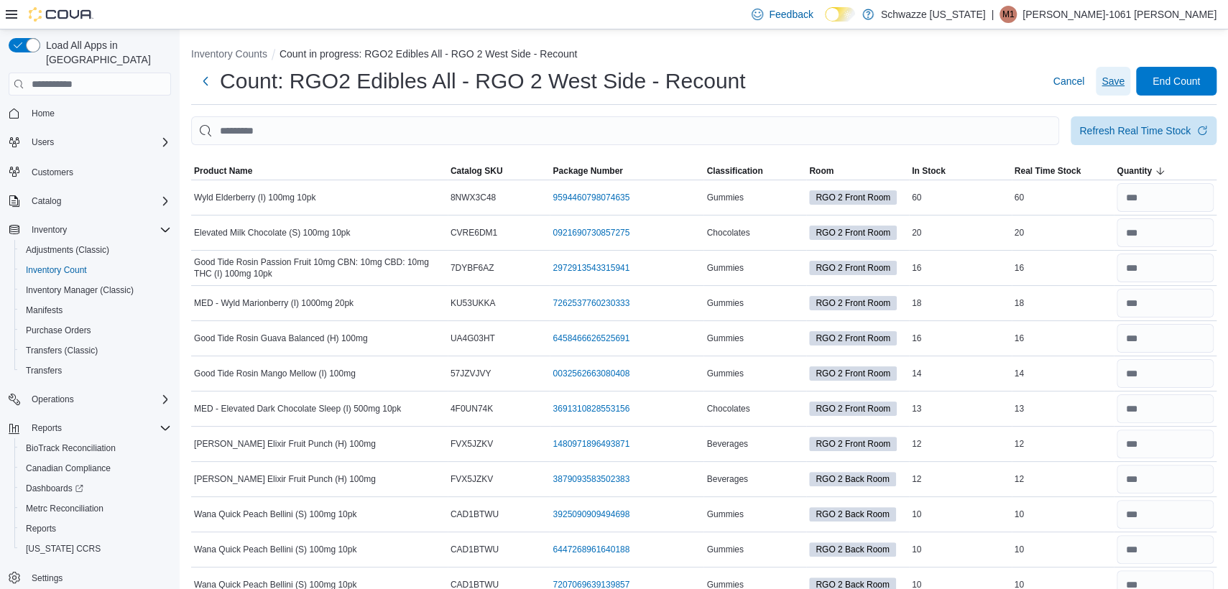
drag, startPoint x: 1126, startPoint y: 68, endPoint x: 1125, endPoint y: 84, distance: 15.9
click at [1124, 70] on span "Save" at bounding box center [1112, 81] width 23 height 29
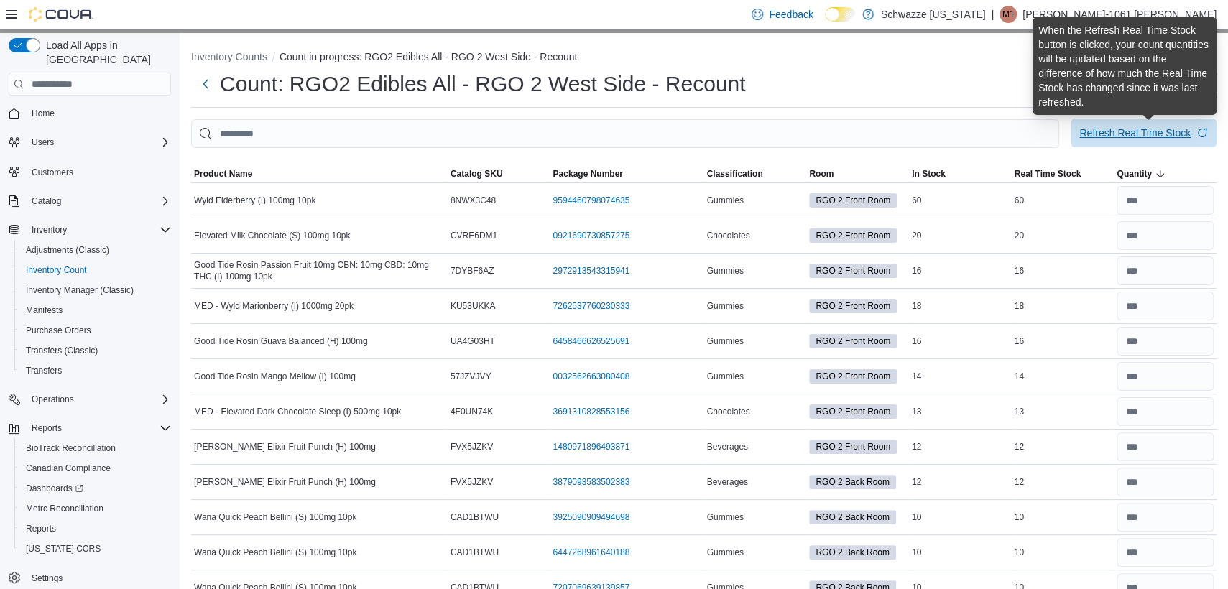
click at [1135, 133] on div "Refresh Real Time Stock" at bounding box center [1134, 133] width 111 height 14
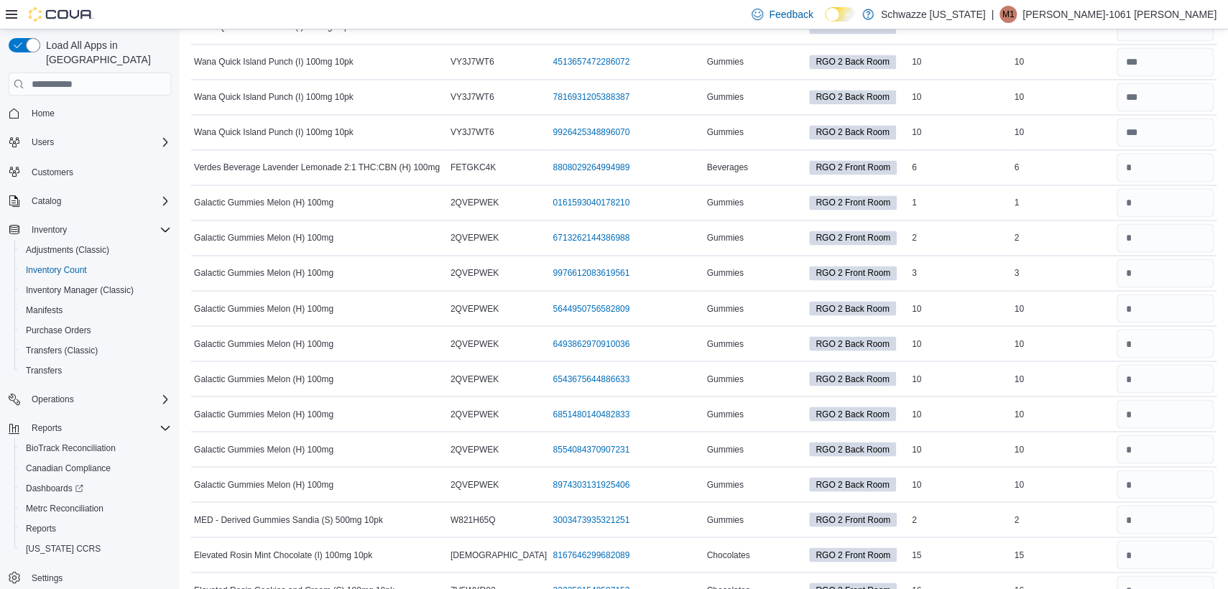
scroll to position [8081, 0]
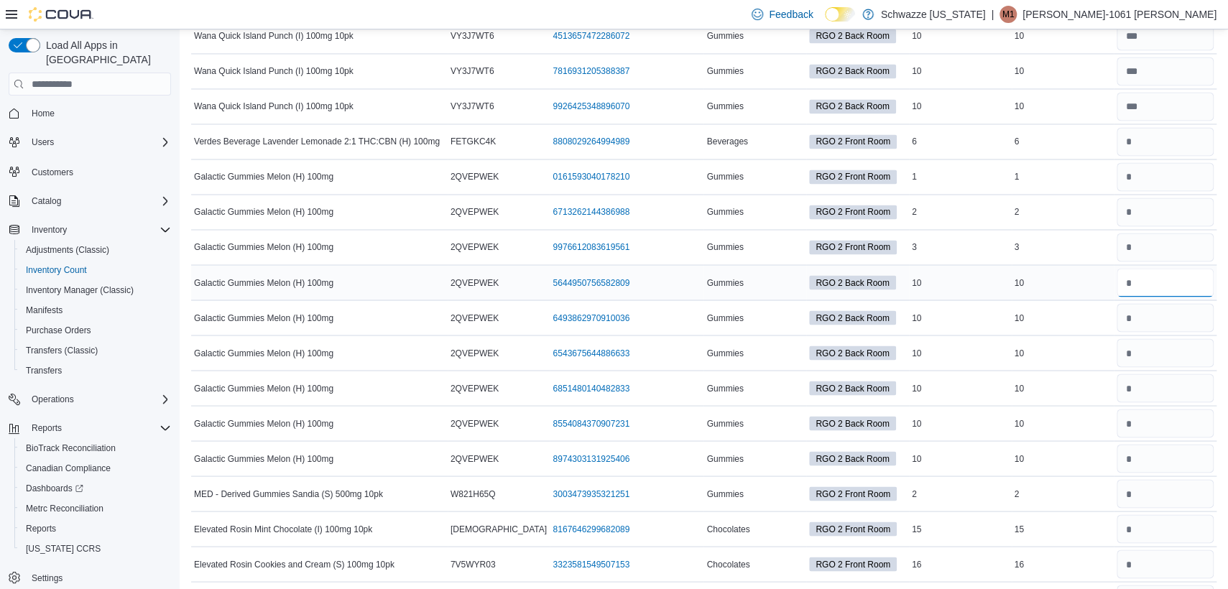
click at [1152, 268] on input "number" at bounding box center [1164, 282] width 97 height 29
click at [1148, 479] on input "number" at bounding box center [1164, 493] width 97 height 29
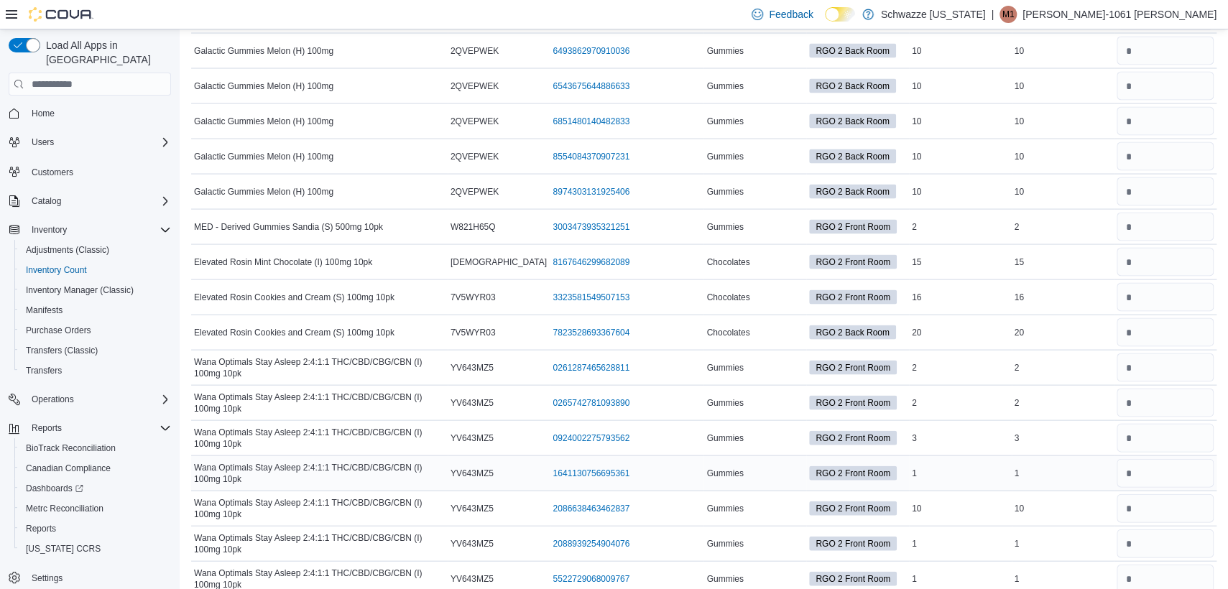
scroll to position [8350, 0]
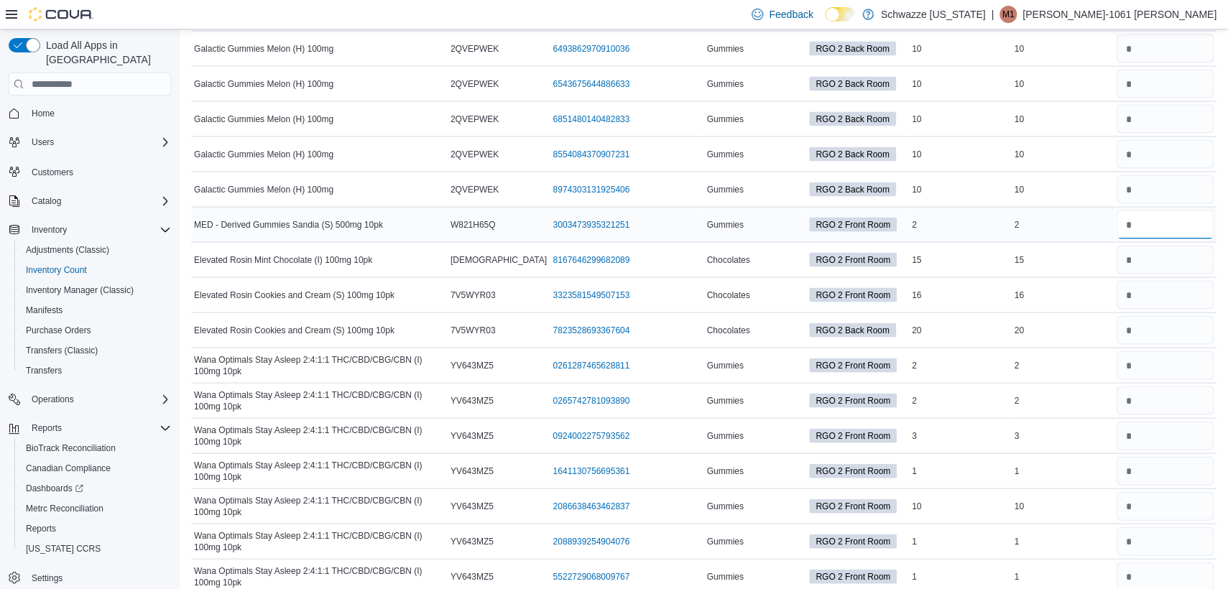
click at [1165, 210] on input "number" at bounding box center [1164, 224] width 97 height 29
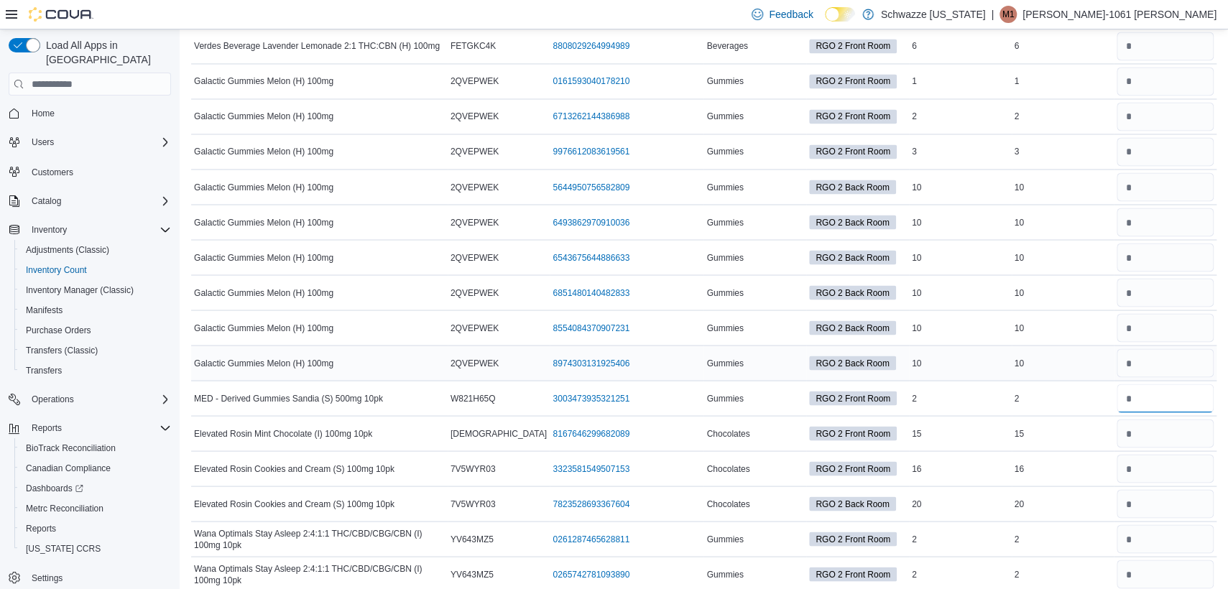
scroll to position [8171, 0]
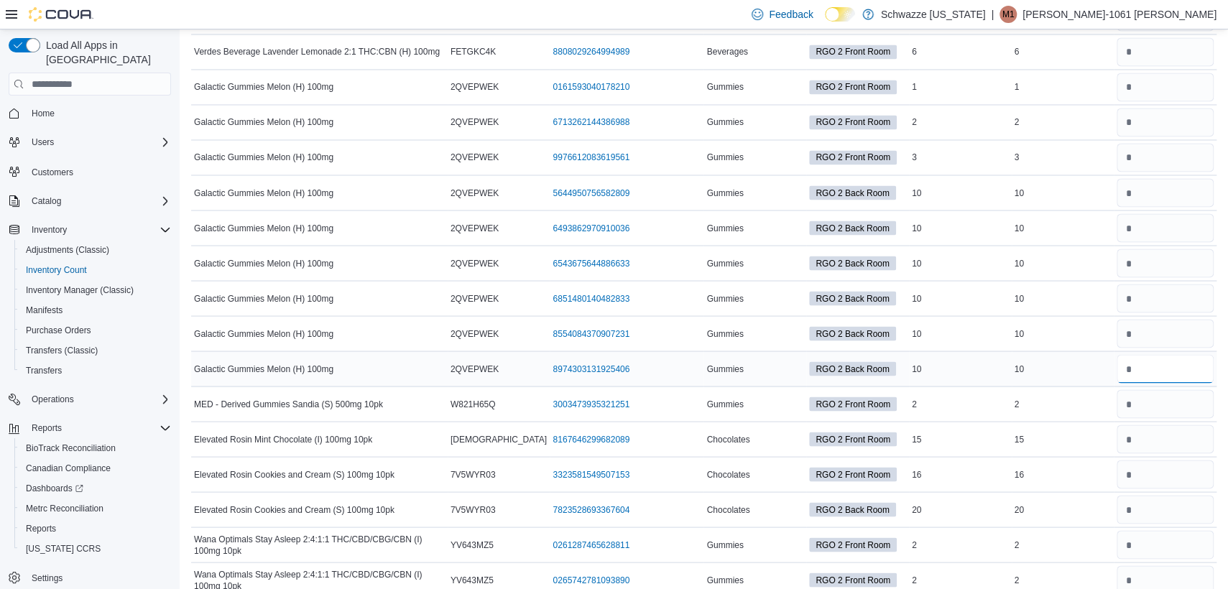
click at [1182, 354] on input "number" at bounding box center [1164, 368] width 97 height 29
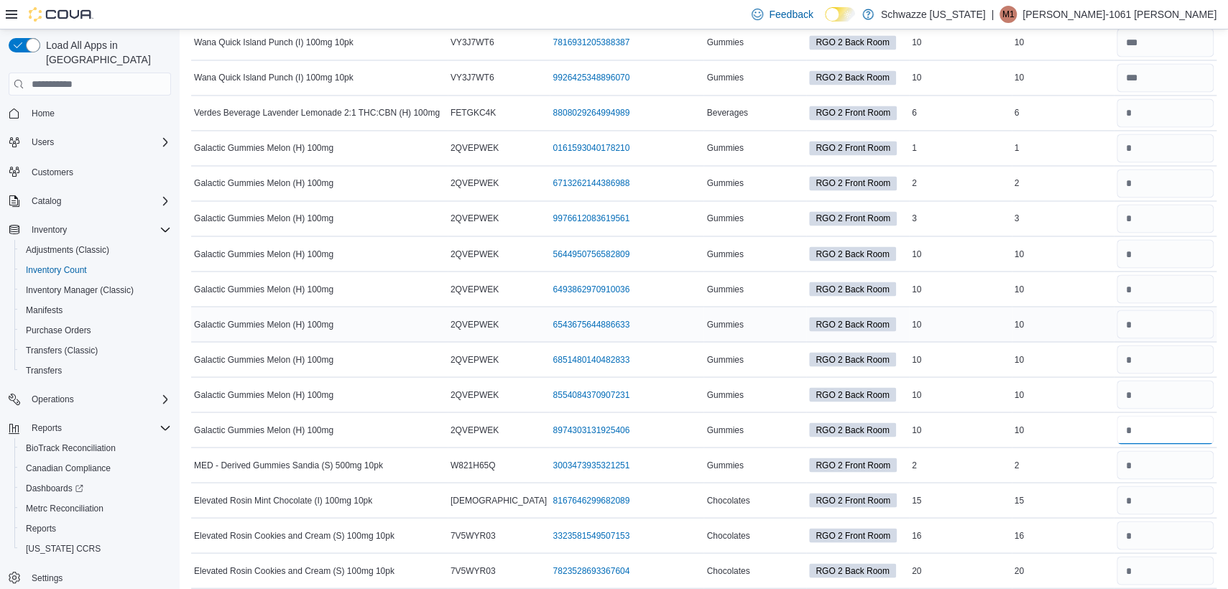
scroll to position [8081, 0]
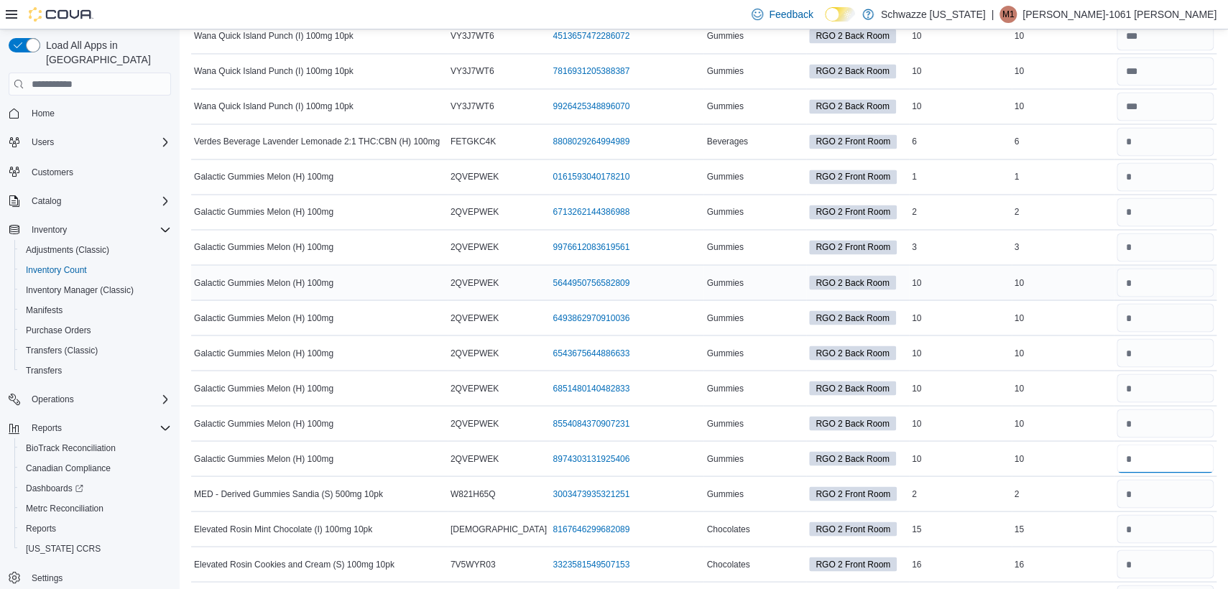
type input "**"
click at [1167, 268] on input "number" at bounding box center [1164, 282] width 97 height 29
type input "**"
drag, startPoint x: 1183, startPoint y: 376, endPoint x: 1187, endPoint y: 370, distance: 7.8
click at [1184, 376] on input "number" at bounding box center [1164, 388] width 97 height 29
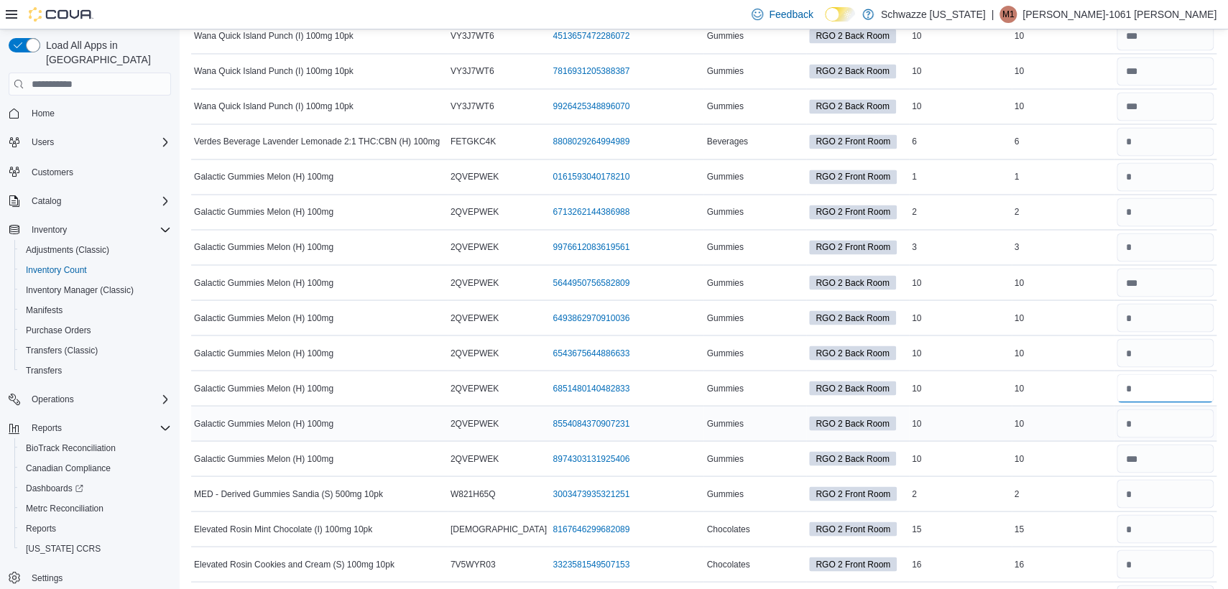
type input "**"
click at [1184, 406] on div at bounding box center [1164, 423] width 103 height 34
type input "**"
click at [1173, 303] on input "number" at bounding box center [1164, 317] width 97 height 29
type input "**"
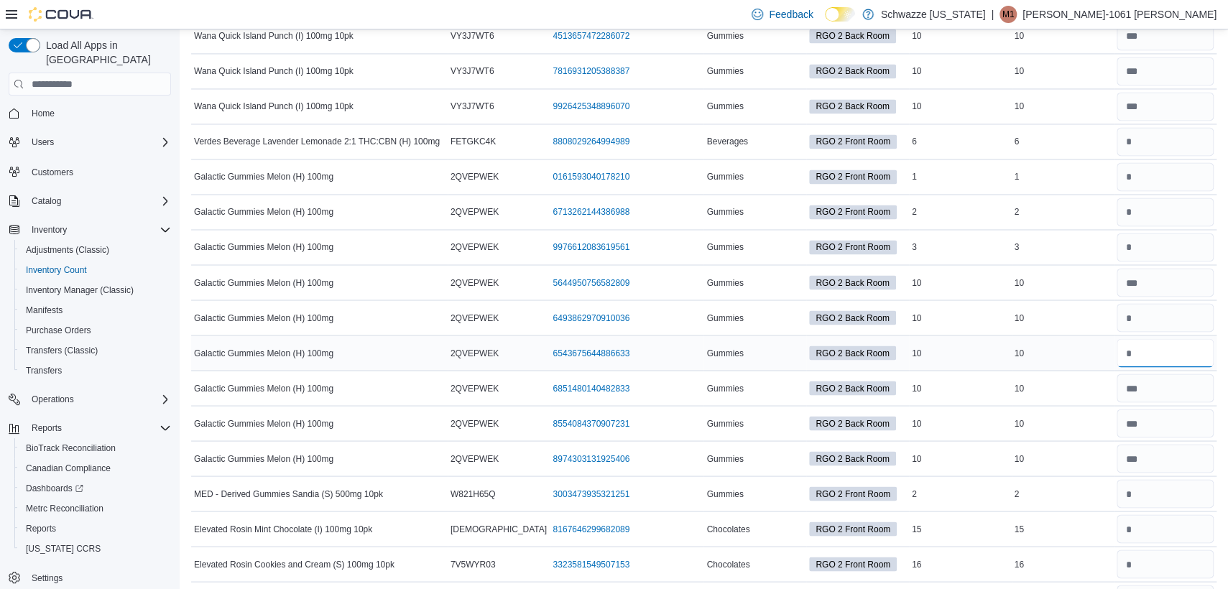
click at [1178, 338] on input "number" at bounding box center [1164, 352] width 97 height 29
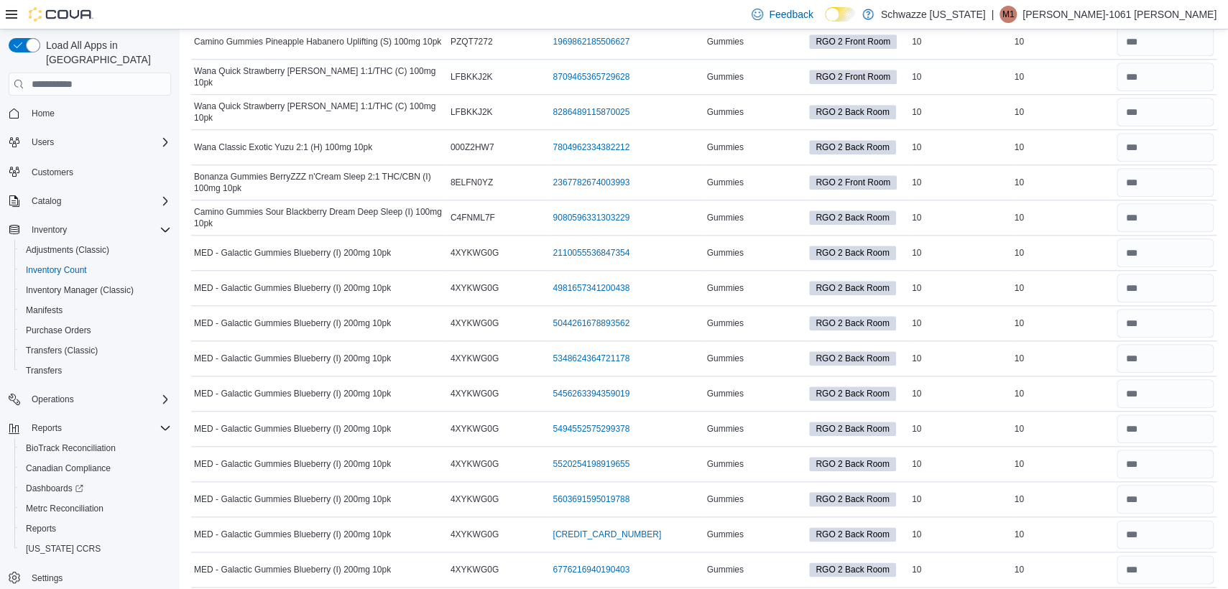
scroll to position [0, 0]
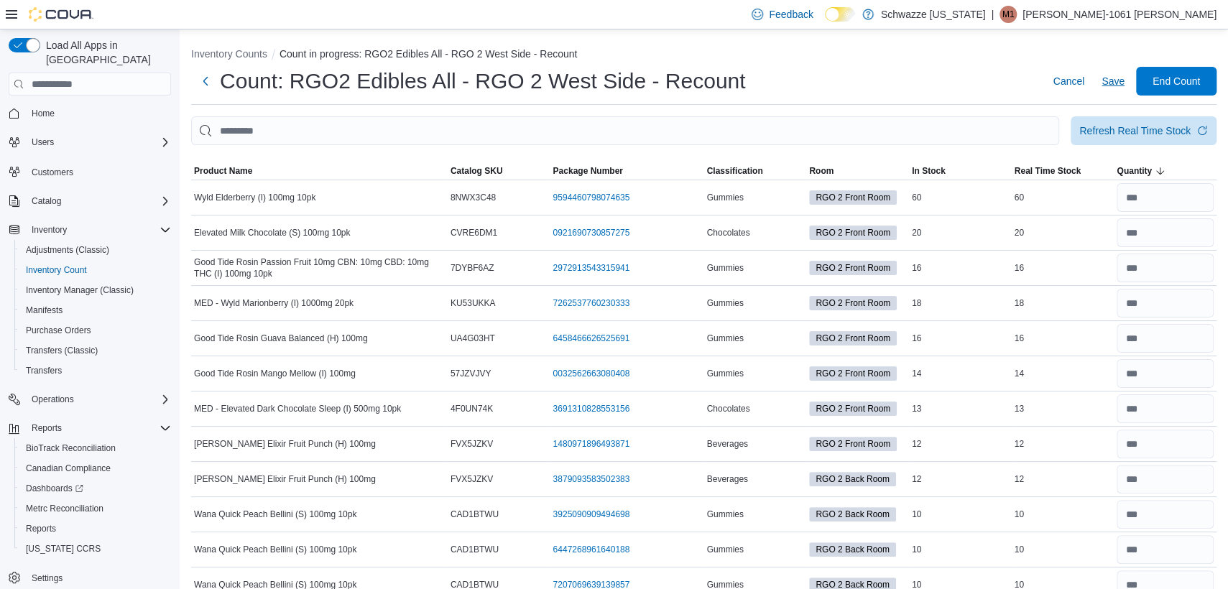
type input "**"
click at [1123, 84] on span "Save" at bounding box center [1112, 81] width 23 height 14
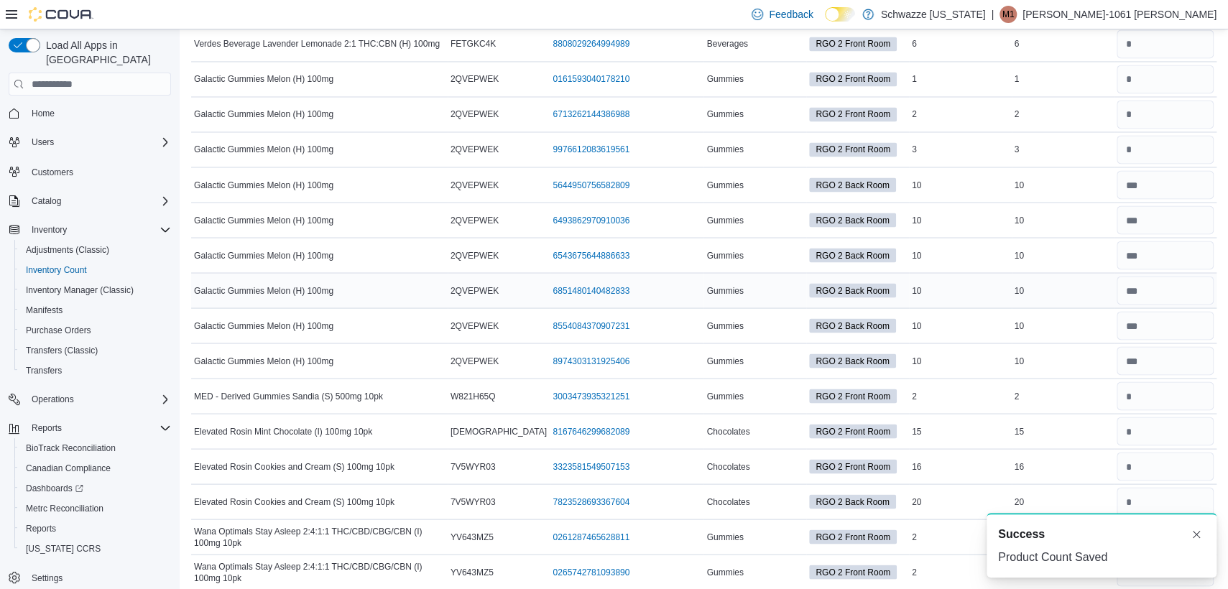
scroll to position [8296, 0]
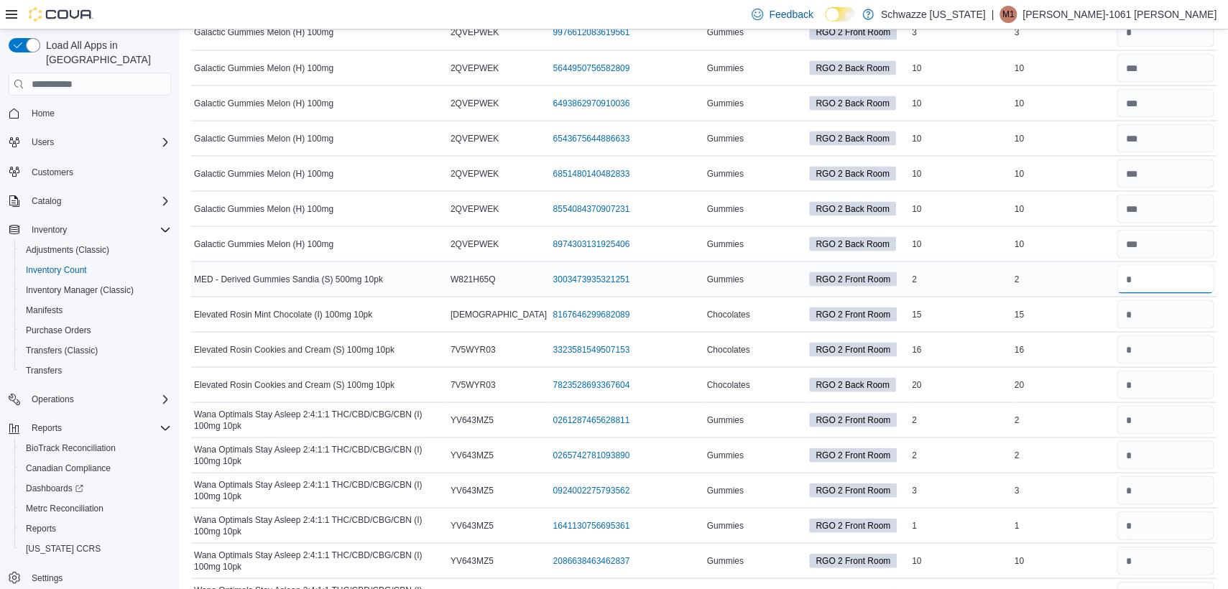
click at [1159, 264] on input "number" at bounding box center [1164, 278] width 97 height 29
click at [1167, 300] on input "number" at bounding box center [1164, 314] width 97 height 29
click at [1158, 335] on input "number" at bounding box center [1164, 349] width 97 height 29
click at [1160, 300] on input "number" at bounding box center [1164, 314] width 97 height 29
type input "**"
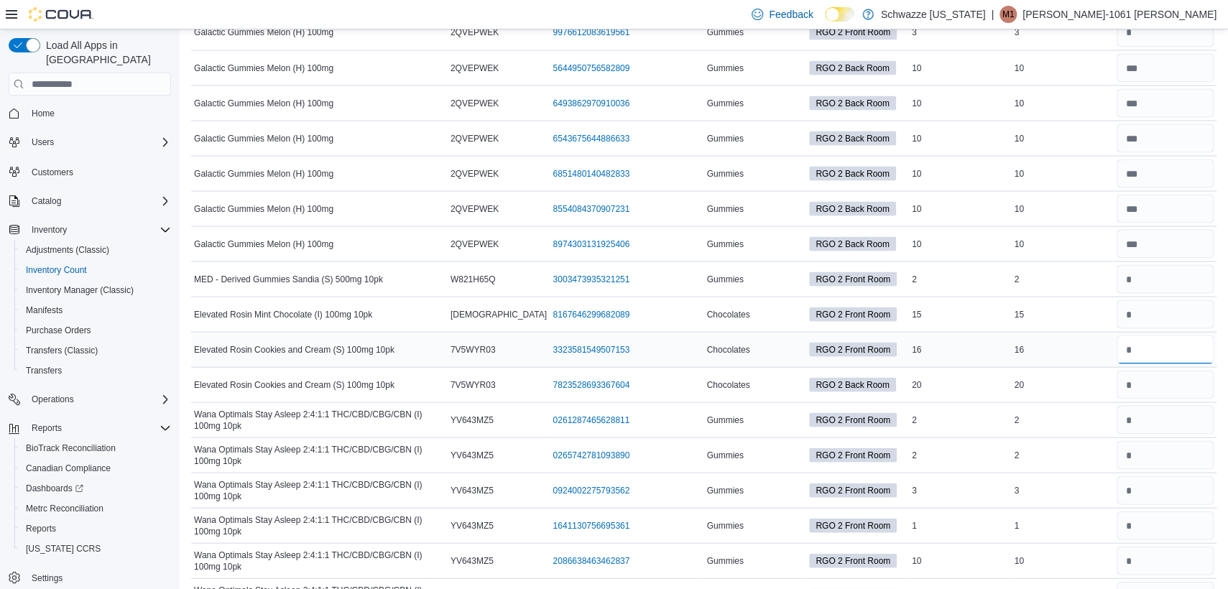
click at [1205, 335] on input "number" at bounding box center [1164, 349] width 97 height 29
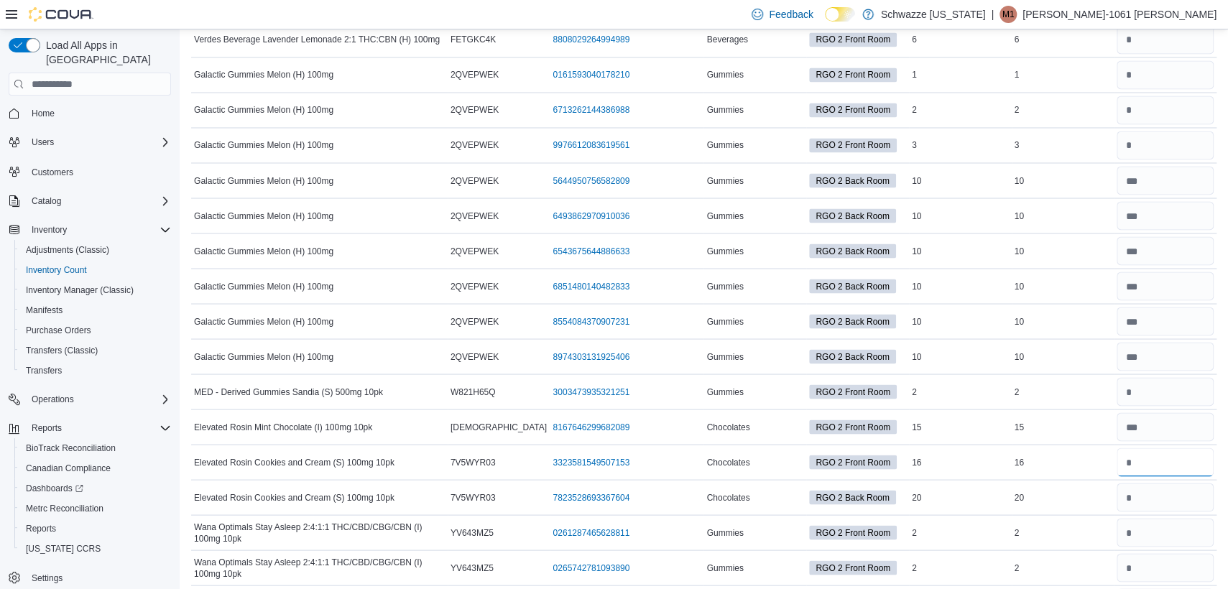
scroll to position [0, 0]
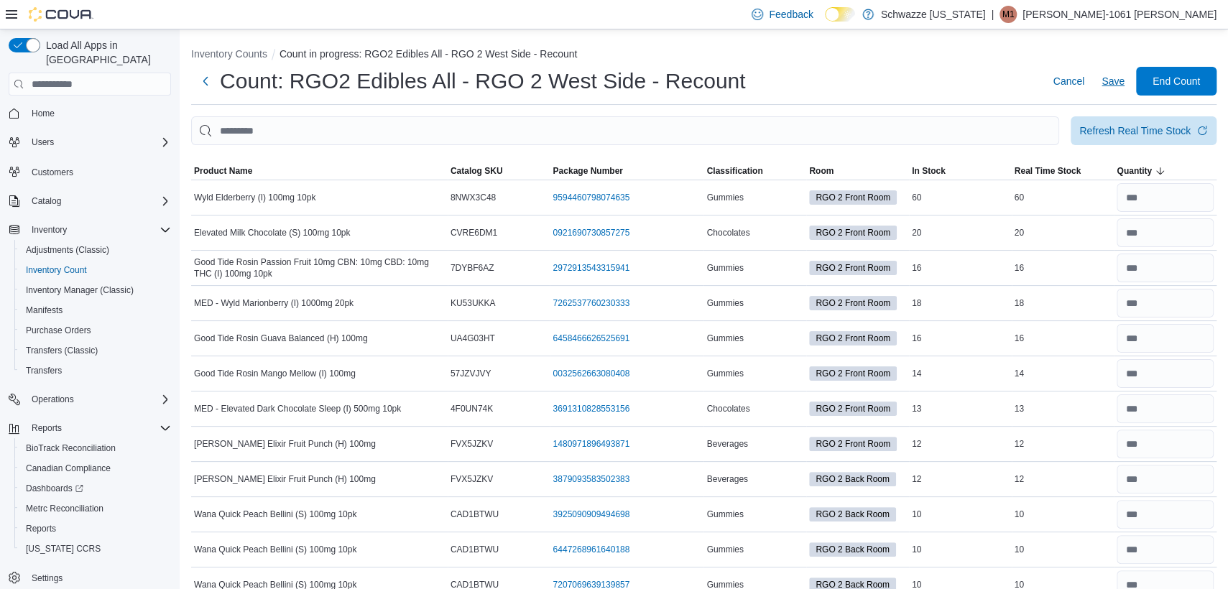
type input "**"
click at [1123, 83] on span "Save" at bounding box center [1112, 81] width 23 height 14
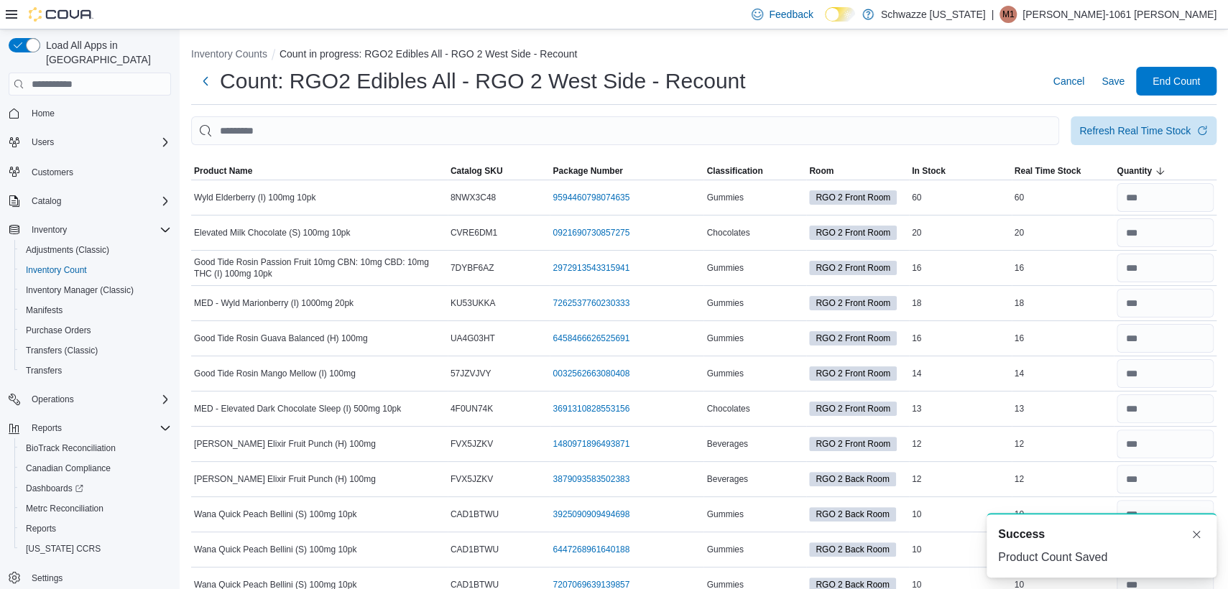
scroll to position [8327, 0]
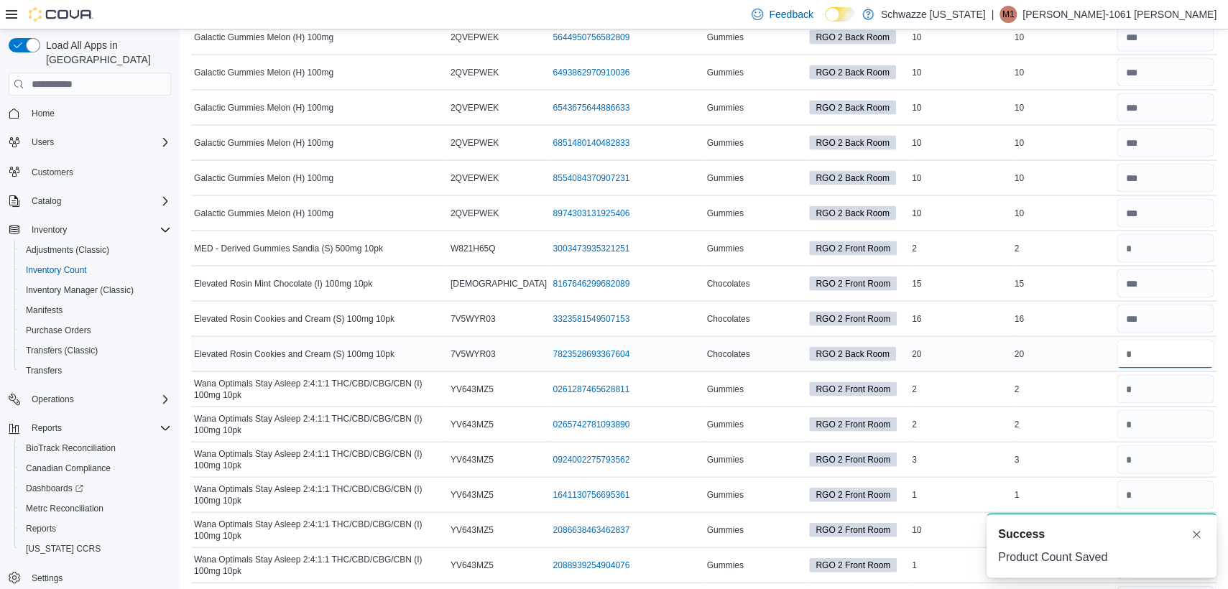
click at [1154, 339] on input "number" at bounding box center [1164, 353] width 97 height 29
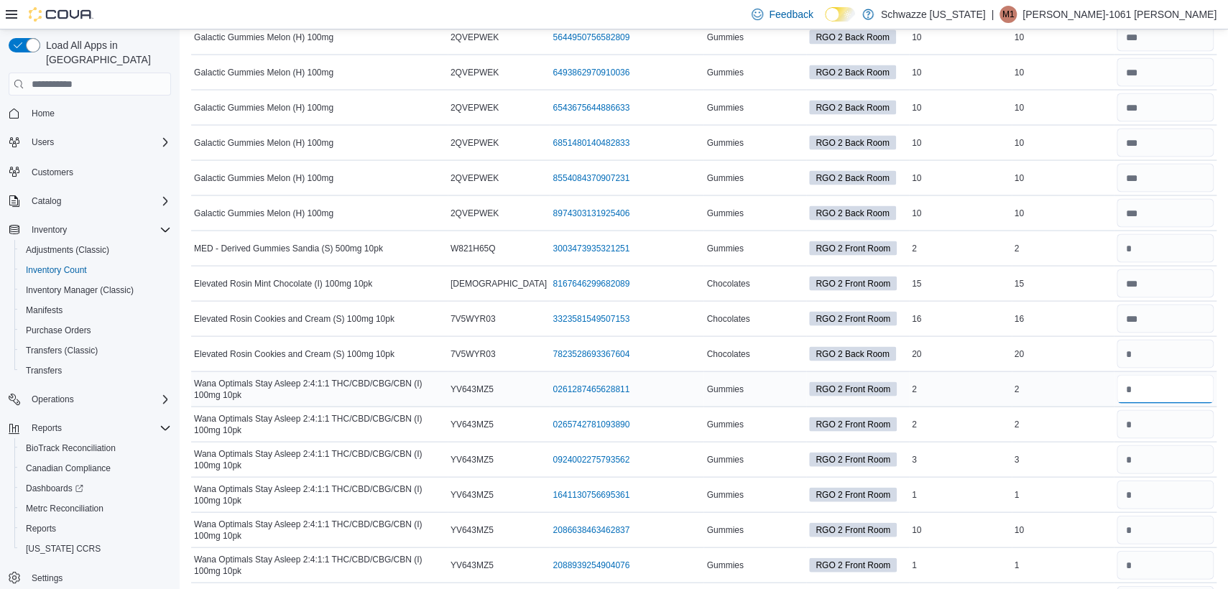
click at [1157, 374] on input "number" at bounding box center [1164, 388] width 97 height 29
click at [1157, 339] on input "number" at bounding box center [1164, 353] width 97 height 29
type input "**"
click at [1182, 515] on input "number" at bounding box center [1164, 529] width 97 height 29
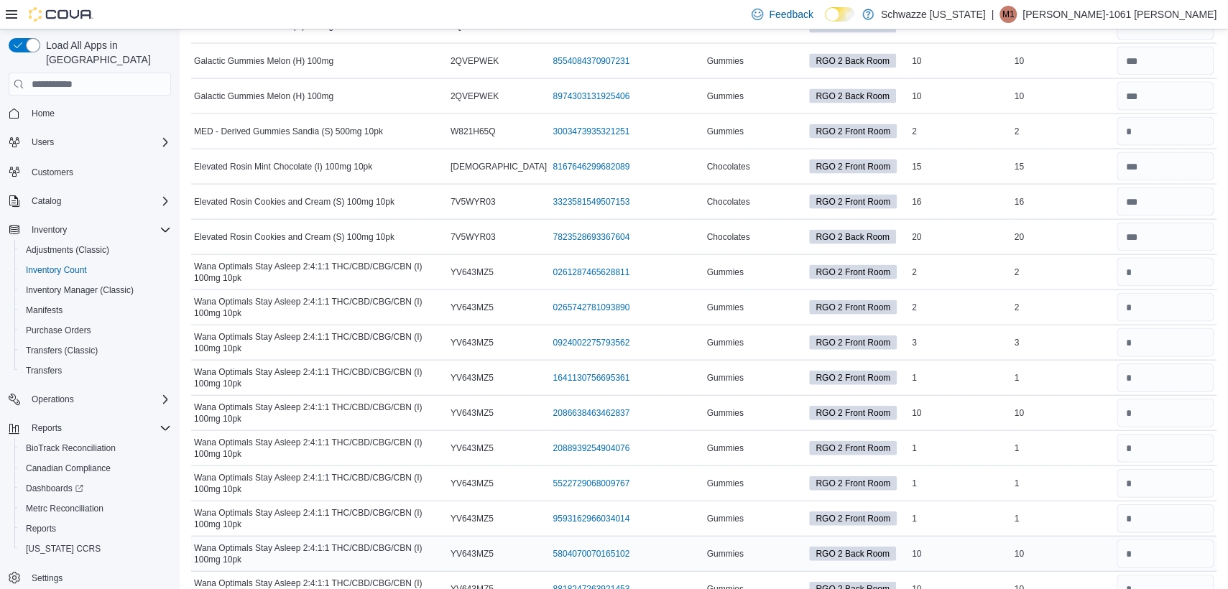
scroll to position [8416, 0]
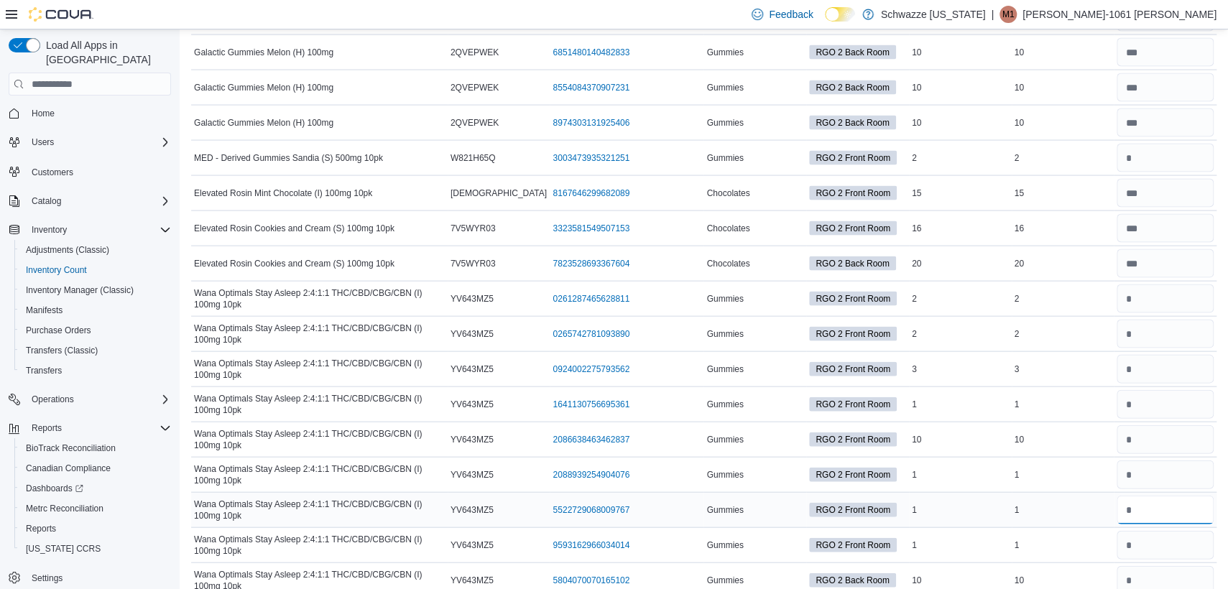
click at [1141, 496] on input "number" at bounding box center [1164, 510] width 97 height 29
type input "*"
click at [1167, 425] on input "number" at bounding box center [1164, 439] width 97 height 29
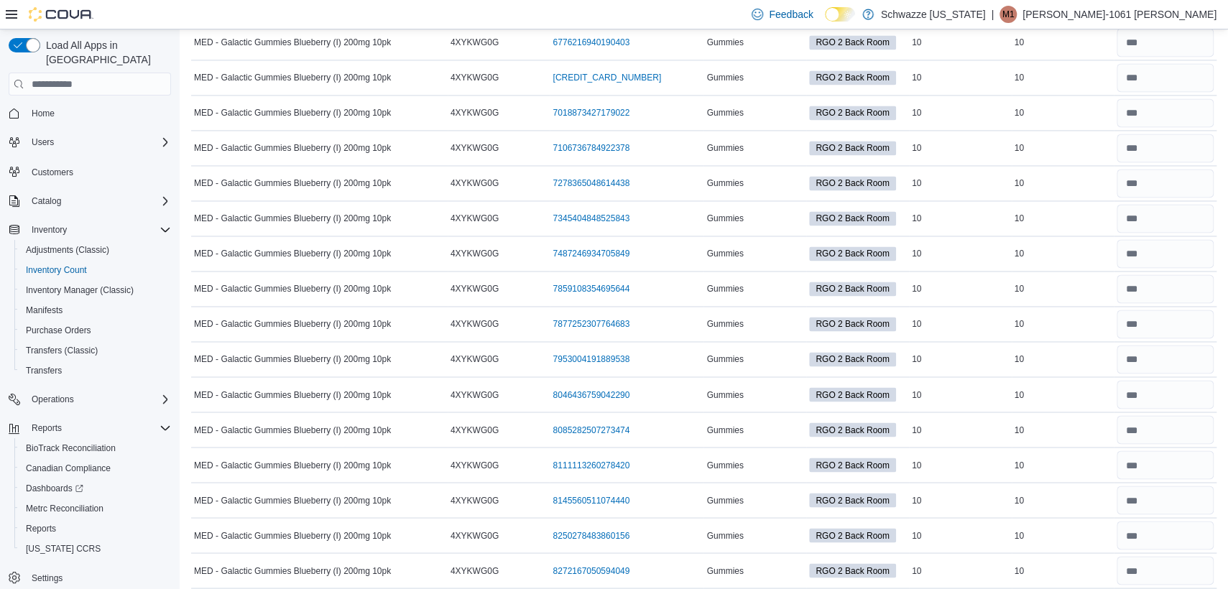
scroll to position [0, 0]
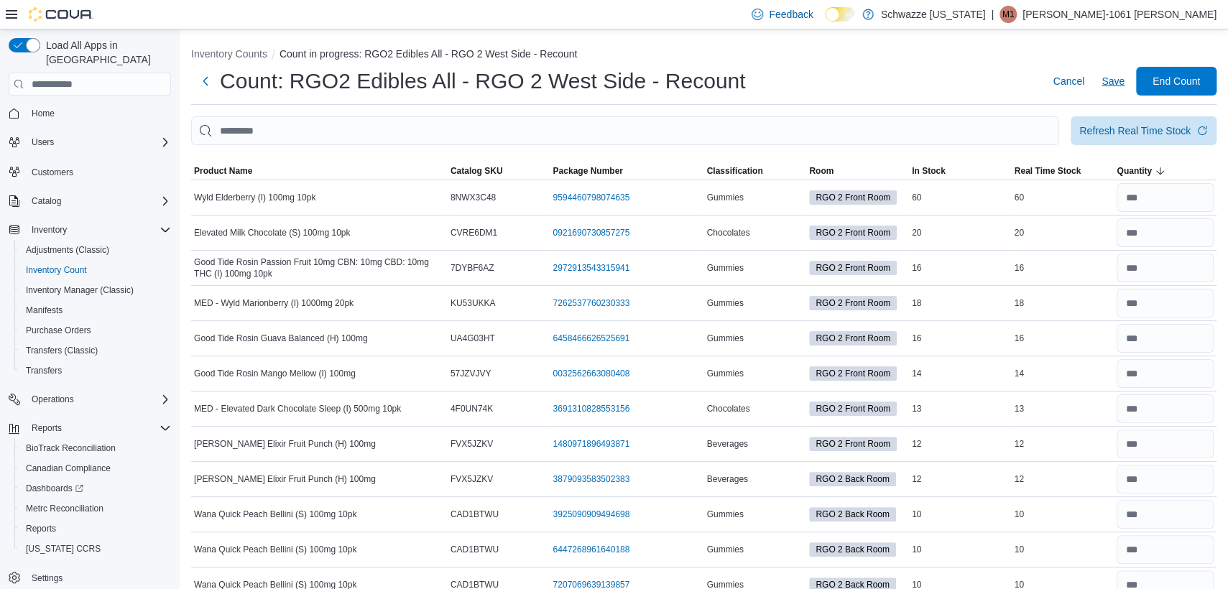
type input "**"
click at [1120, 78] on span "Save" at bounding box center [1112, 81] width 23 height 14
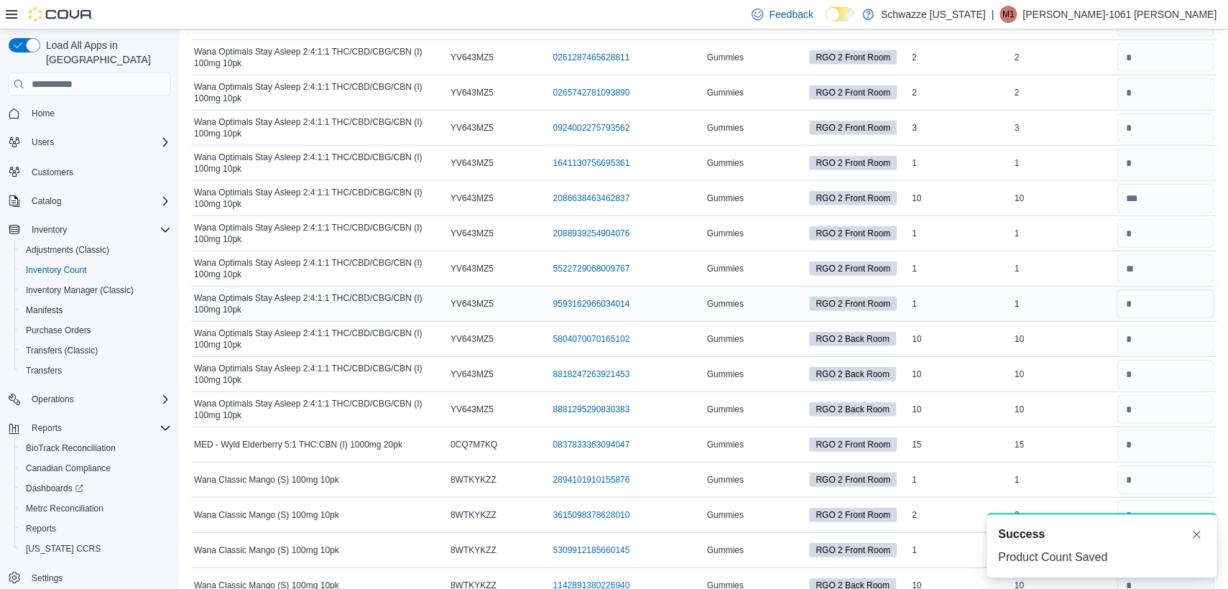
scroll to position [8686, 0]
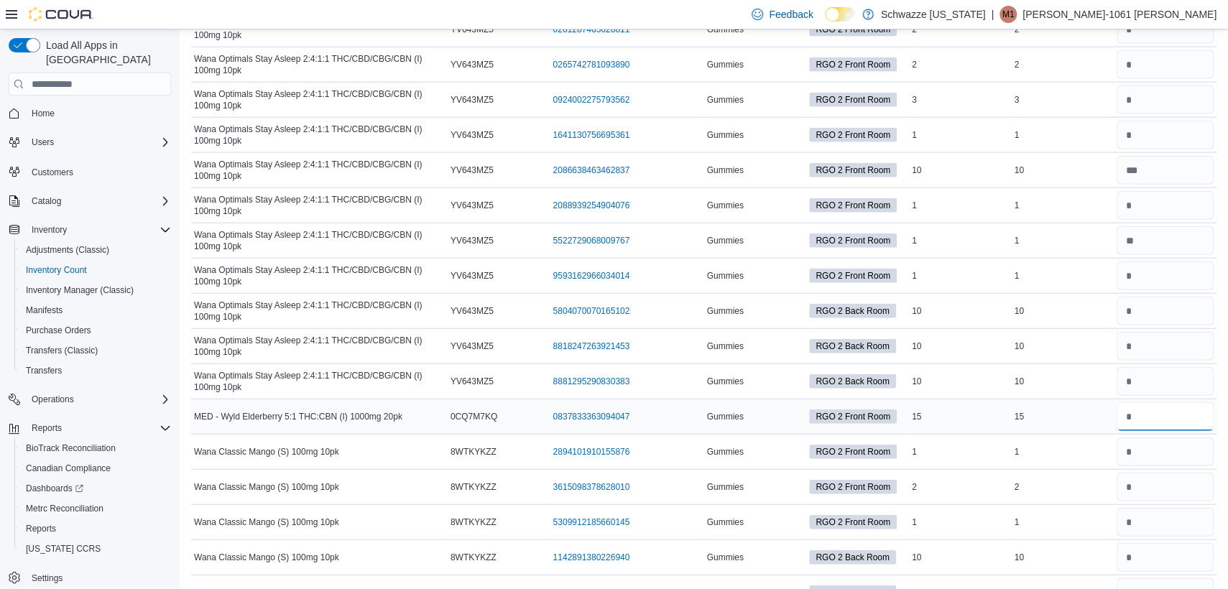
click at [1170, 402] on input "number" at bounding box center [1164, 416] width 97 height 29
type input "**"
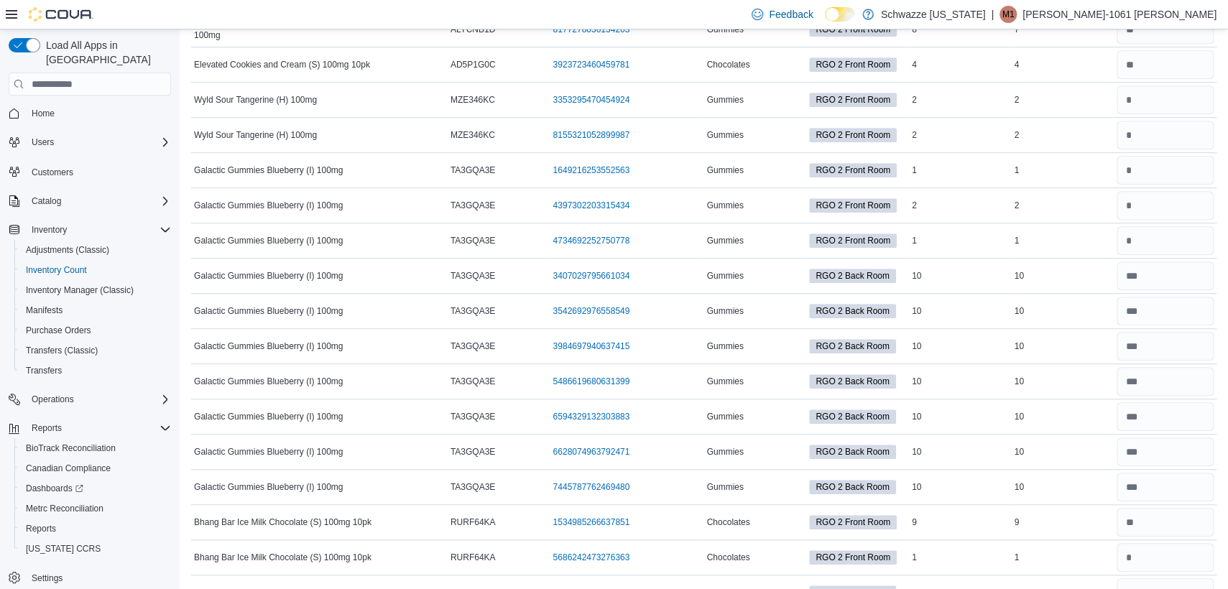
scroll to position [0, 0]
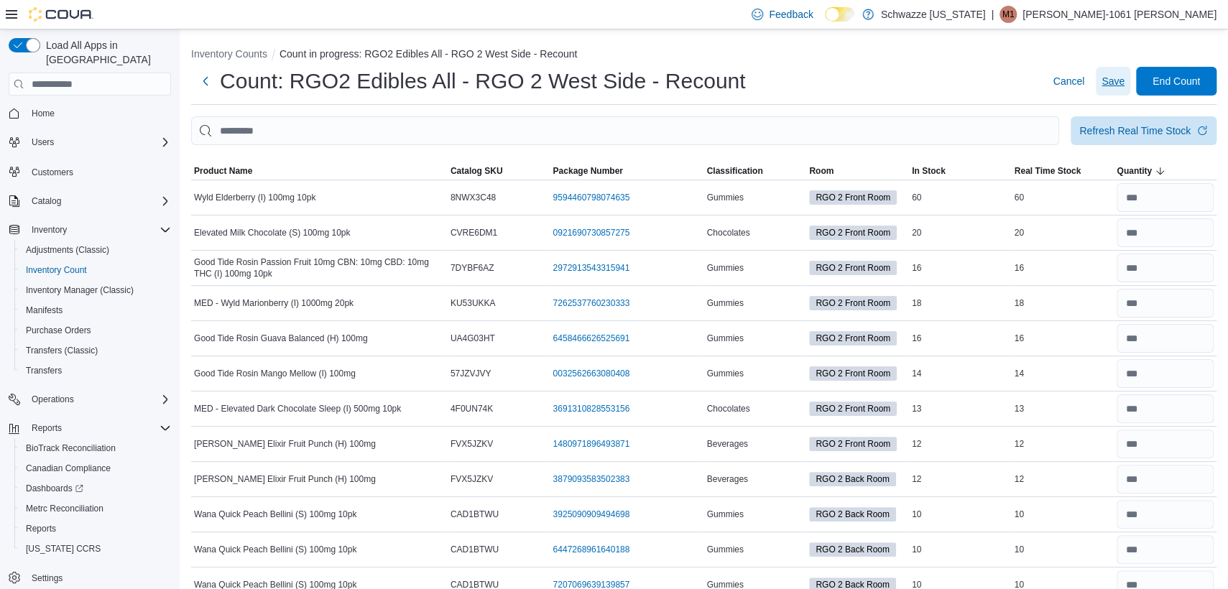
click at [1124, 83] on span "Save" at bounding box center [1112, 81] width 23 height 14
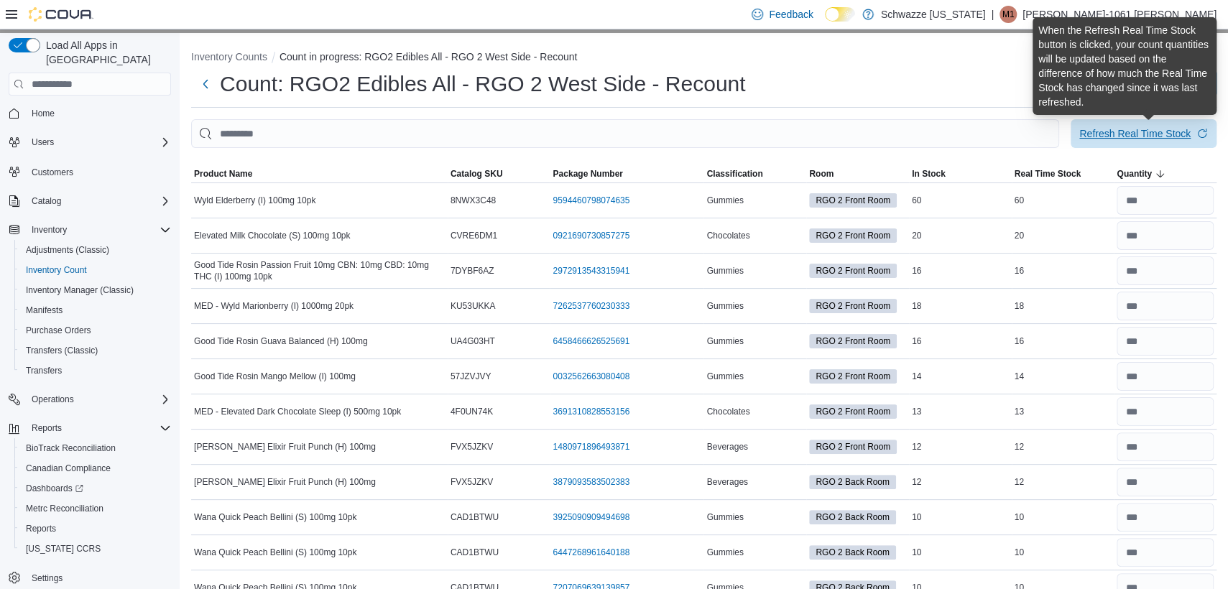
click at [1187, 131] on div "Refresh Real Time Stock" at bounding box center [1134, 133] width 111 height 14
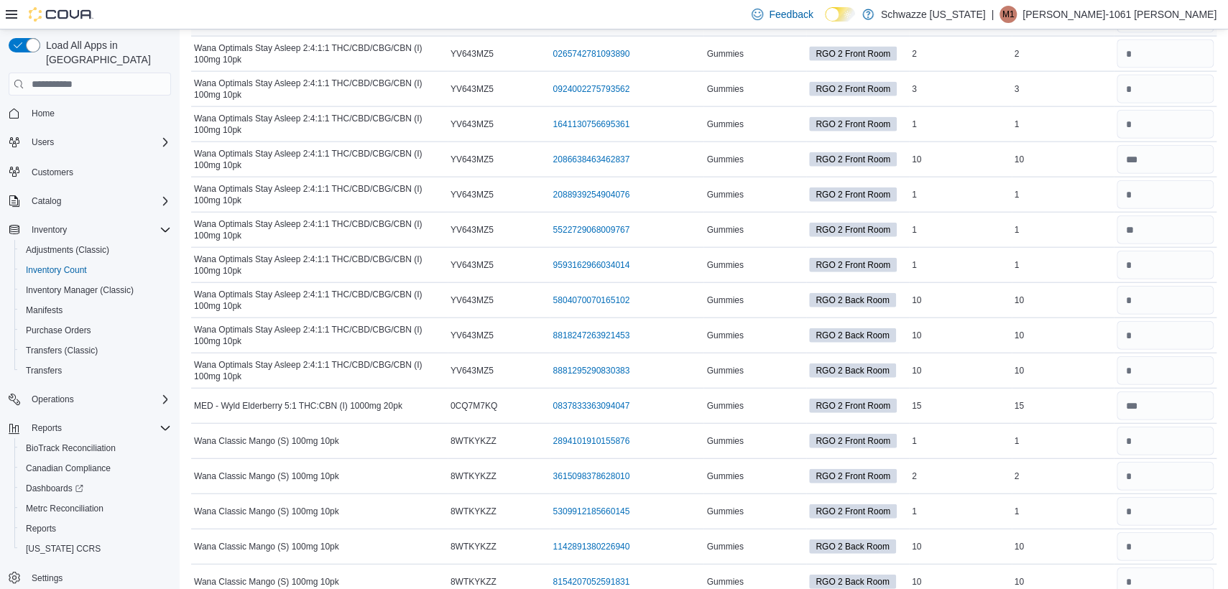
scroll to position [8798, 0]
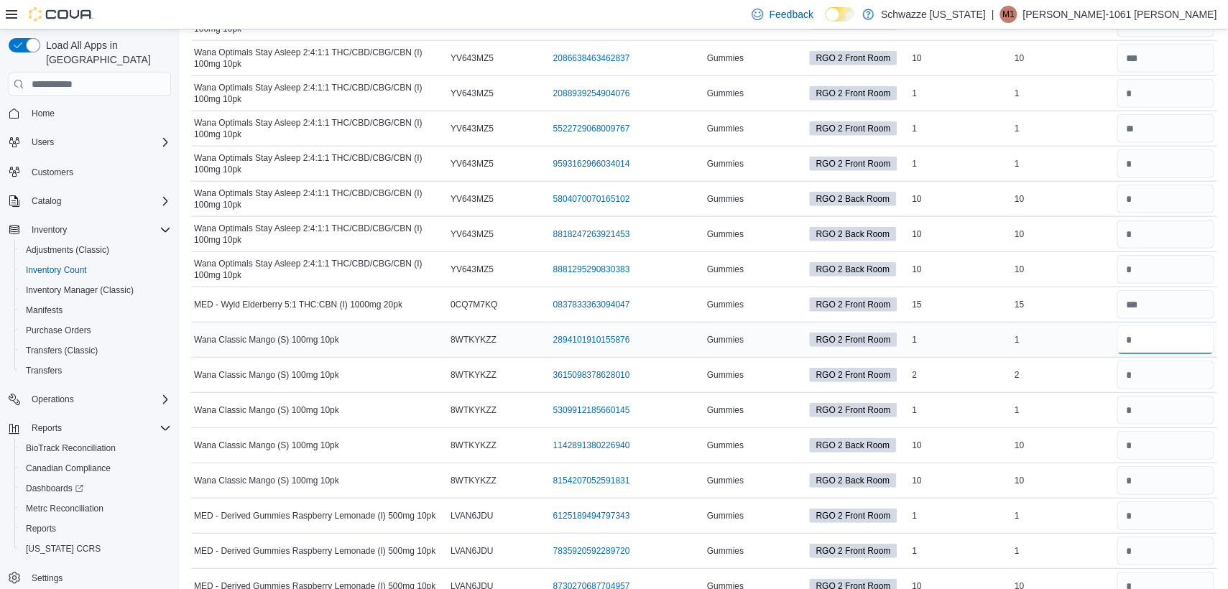
click at [1154, 325] on input "number" at bounding box center [1164, 339] width 97 height 29
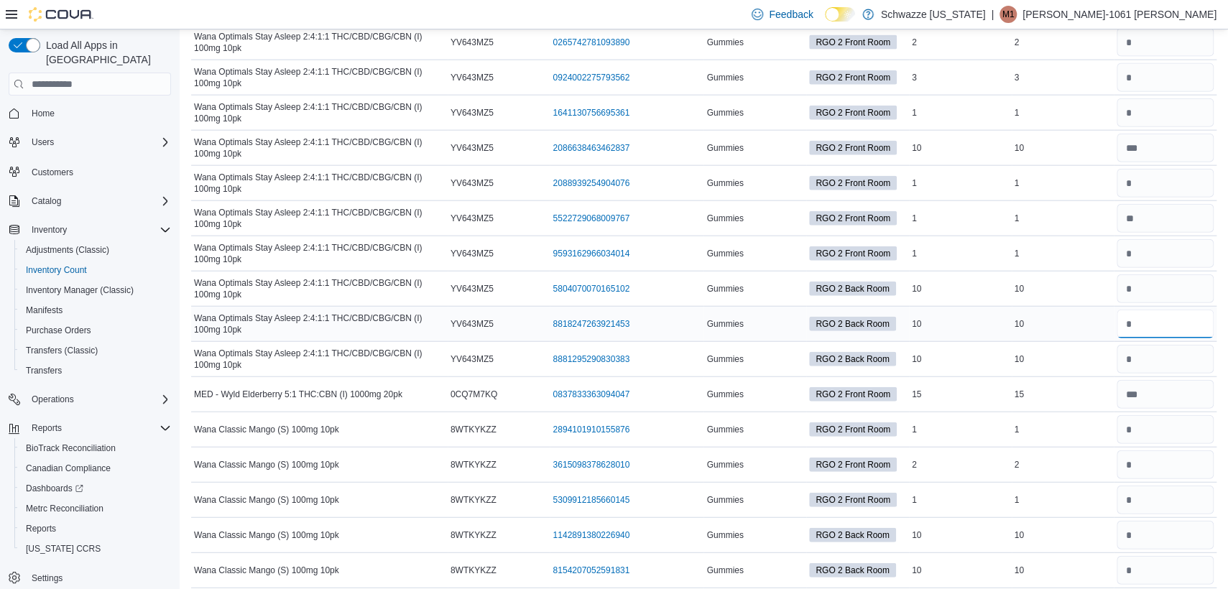
click at [1161, 310] on input "number" at bounding box center [1164, 324] width 97 height 29
type input "**"
click at [1151, 345] on input "number" at bounding box center [1164, 359] width 97 height 29
type input "**"
click at [1169, 274] on input "number" at bounding box center [1164, 288] width 97 height 29
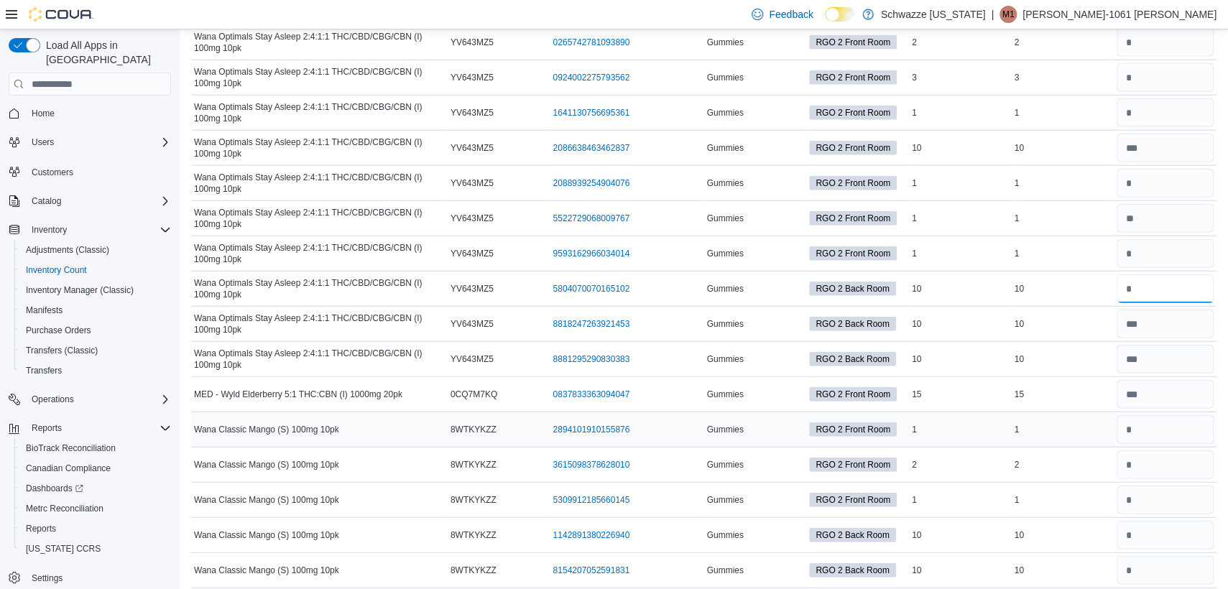
type input "**"
click at [1186, 415] on input "number" at bounding box center [1164, 429] width 97 height 29
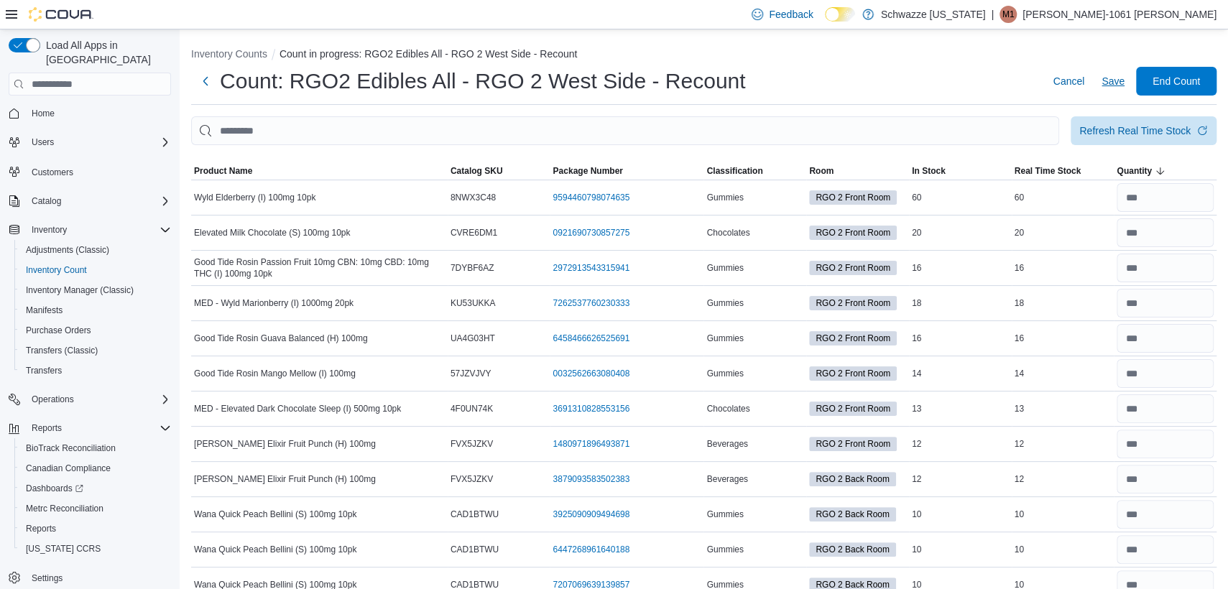
type input "*"
click at [1124, 86] on span "Save" at bounding box center [1112, 81] width 23 height 14
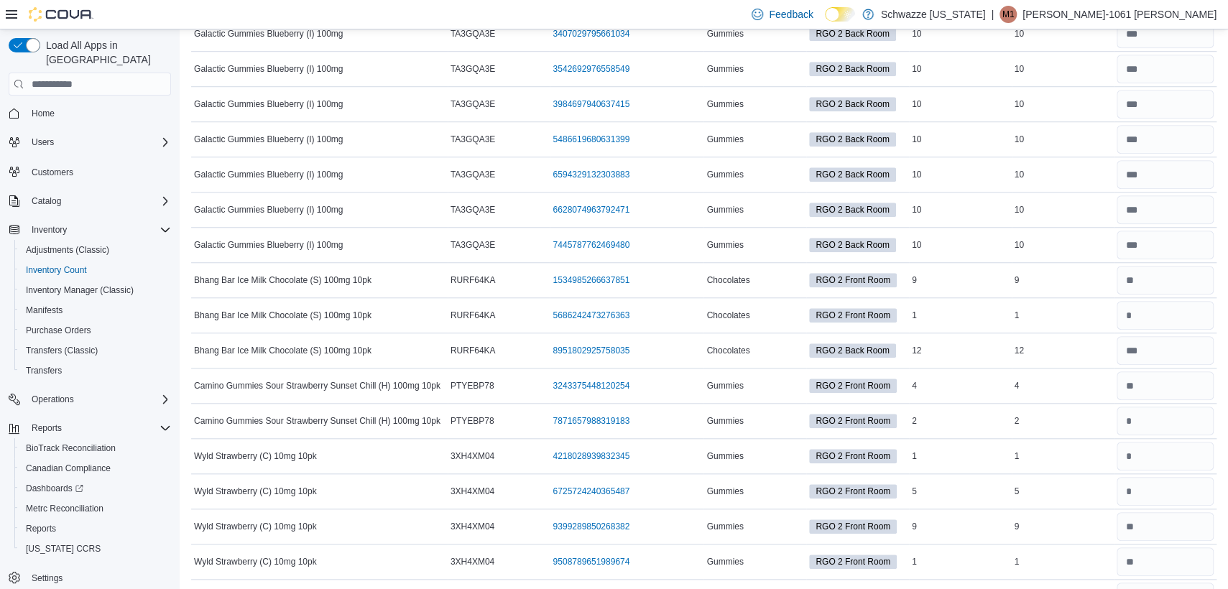
scroll to position [9115, 0]
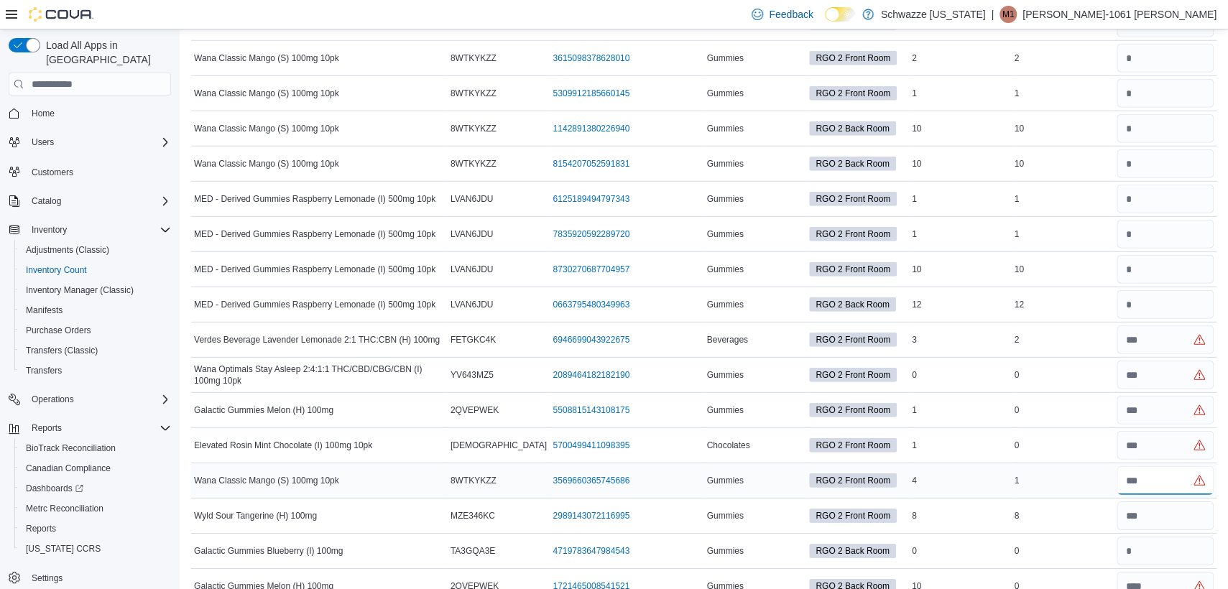
click at [1184, 466] on input "number" at bounding box center [1164, 480] width 97 height 29
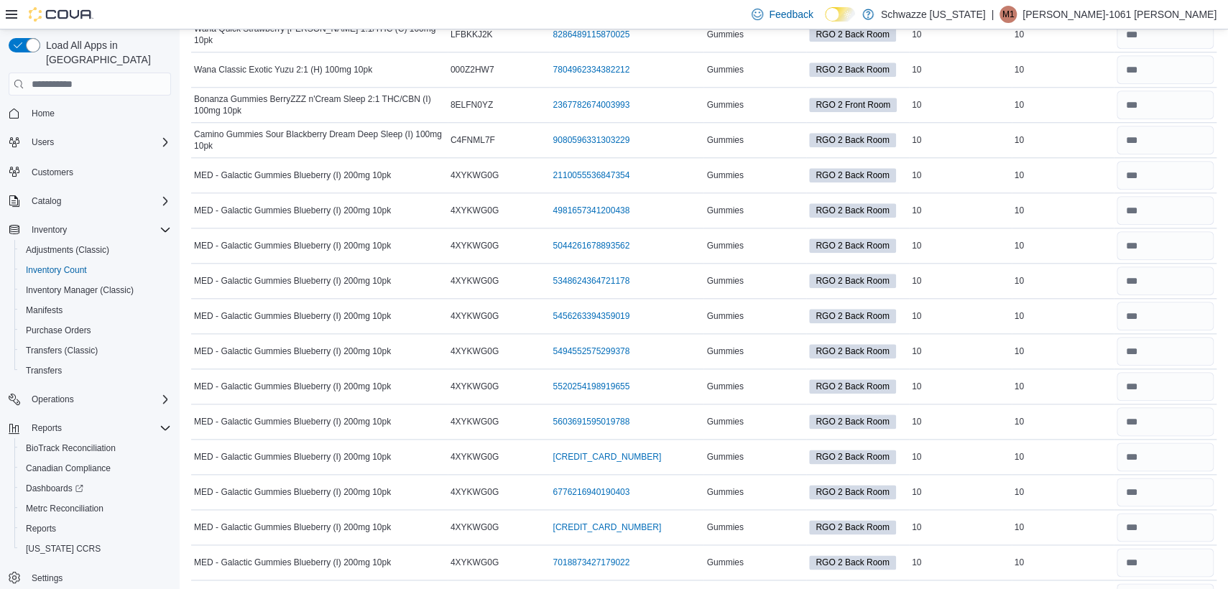
scroll to position [0, 0]
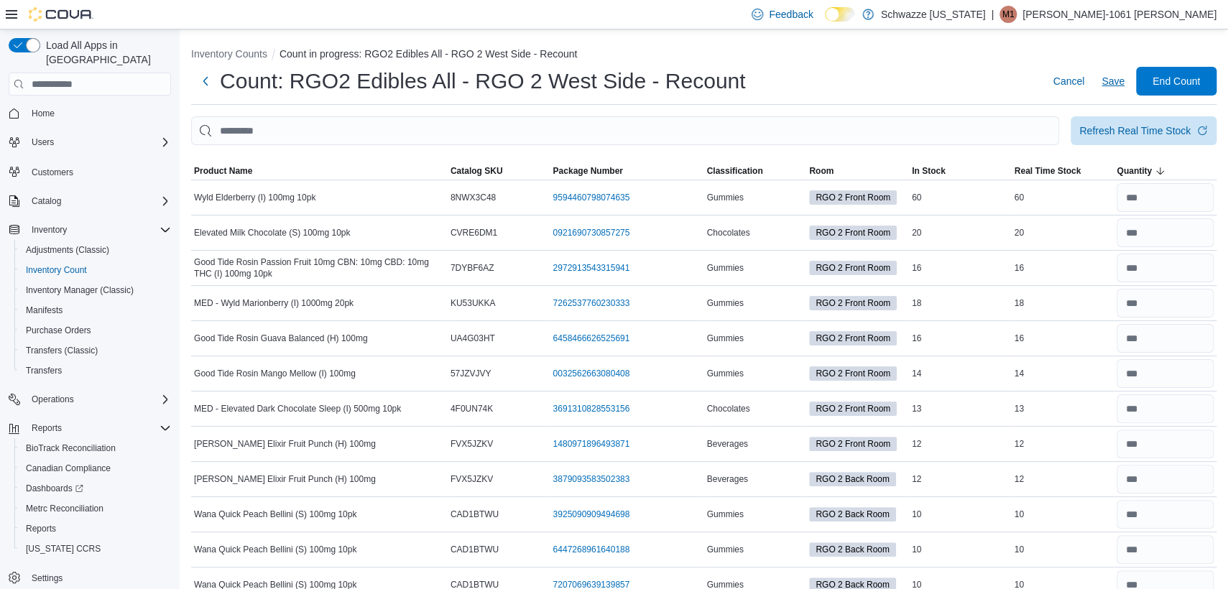
type input "*"
click at [1124, 80] on span "Save" at bounding box center [1112, 81] width 23 height 14
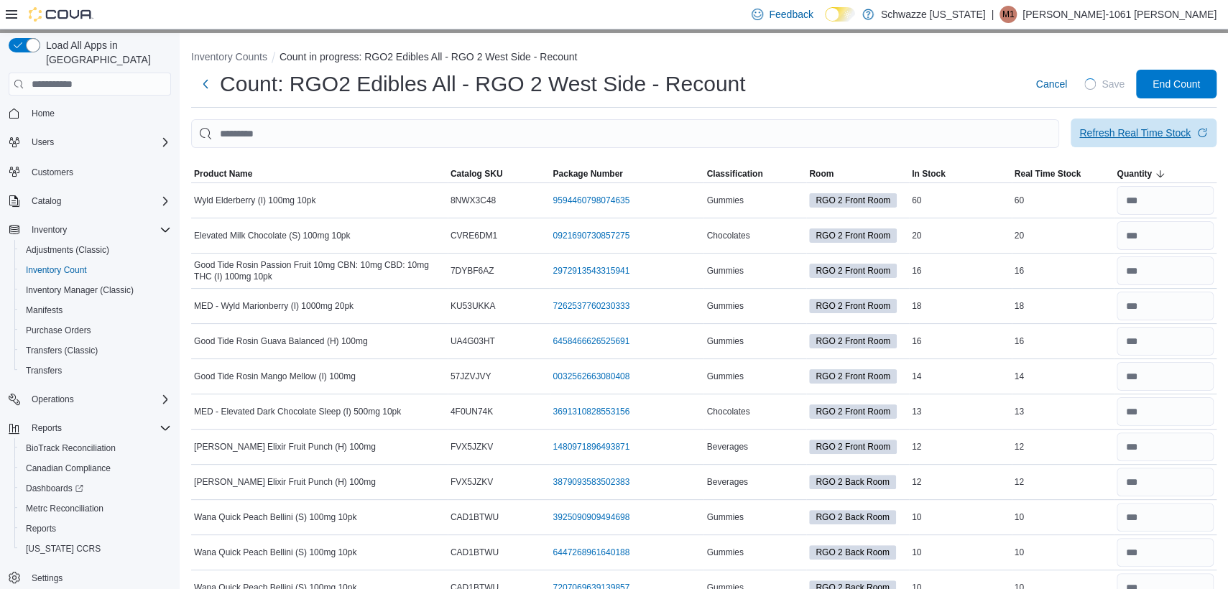
click at [1154, 144] on span "Refresh Real Time Stock" at bounding box center [1143, 133] width 129 height 29
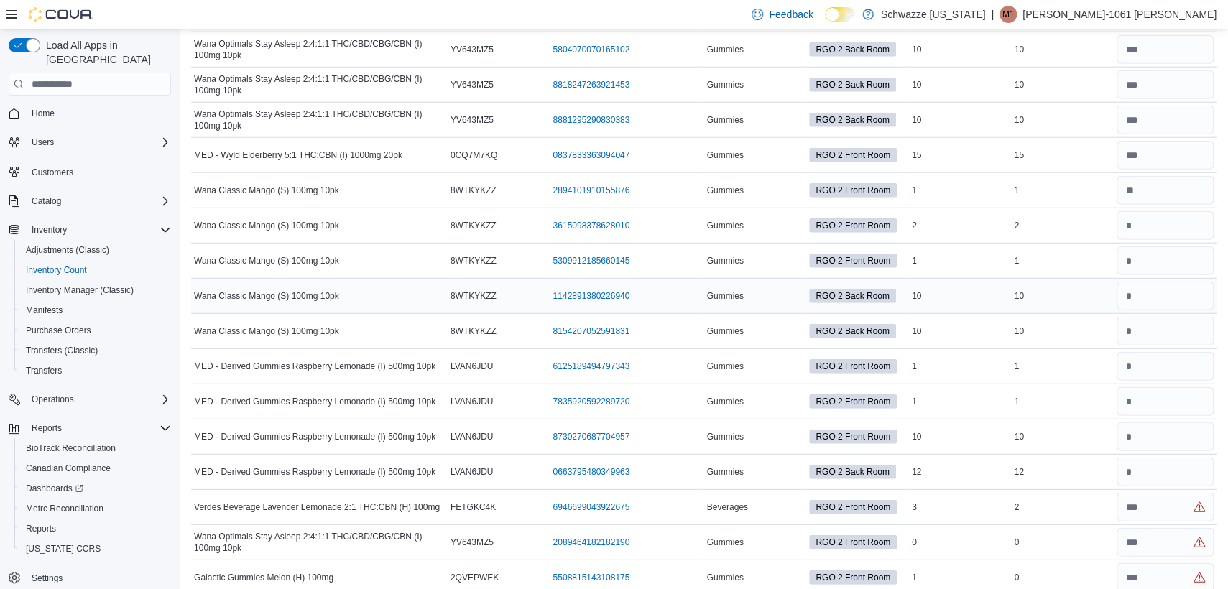
scroll to position [8987, 0]
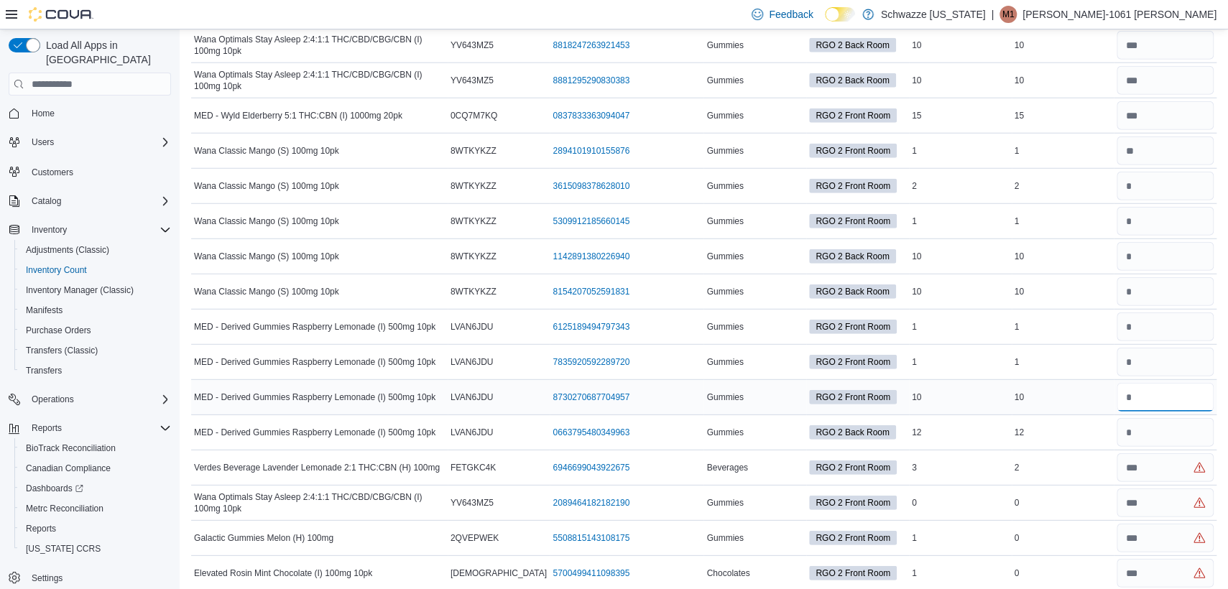
click at [1164, 385] on input "number" at bounding box center [1164, 397] width 97 height 29
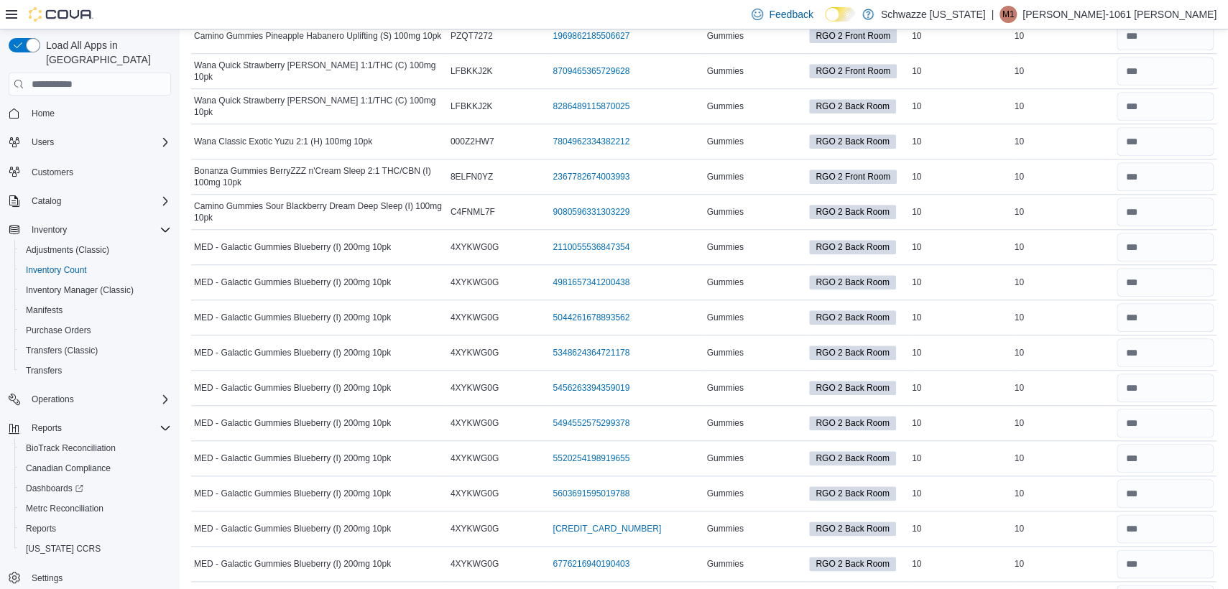
scroll to position [0, 0]
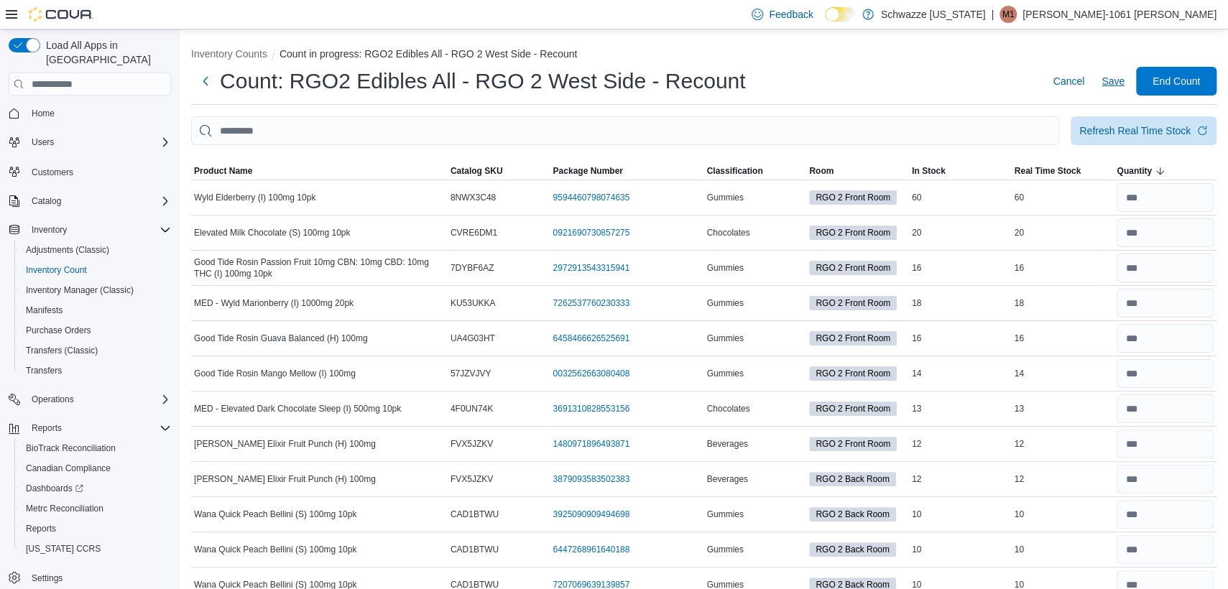
type input "**"
click at [1124, 85] on span "Save" at bounding box center [1112, 81] width 23 height 14
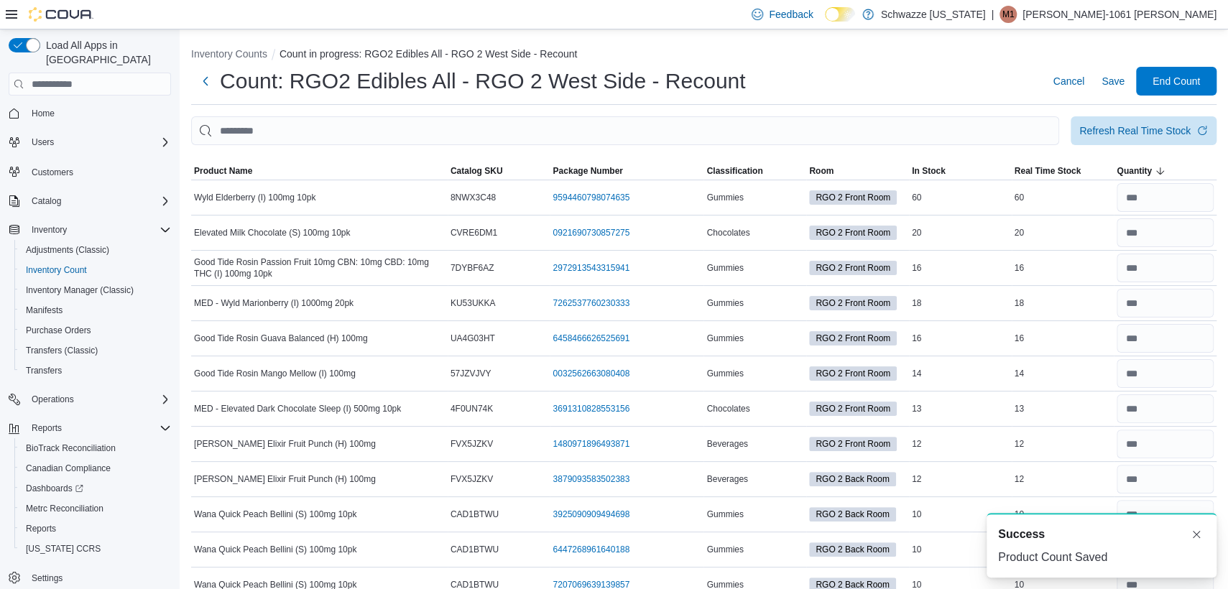
scroll to position [9115, 0]
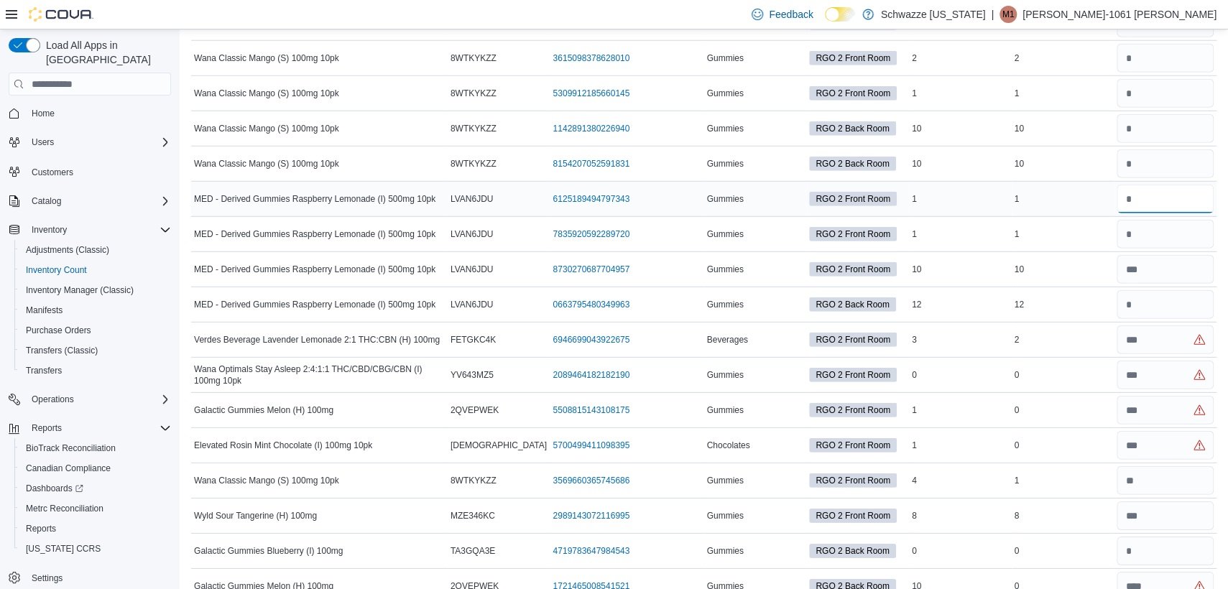
click at [1157, 185] on input "number" at bounding box center [1164, 199] width 97 height 29
click at [1144, 220] on input "number" at bounding box center [1164, 234] width 97 height 29
type input "*"
click at [1167, 325] on input "number" at bounding box center [1164, 339] width 97 height 29
click at [1184, 325] on input "number" at bounding box center [1164, 339] width 97 height 29
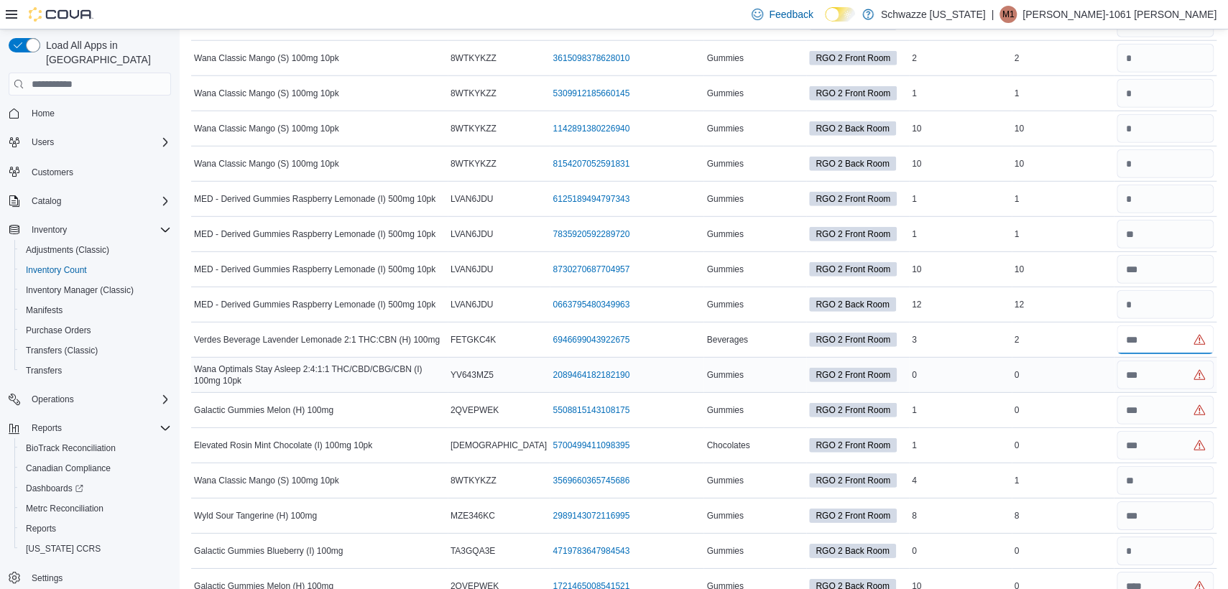
type input "*"
click at [1167, 361] on input "number" at bounding box center [1164, 375] width 97 height 29
type input "*"
click at [1160, 396] on input "number" at bounding box center [1164, 410] width 97 height 29
type input "*"
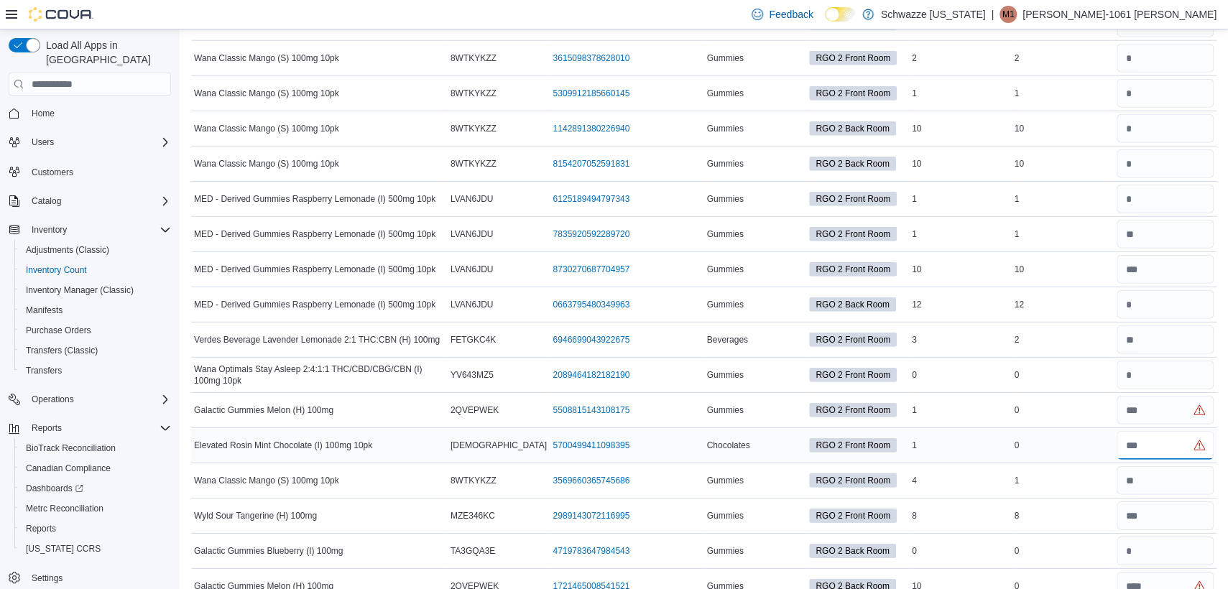
click at [1164, 431] on input "number" at bounding box center [1164, 445] width 97 height 29
type input "*"
click at [1166, 466] on input "number" at bounding box center [1164, 480] width 97 height 29
click at [1170, 501] on input "number" at bounding box center [1164, 515] width 97 height 29
click at [1177, 537] on input "number" at bounding box center [1164, 551] width 97 height 29
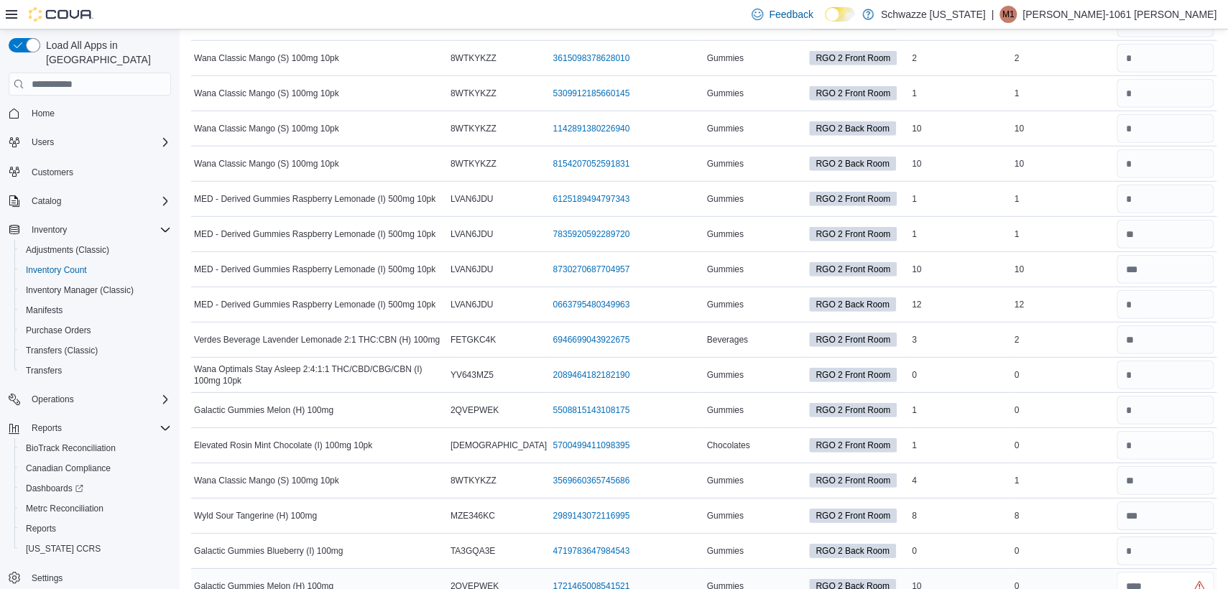
click at [1145, 572] on input "number" at bounding box center [1164, 586] width 97 height 29
type input "*"
click at [1177, 290] on input "number" at bounding box center [1164, 304] width 97 height 29
type input "**"
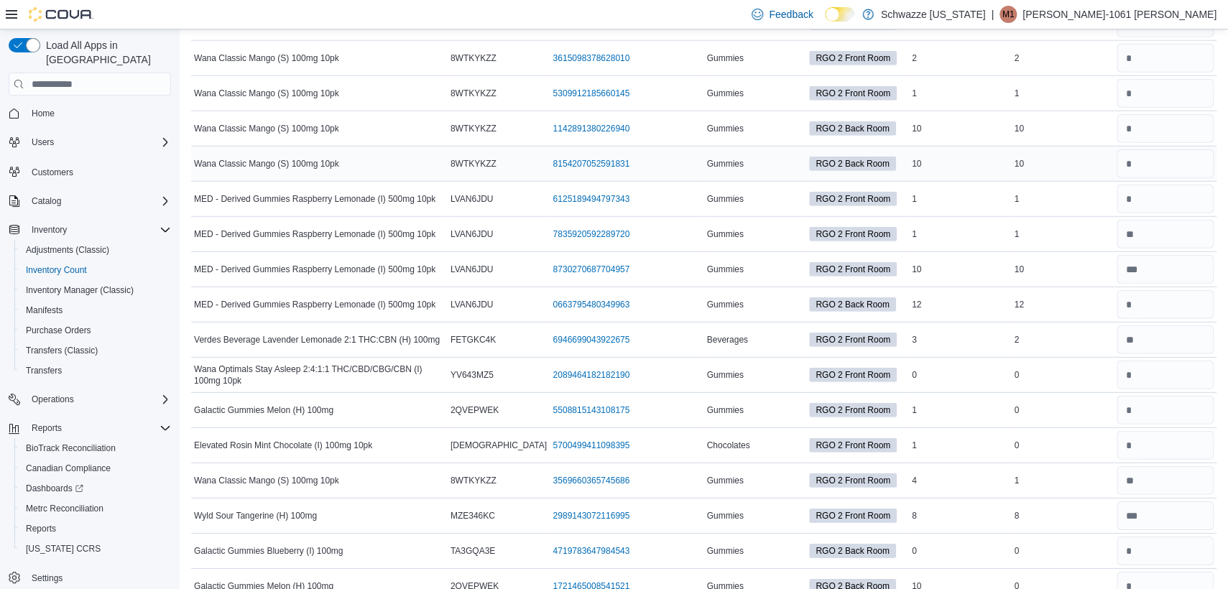
click at [1171, 154] on div at bounding box center [1164, 164] width 103 height 34
click at [1177, 149] on input "number" at bounding box center [1164, 163] width 97 height 29
type input "**"
click at [1155, 114] on input "number" at bounding box center [1164, 128] width 97 height 29
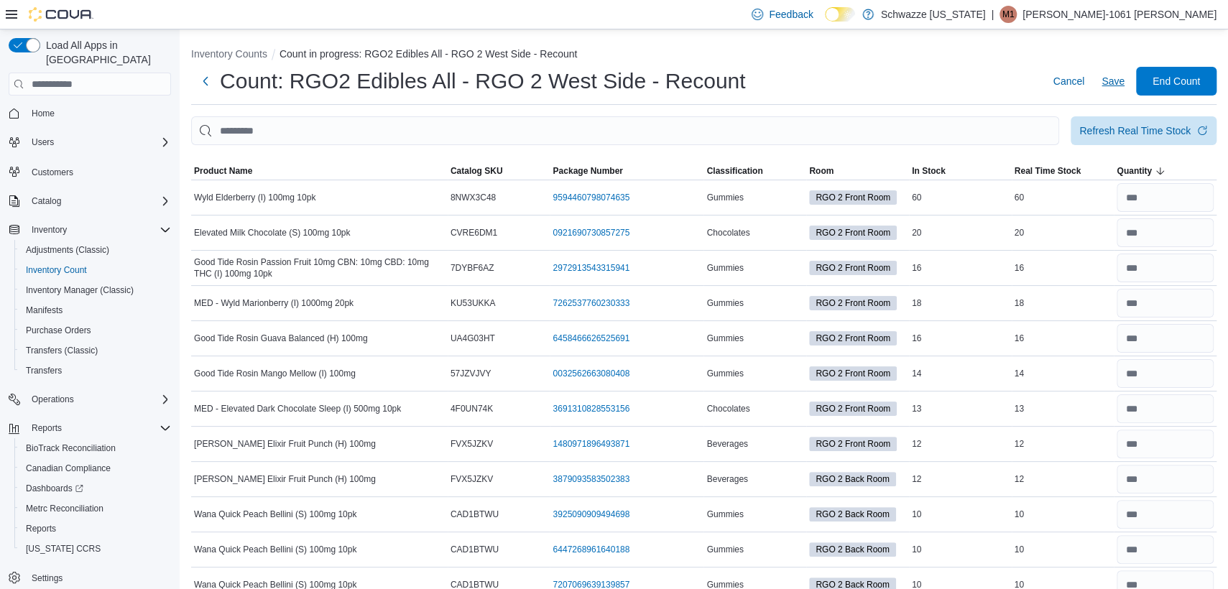
type input "**"
click at [1121, 80] on span "Save" at bounding box center [1112, 81] width 23 height 14
click at [1203, 73] on span "End Count" at bounding box center [1175, 80] width 63 height 29
click at [1172, 90] on span "End Count" at bounding box center [1175, 80] width 63 height 29
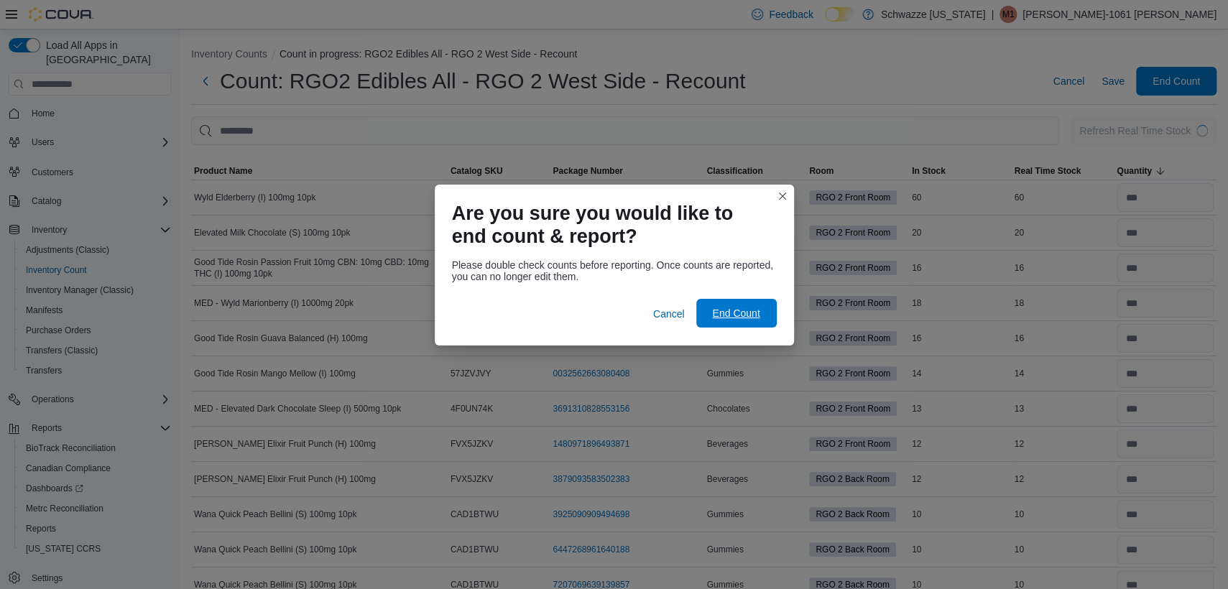
click at [724, 317] on span "End Count" at bounding box center [735, 313] width 47 height 14
click at [756, 320] on span "End Count" at bounding box center [735, 313] width 47 height 14
click at [733, 315] on span "End Count" at bounding box center [735, 313] width 47 height 14
click at [685, 310] on button "Cancel" at bounding box center [668, 314] width 43 height 29
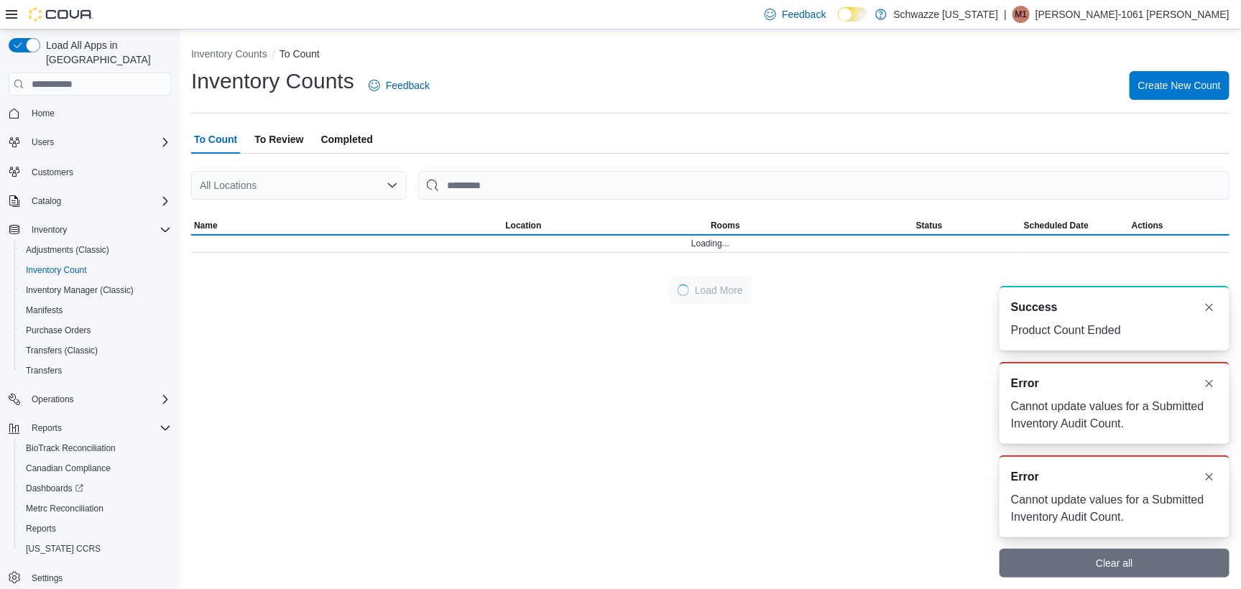
click at [766, 60] on ol "Inventory Counts To Count" at bounding box center [710, 55] width 1038 height 17
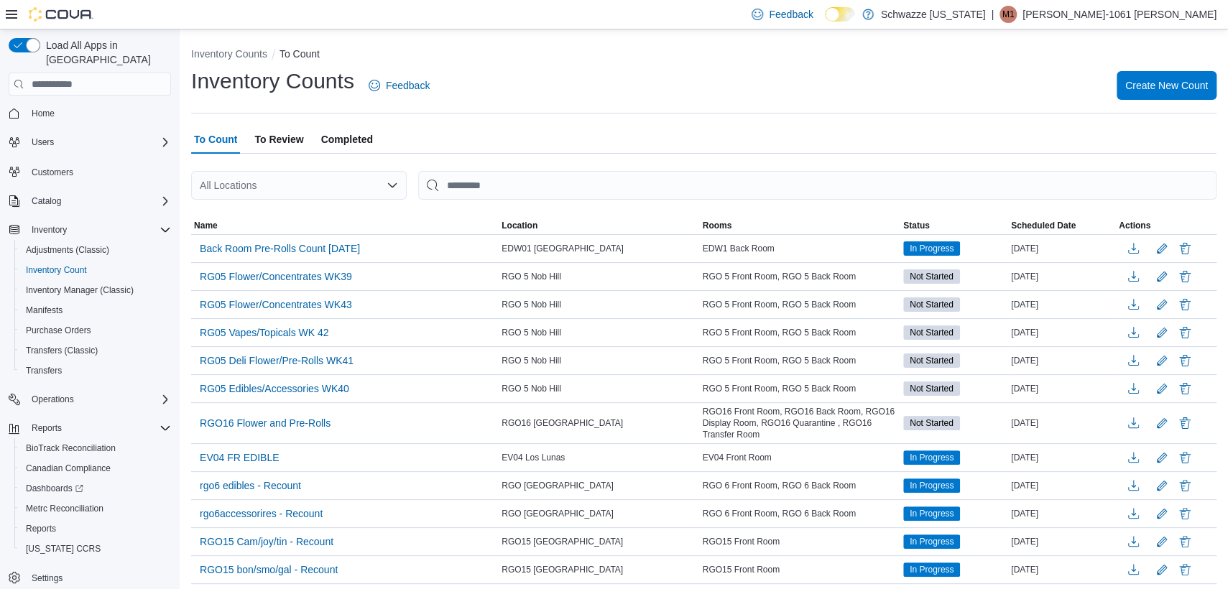
click at [238, 193] on div "All Locations" at bounding box center [298, 185] width 215 height 29
type input "****"
click at [279, 235] on span "RGO 2 West Side" at bounding box center [286, 230] width 80 height 14
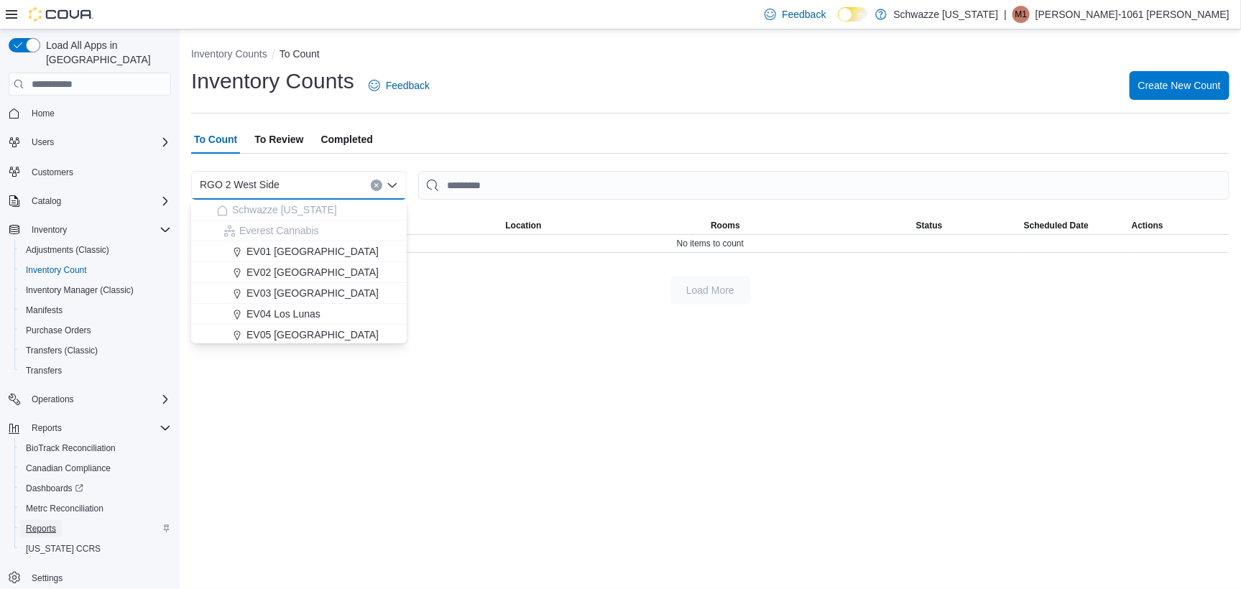
click at [58, 520] on link "Reports" at bounding box center [41, 528] width 42 height 17
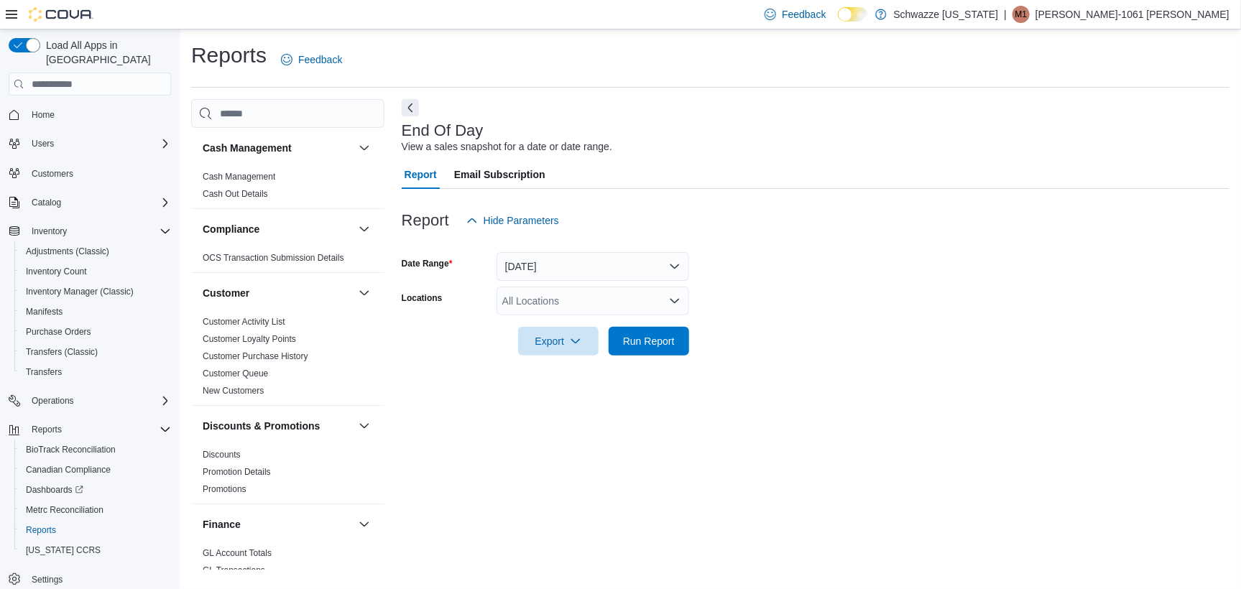
click at [583, 295] on div "All Locations" at bounding box center [592, 301] width 193 height 29
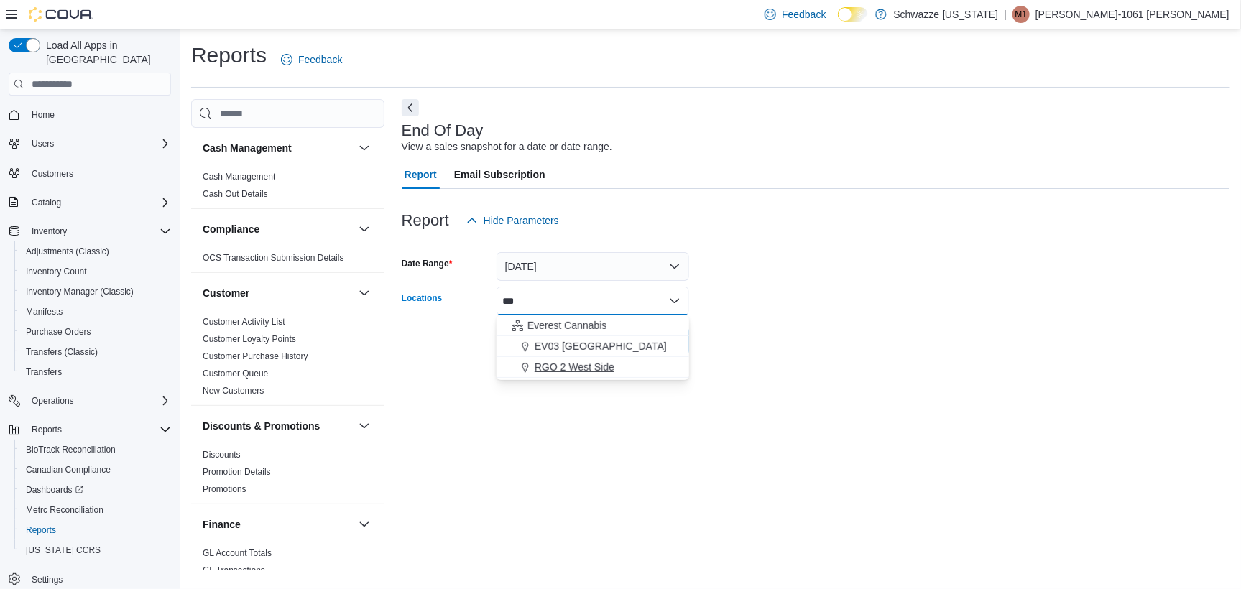
type input "***"
click at [593, 364] on span "RGO 2 West Side" at bounding box center [574, 367] width 80 height 14
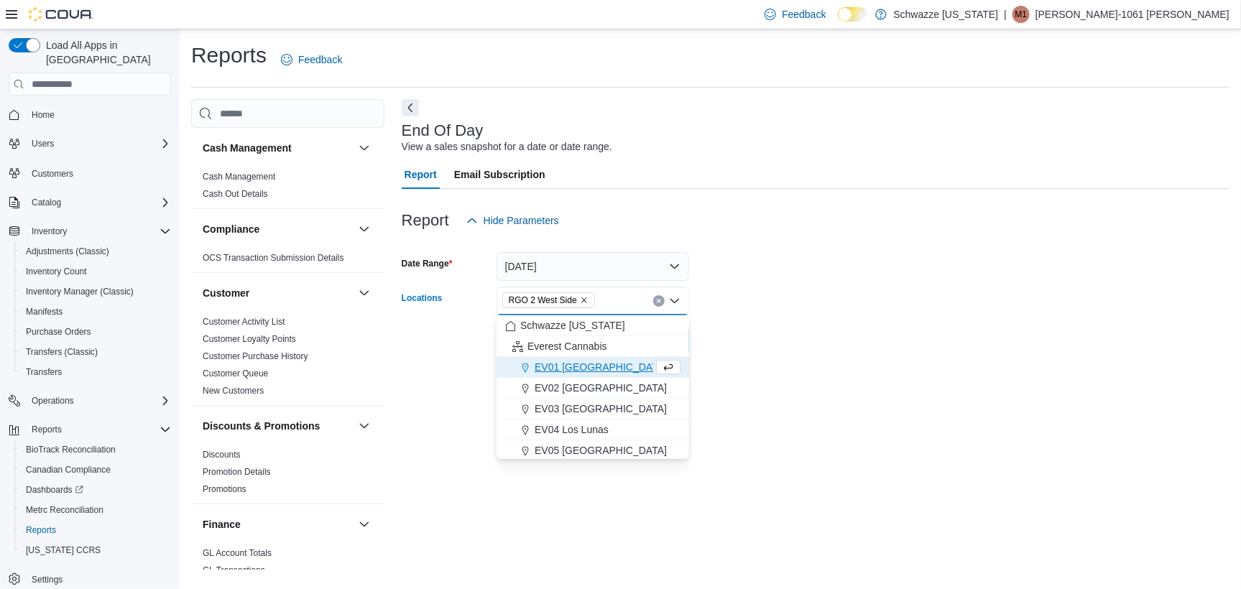
click at [727, 325] on div at bounding box center [815, 320] width 827 height 11
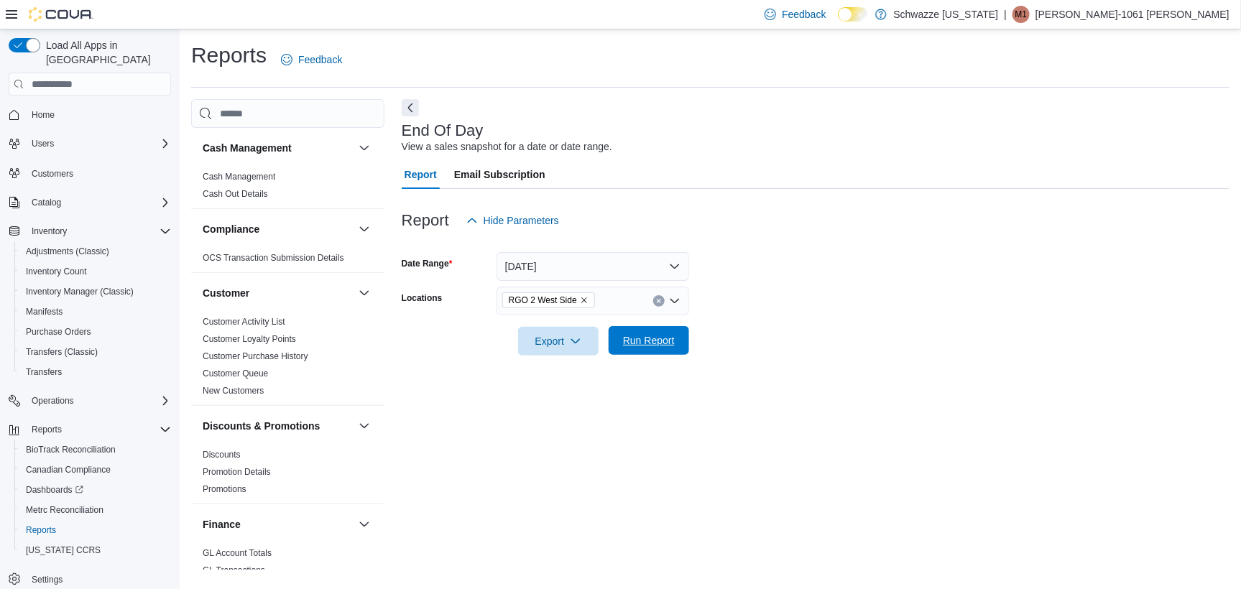
click at [638, 341] on span "Run Report" at bounding box center [649, 340] width 52 height 14
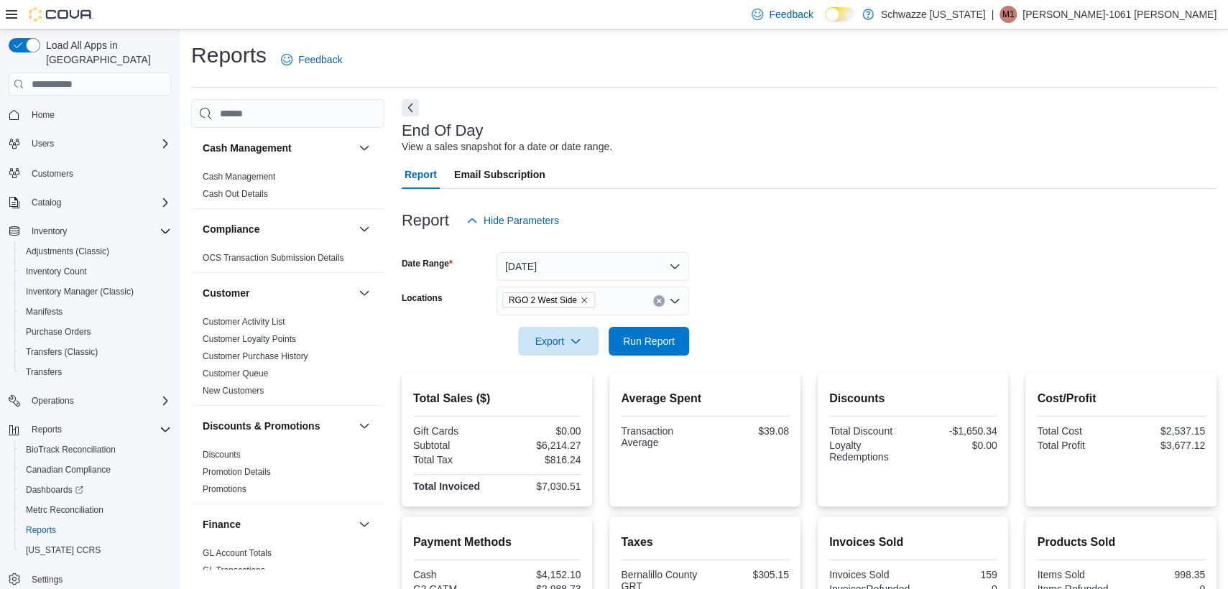
click at [787, 262] on form "Date Range [DATE] Locations RGO 2 West Side Export Run Report" at bounding box center [809, 295] width 815 height 121
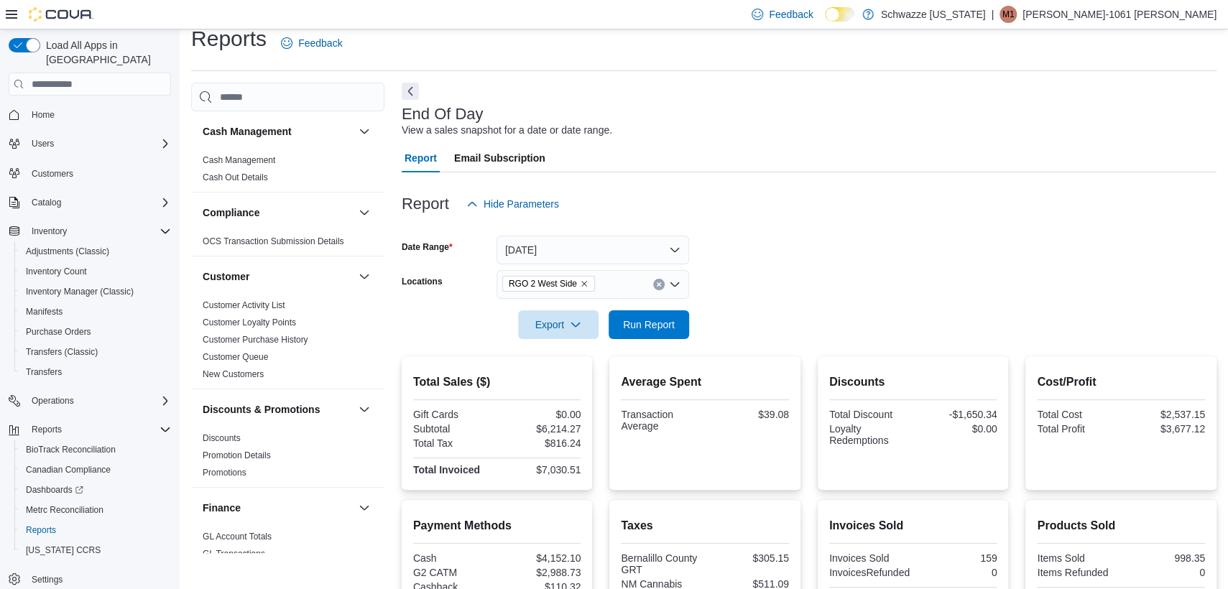
scroll to position [463, 0]
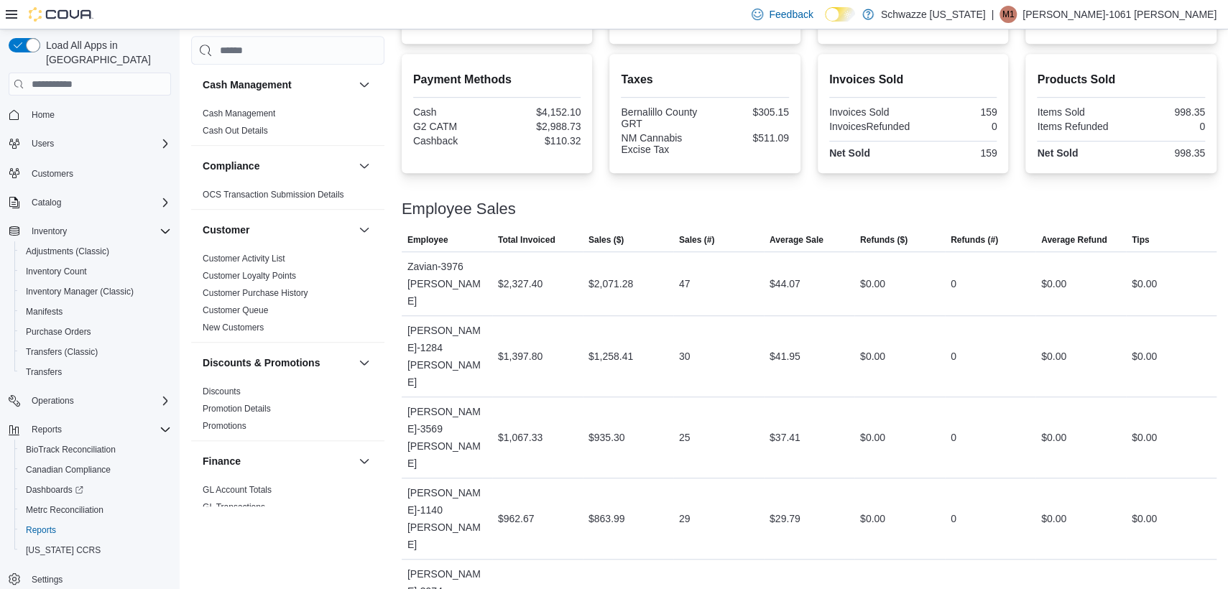
click at [752, 218] on div at bounding box center [809, 223] width 815 height 11
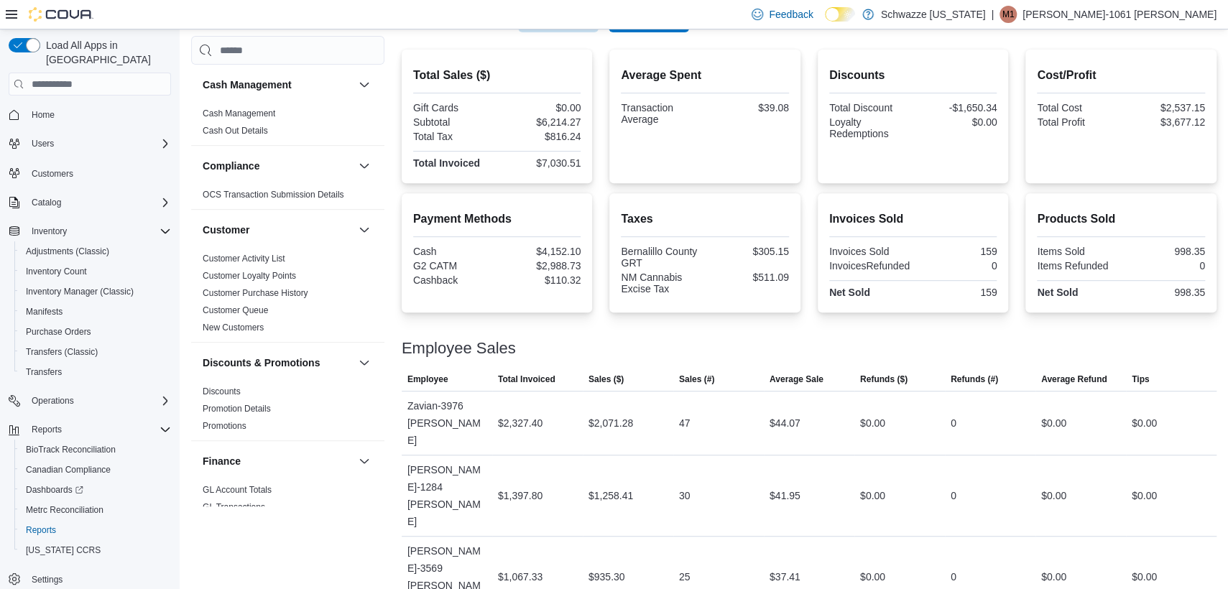
scroll to position [0, 0]
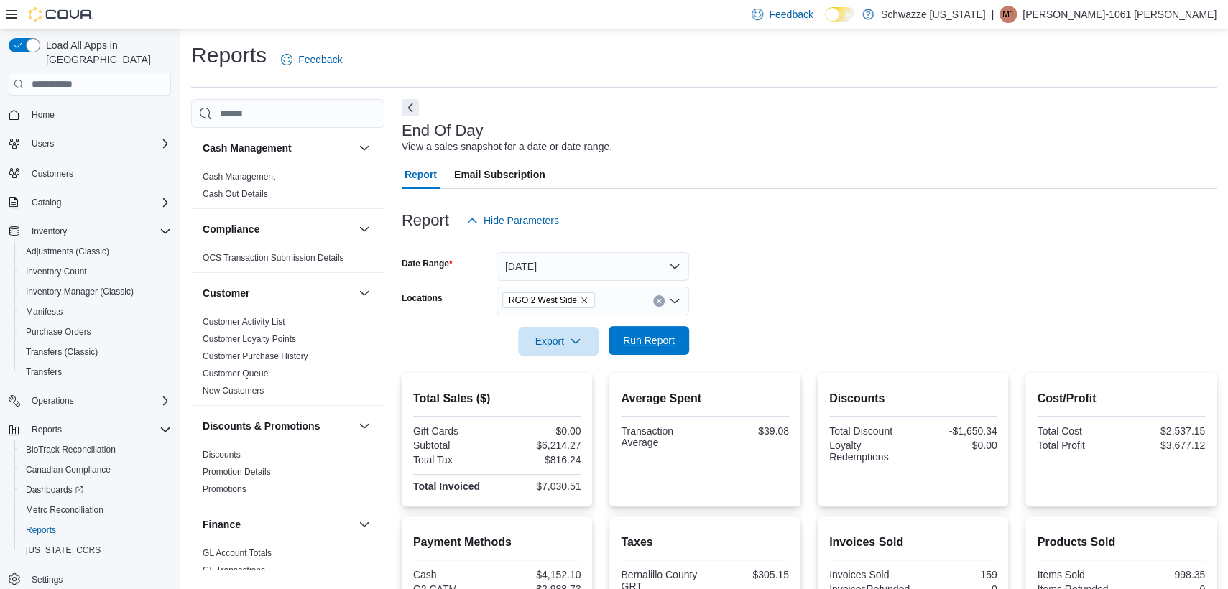
click at [676, 341] on span "Run Report" at bounding box center [648, 340] width 63 height 29
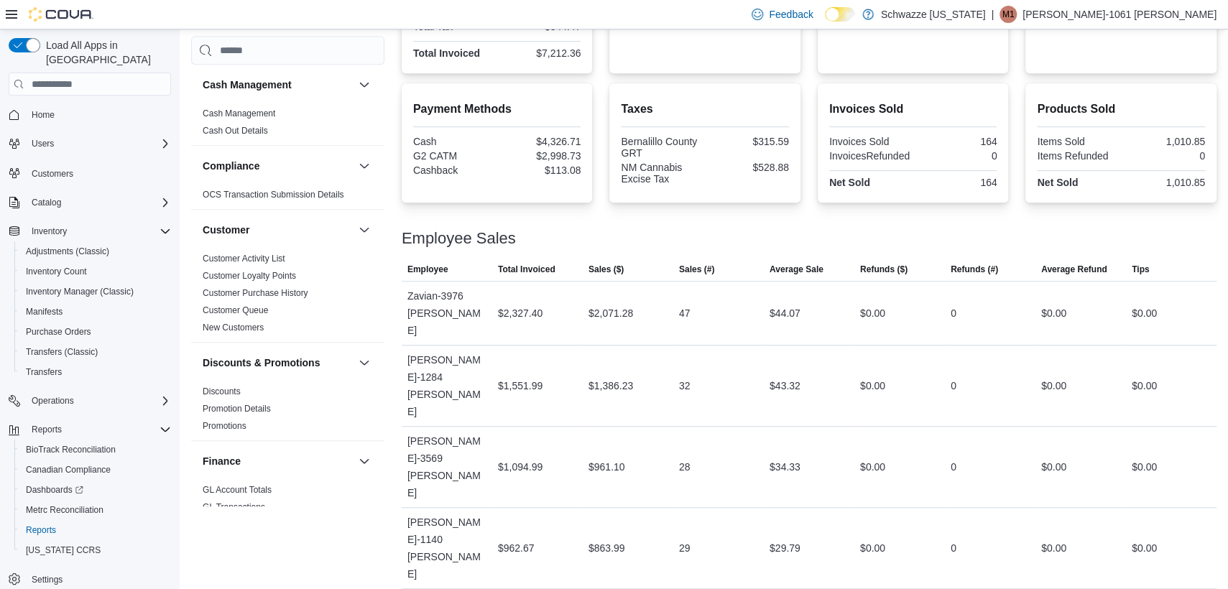
scroll to position [463, 0]
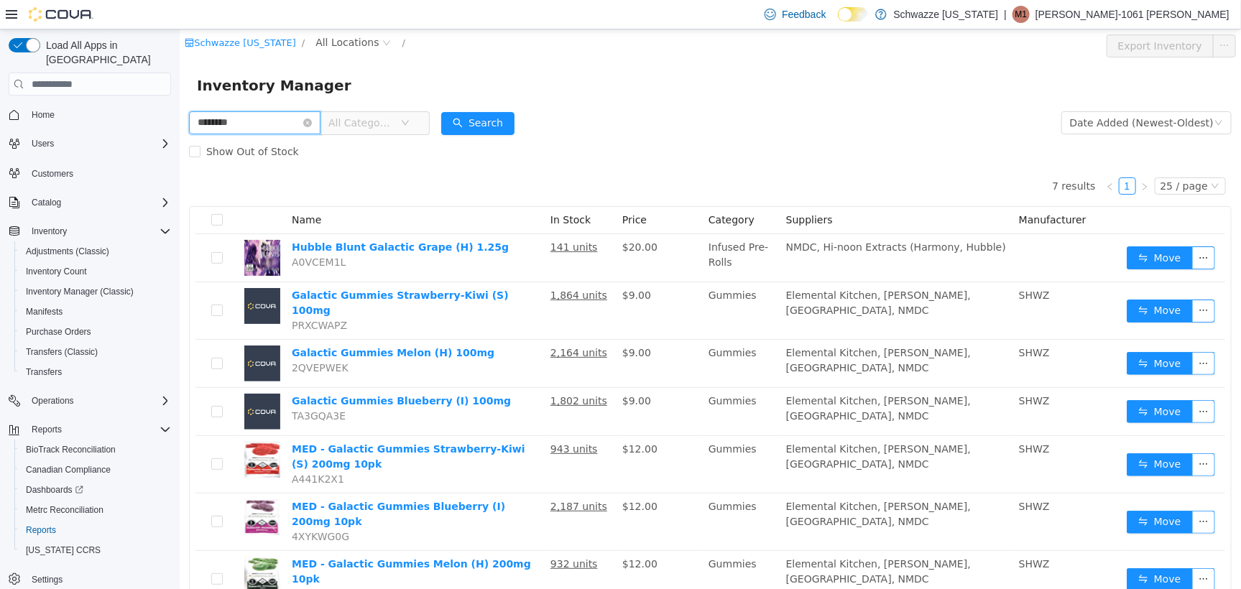
click at [244, 116] on input "********" at bounding box center [253, 122] width 131 height 23
type input "*****"
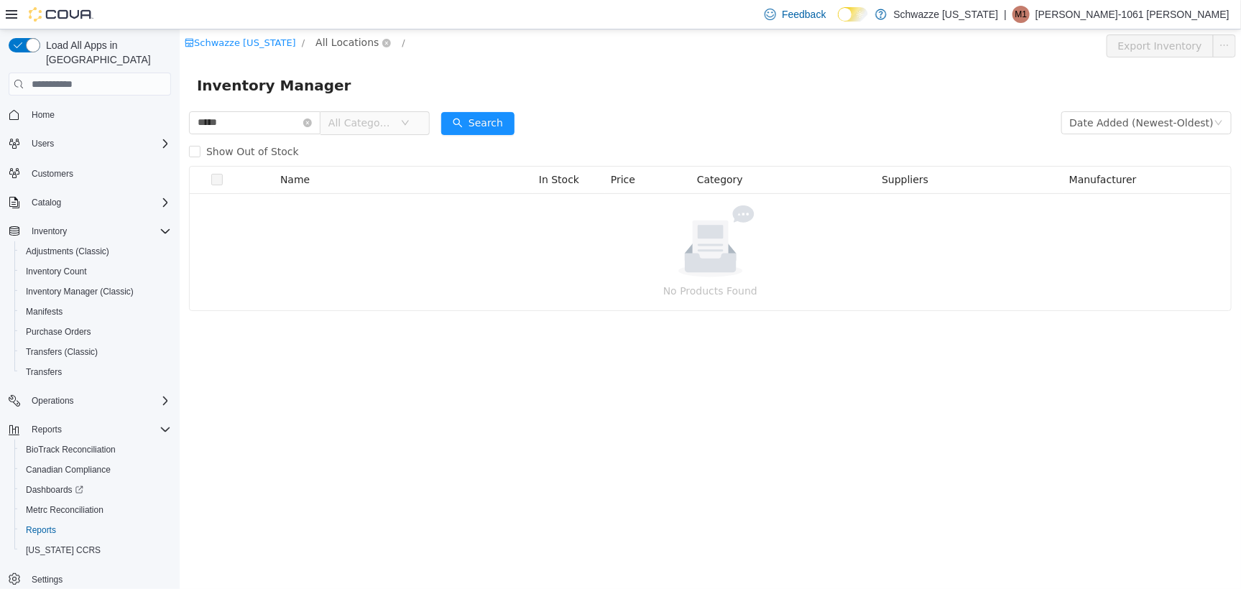
click at [346, 35] on span "All Locations" at bounding box center [346, 42] width 63 height 16
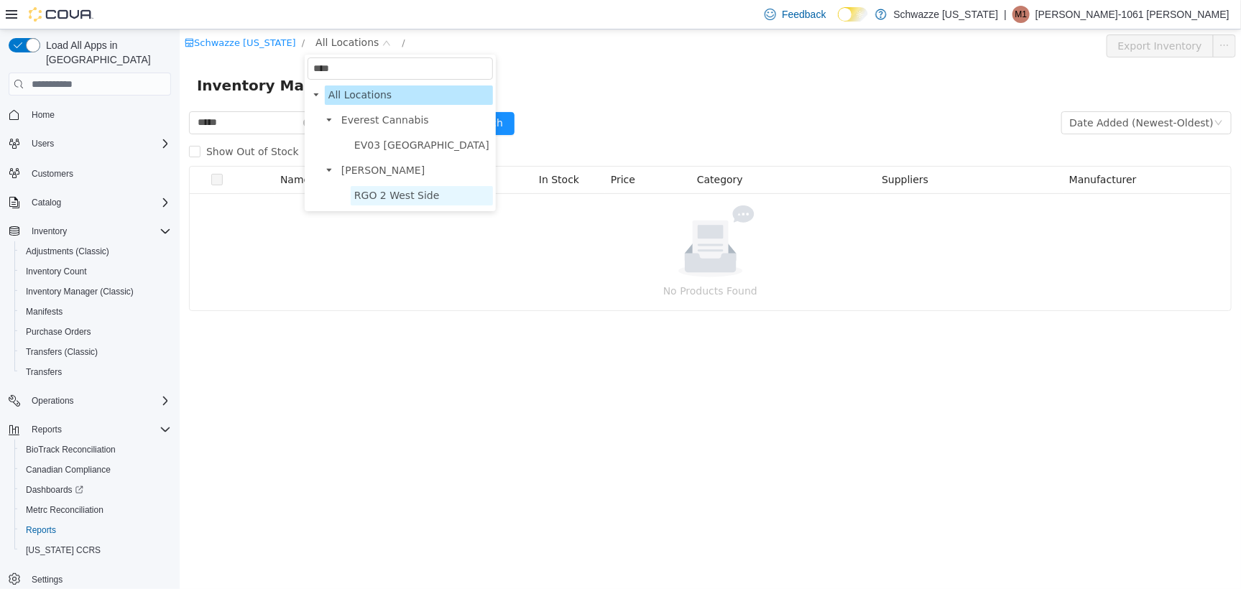
type input "****"
click at [367, 198] on span "RGO 2 West Side" at bounding box center [395, 194] width 85 height 11
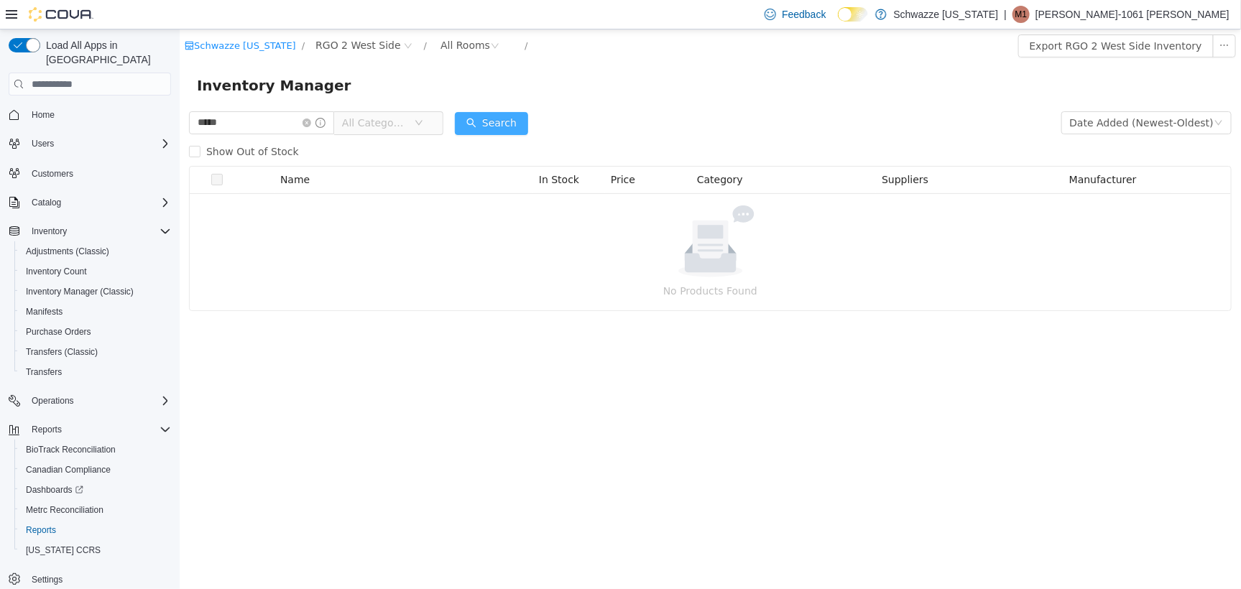
click at [483, 121] on button "Search" at bounding box center [490, 122] width 73 height 23
click at [30, 524] on span "Reports" at bounding box center [41, 529] width 30 height 11
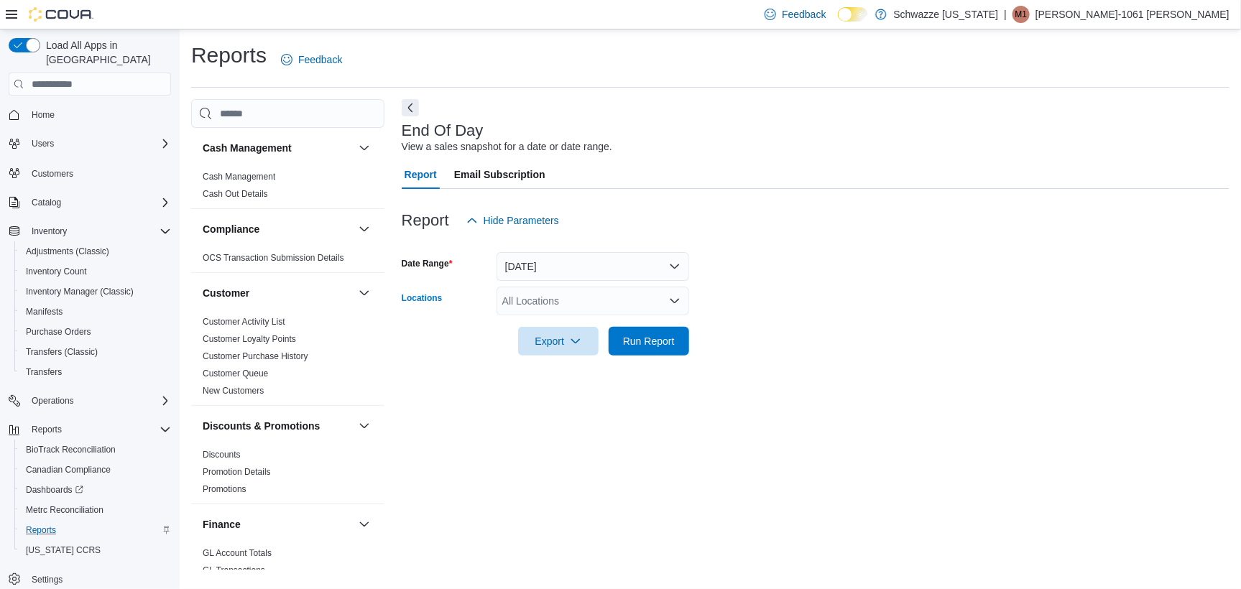
click at [544, 300] on div "All Locations" at bounding box center [592, 301] width 193 height 29
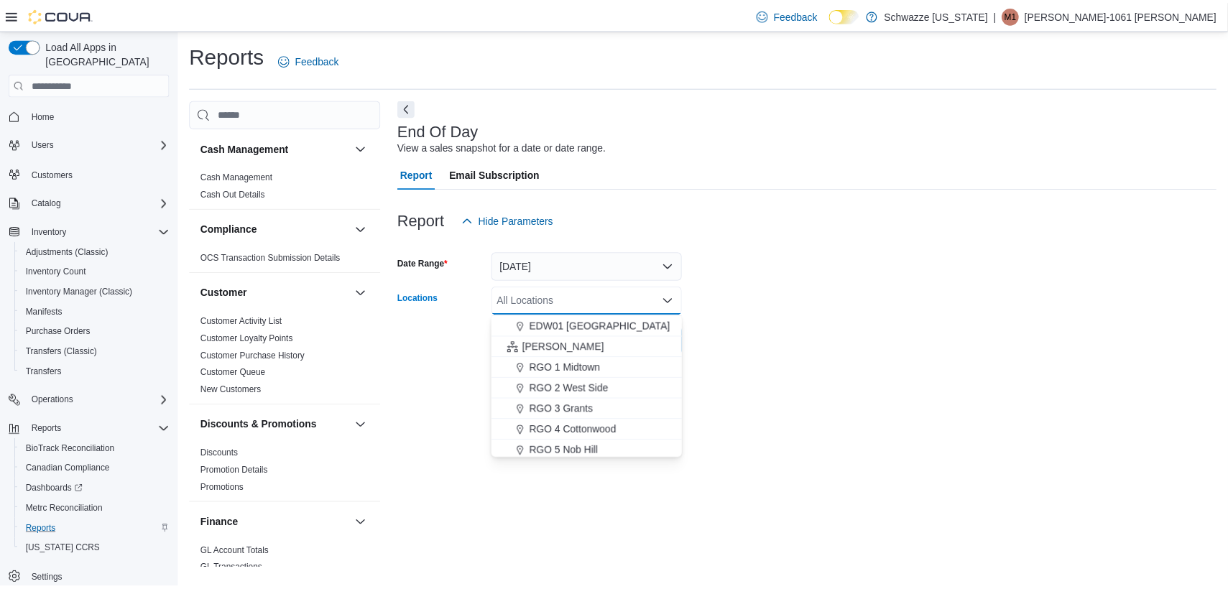
scroll to position [359, 0]
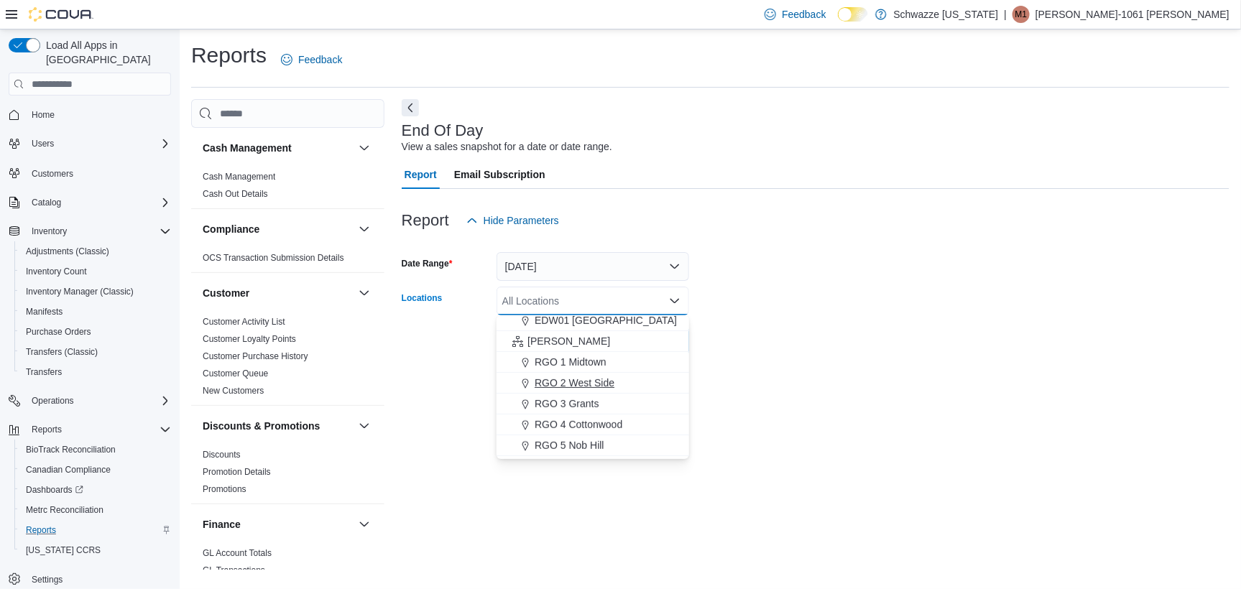
click at [582, 386] on span "RGO 2 West Side" at bounding box center [574, 383] width 80 height 14
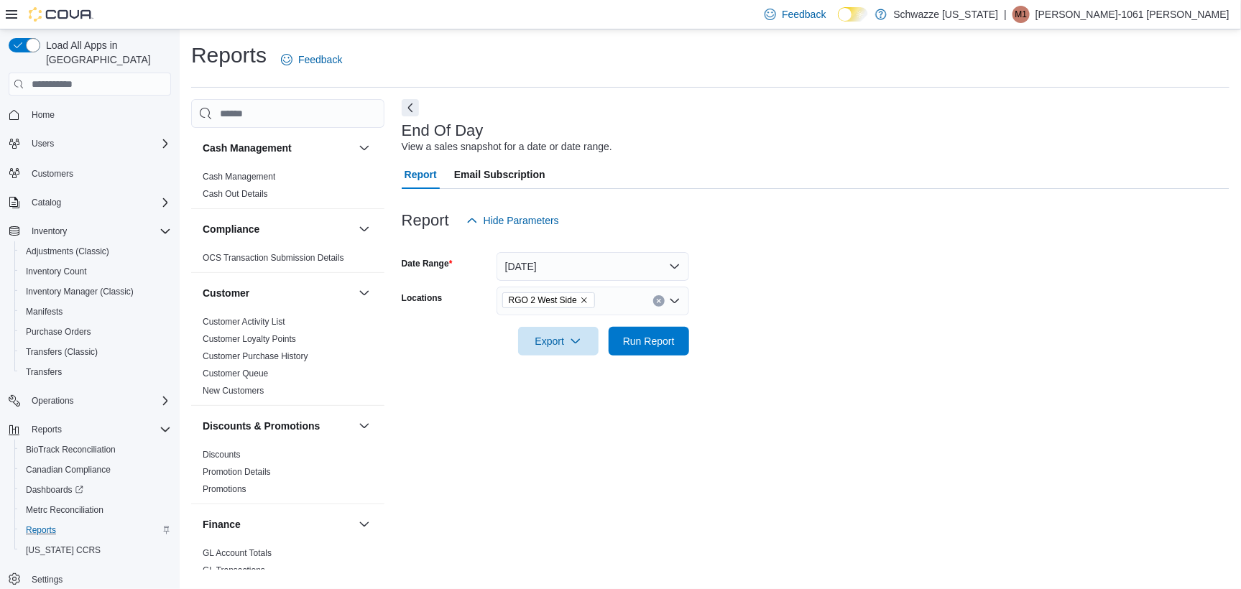
click at [767, 295] on form "Date Range [DATE] Locations RGO 2 West Side Export Run Report" at bounding box center [815, 295] width 827 height 121
click at [644, 342] on span "Run Report" at bounding box center [649, 340] width 52 height 14
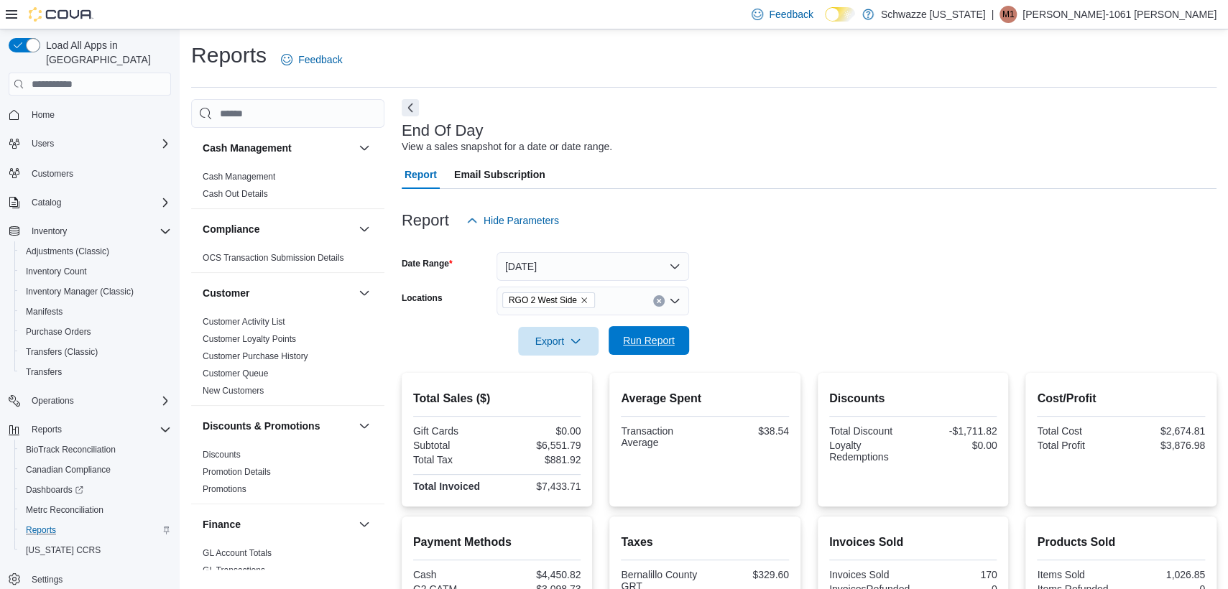
click at [645, 340] on span "Run Report" at bounding box center [649, 340] width 52 height 14
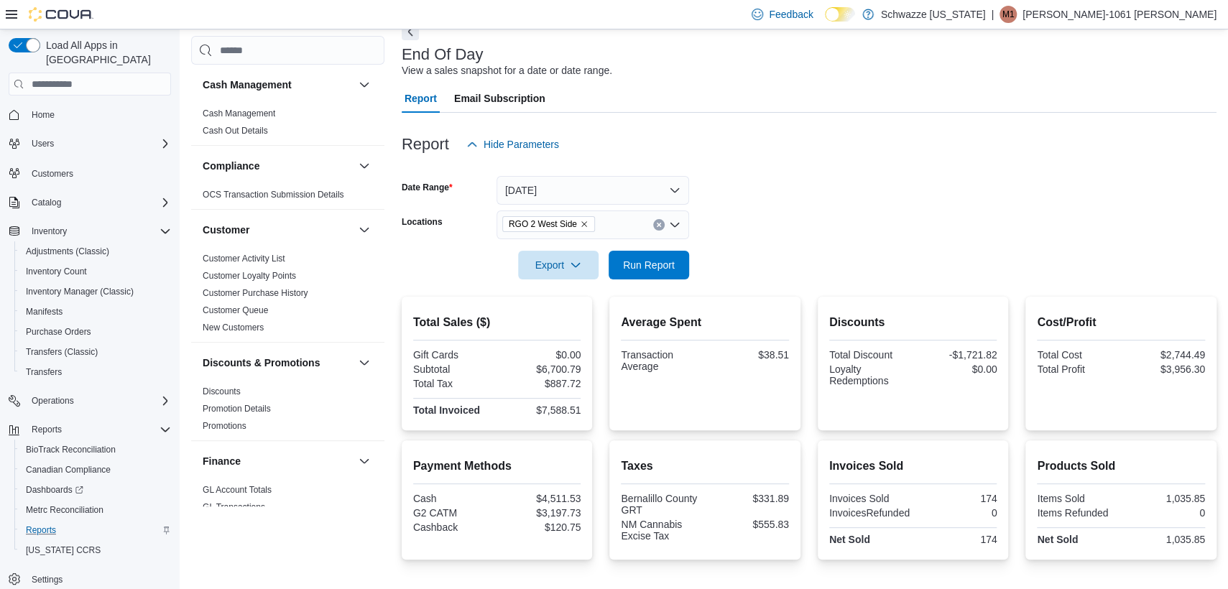
scroll to position [463, 0]
